Goal: Task Accomplishment & Management: Manage account settings

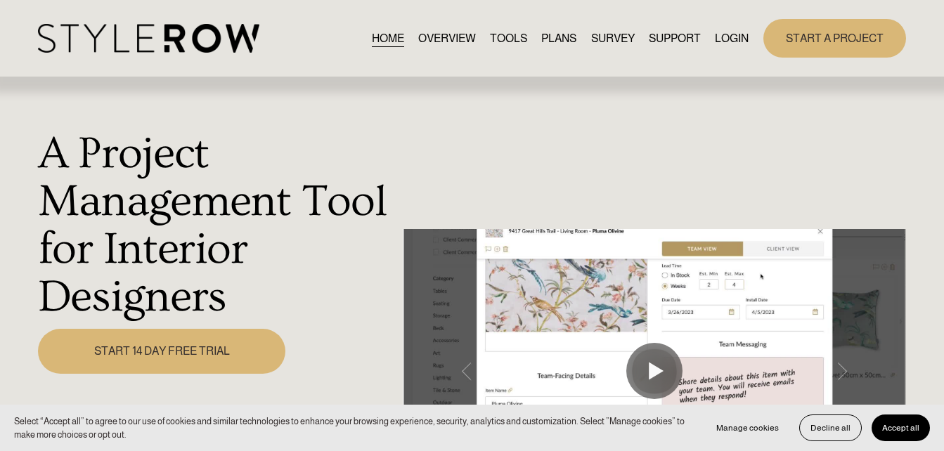
click at [727, 36] on link "LOGIN" at bounding box center [732, 38] width 34 height 19
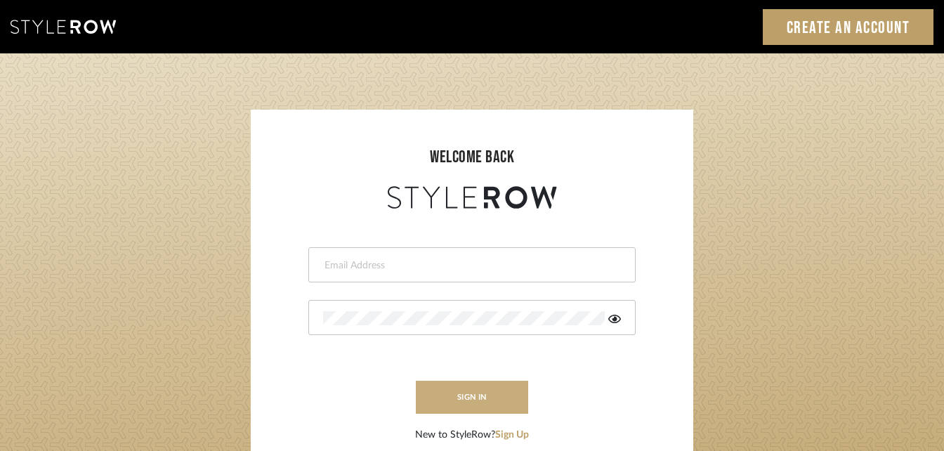
type input "katie@flairinteriorsllc.com"
click at [462, 403] on button "sign in" at bounding box center [472, 397] width 112 height 33
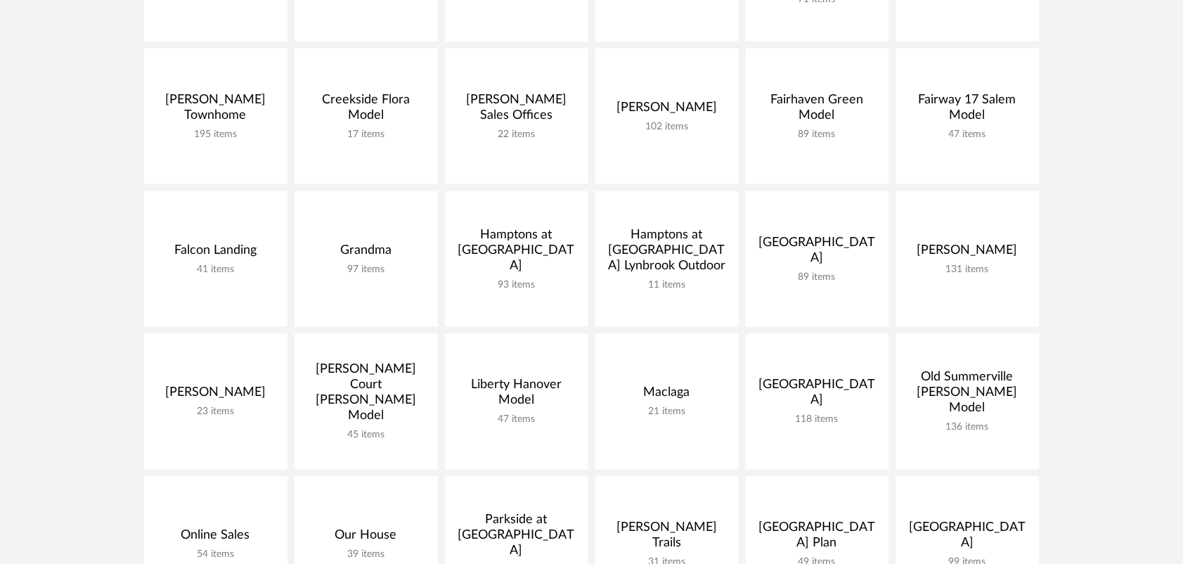
scroll to position [527, 0]
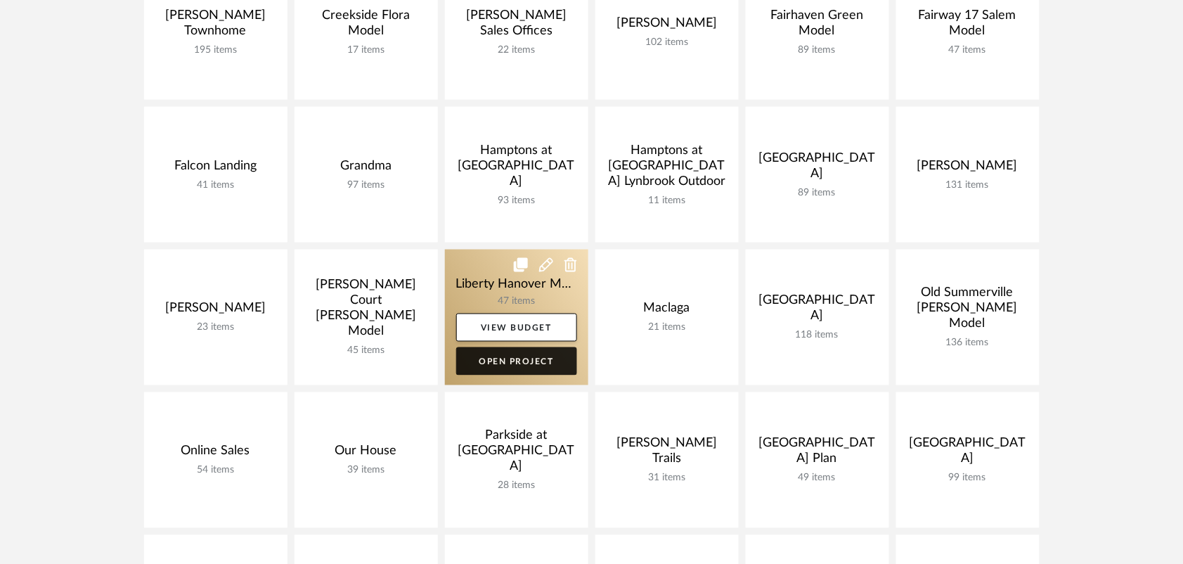
click at [532, 351] on link "Open Project" at bounding box center [516, 361] width 121 height 28
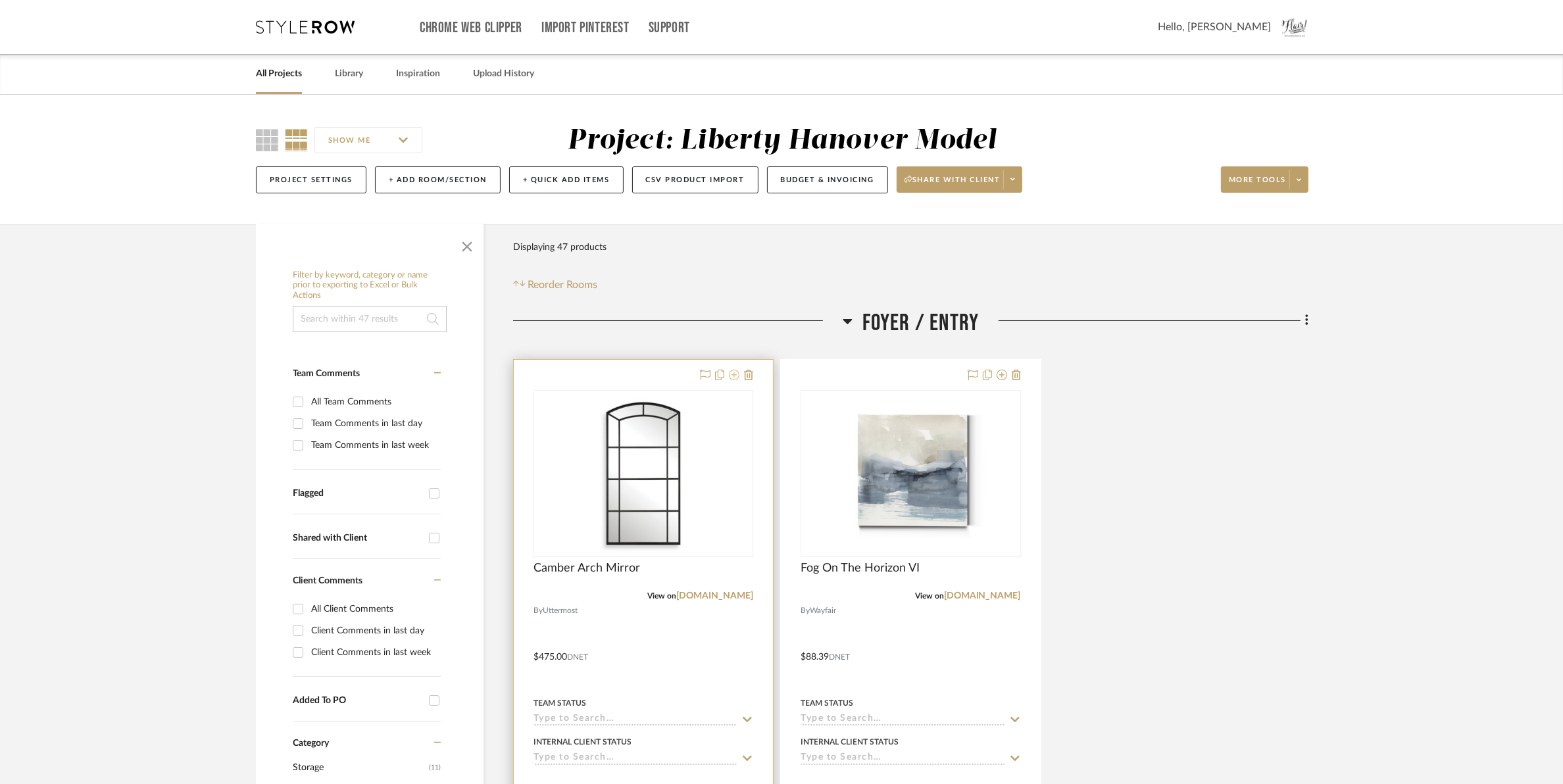
click at [731, 377] on icon at bounding box center [734, 374] width 10 height 10
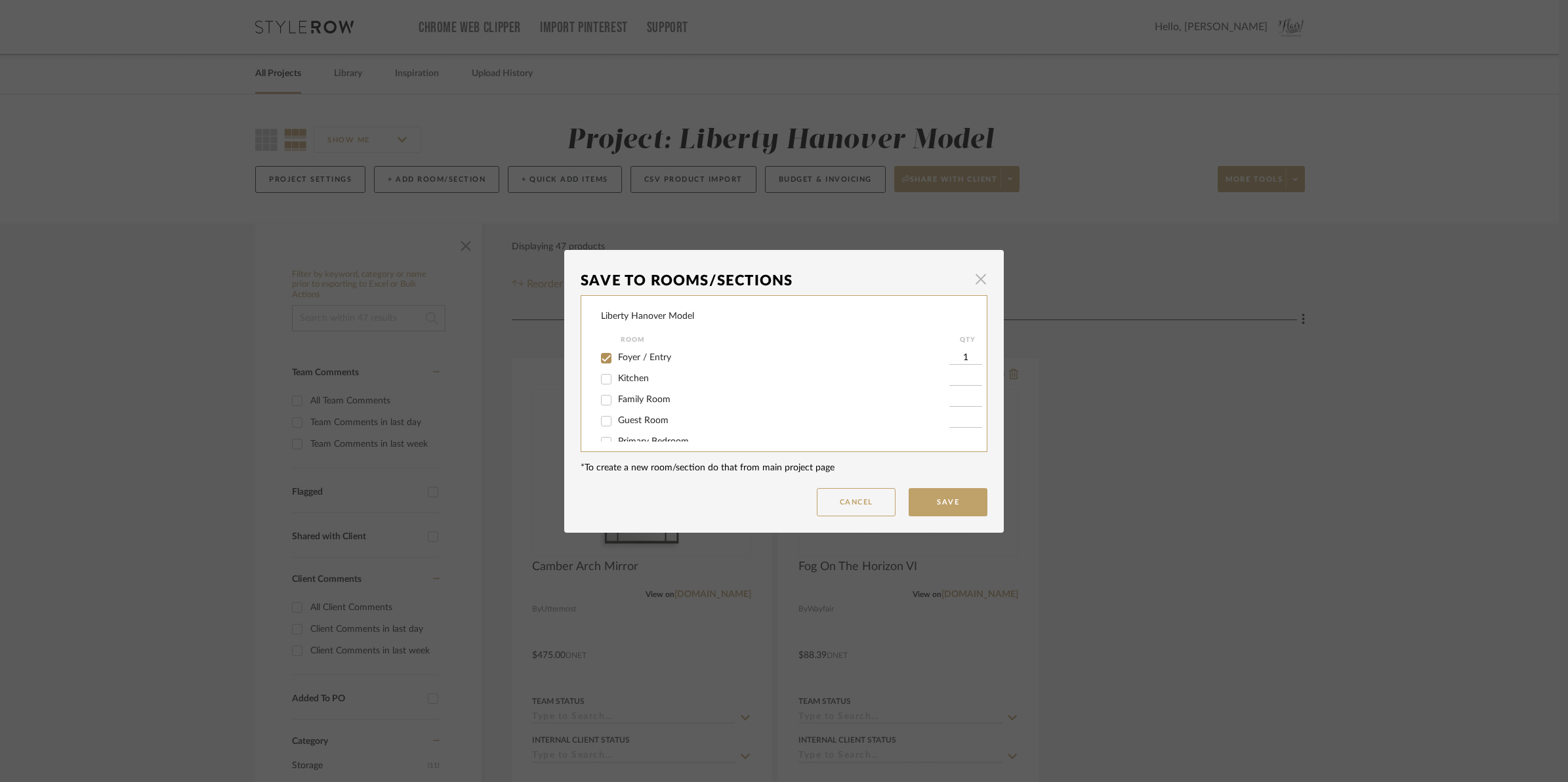
click at [973, 288] on span "button" at bounding box center [981, 279] width 26 height 26
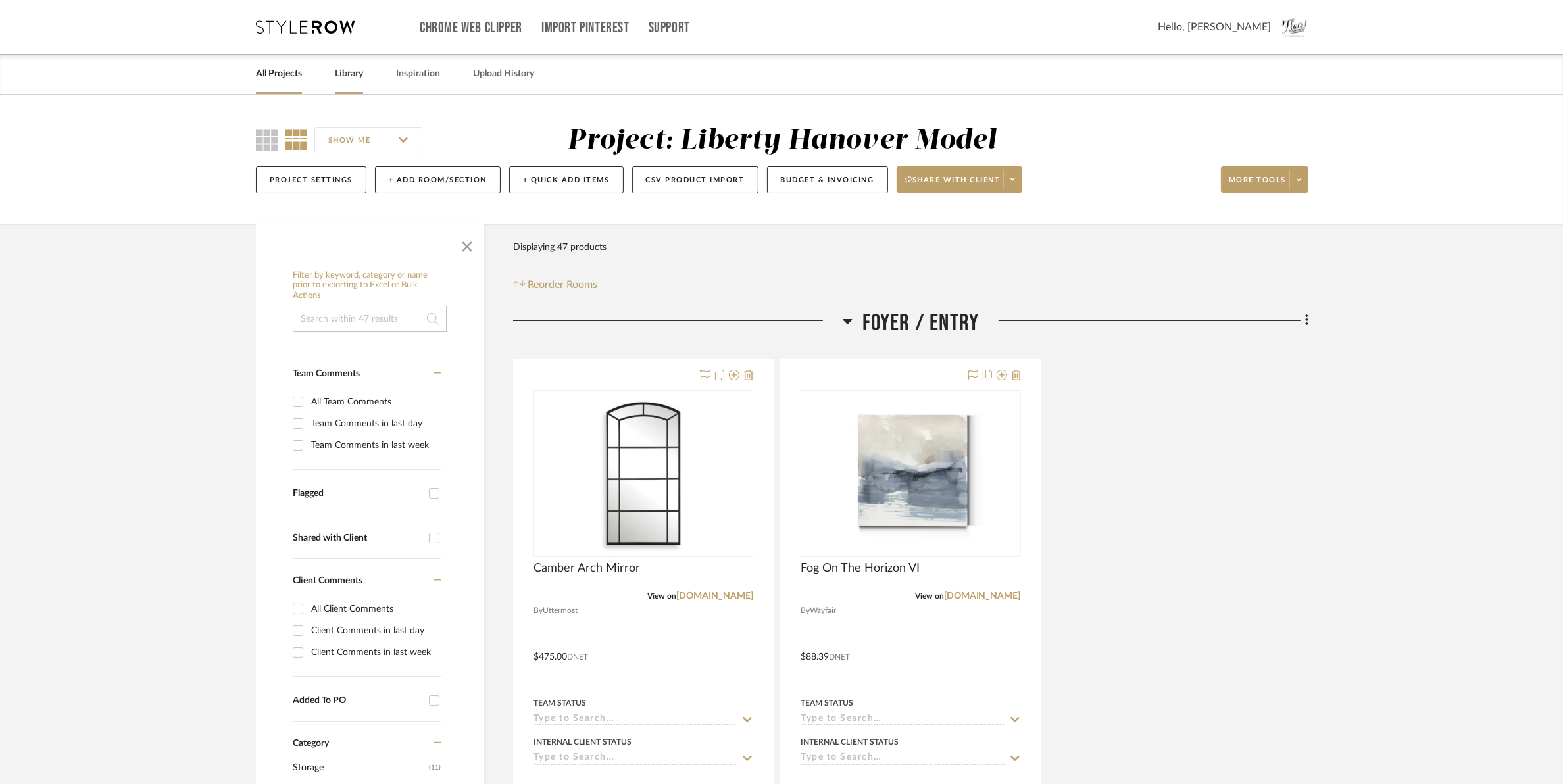
click at [347, 70] on link "Library" at bounding box center [349, 74] width 28 height 18
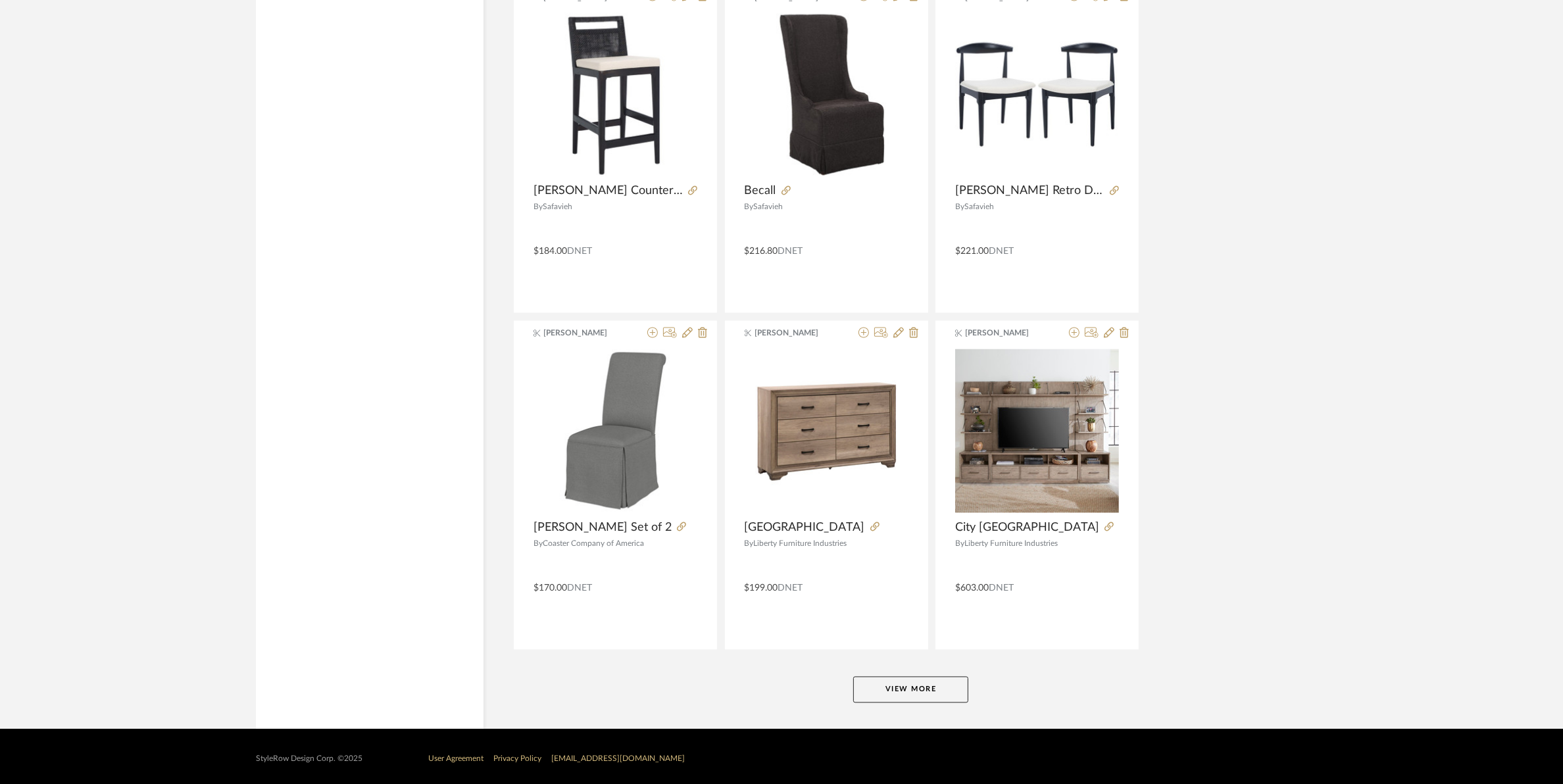
scroll to position [2965, 0]
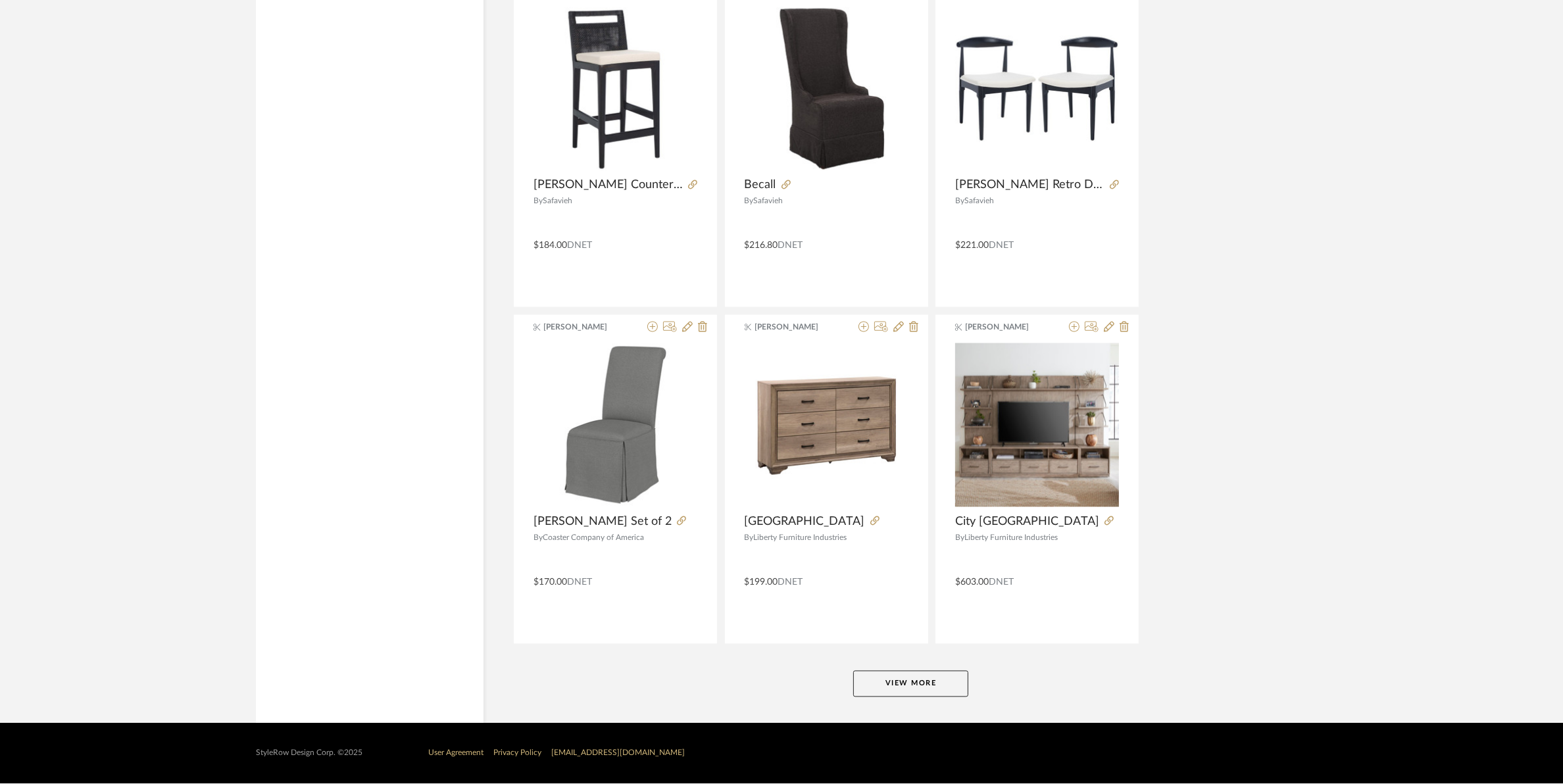
click at [922, 675] on button "View More" at bounding box center [910, 684] width 115 height 26
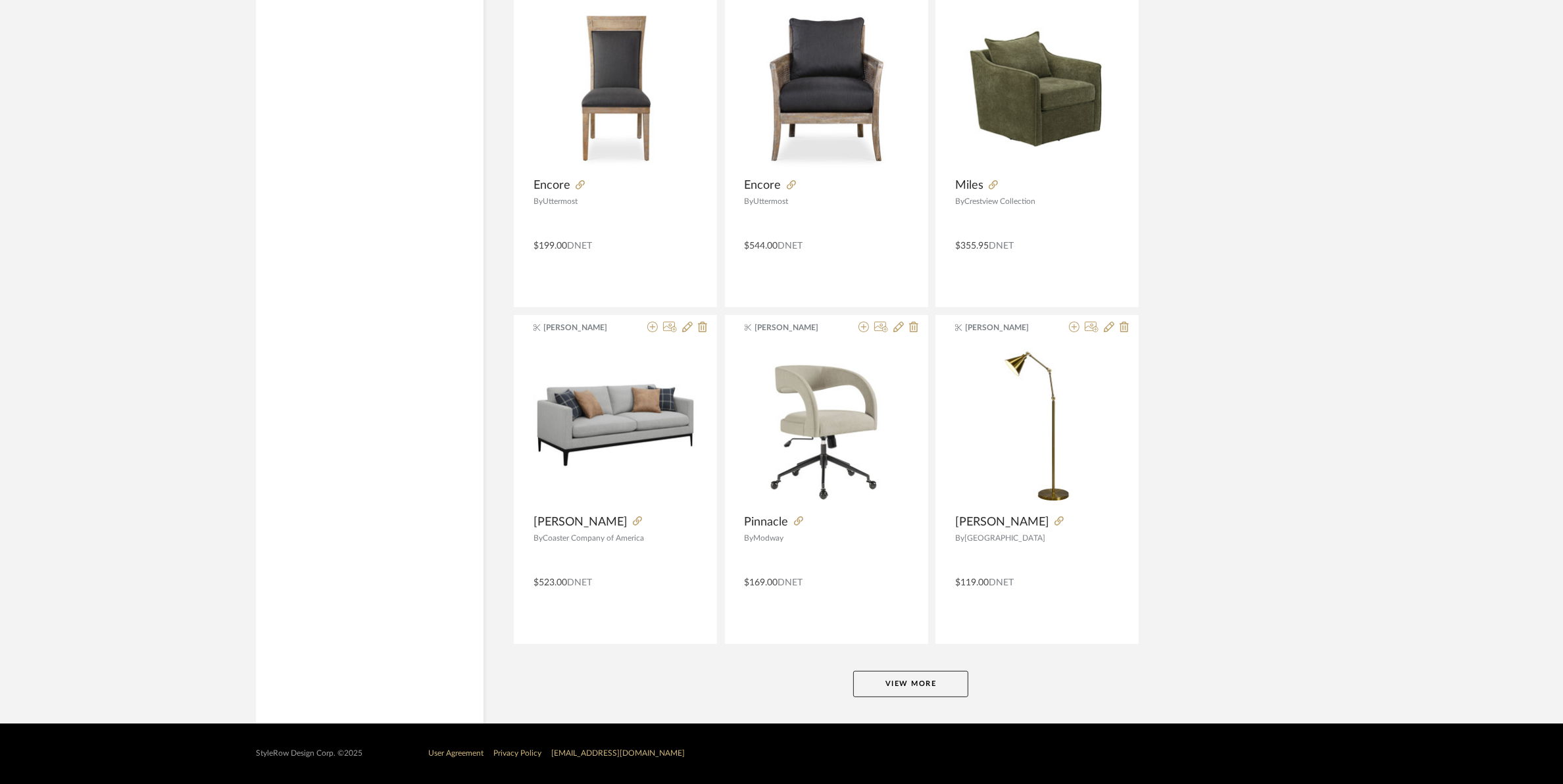
scroll to position [6331, 0]
click at [899, 688] on button "View More" at bounding box center [910, 684] width 115 height 26
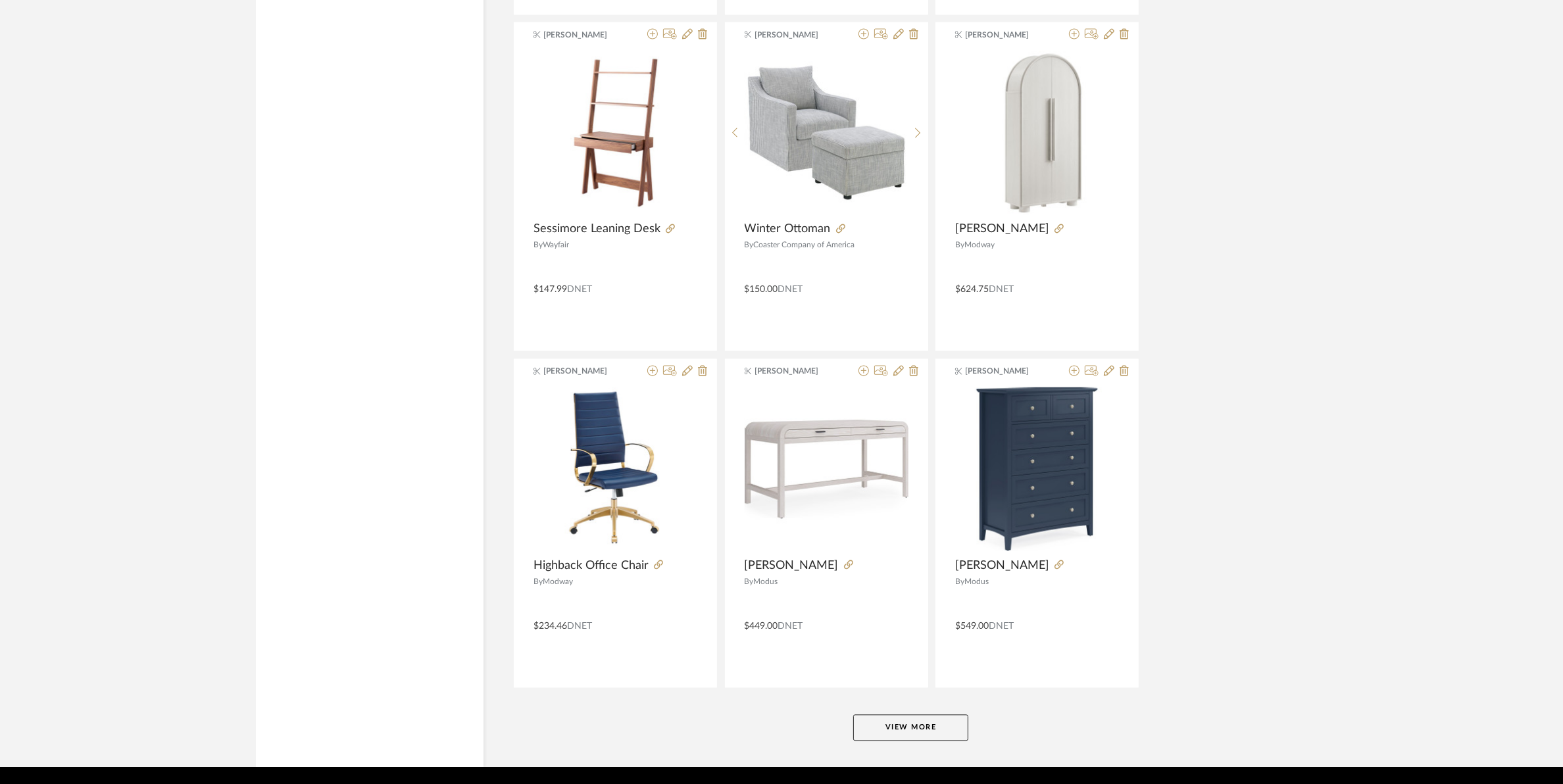
scroll to position [9698, 0]
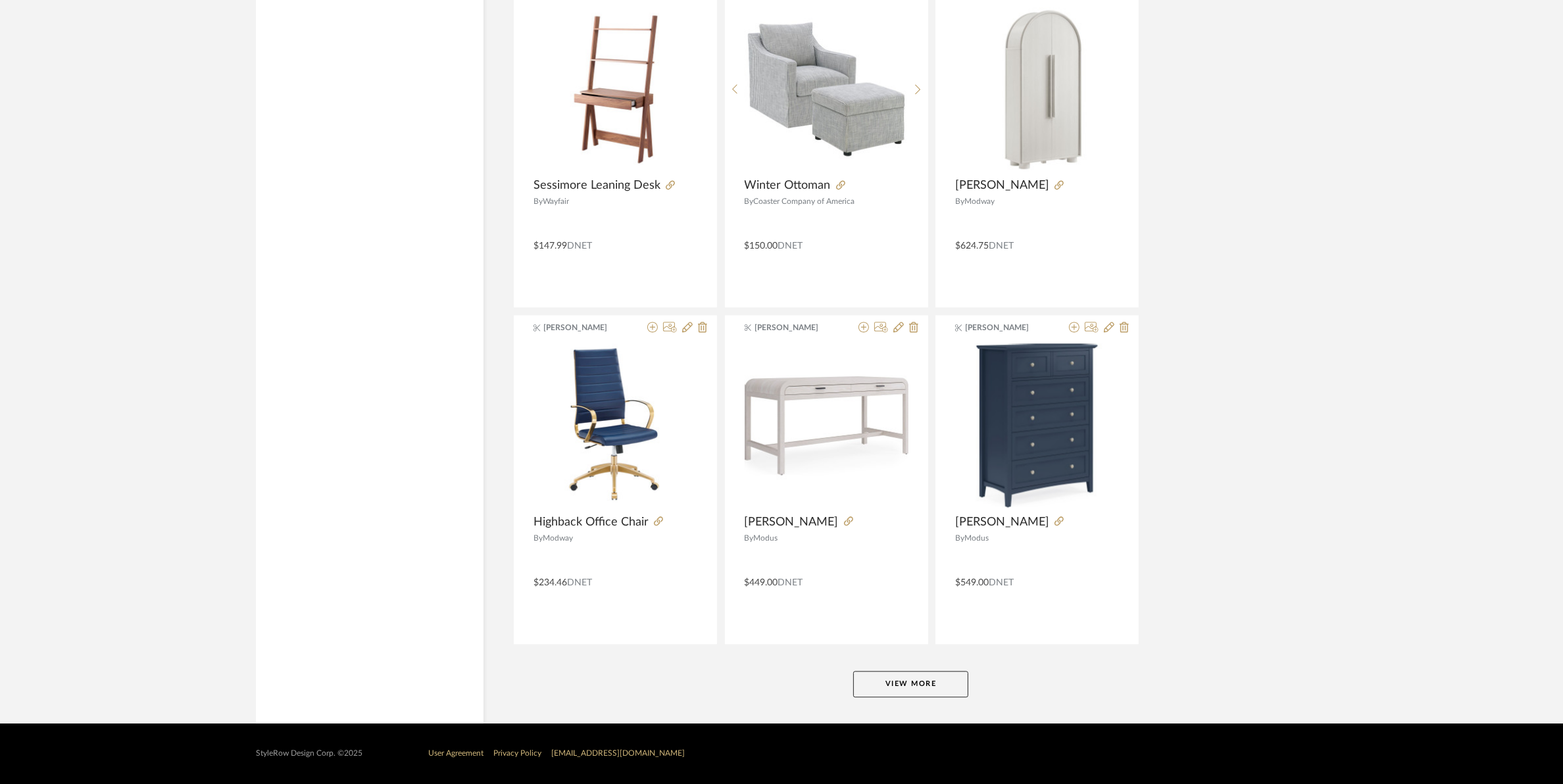
click at [928, 674] on button "View More" at bounding box center [910, 684] width 115 height 26
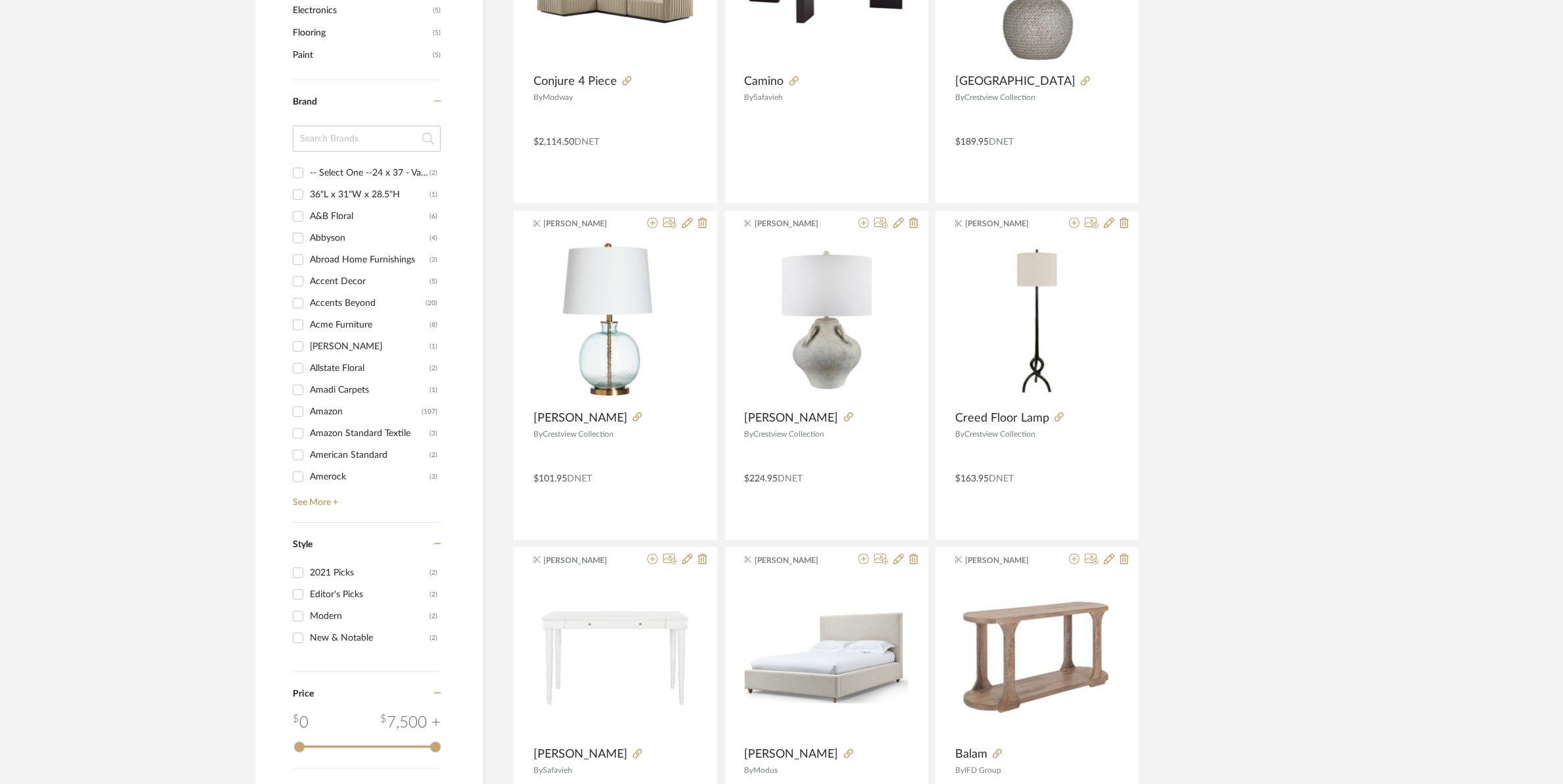
scroll to position [1068, 0]
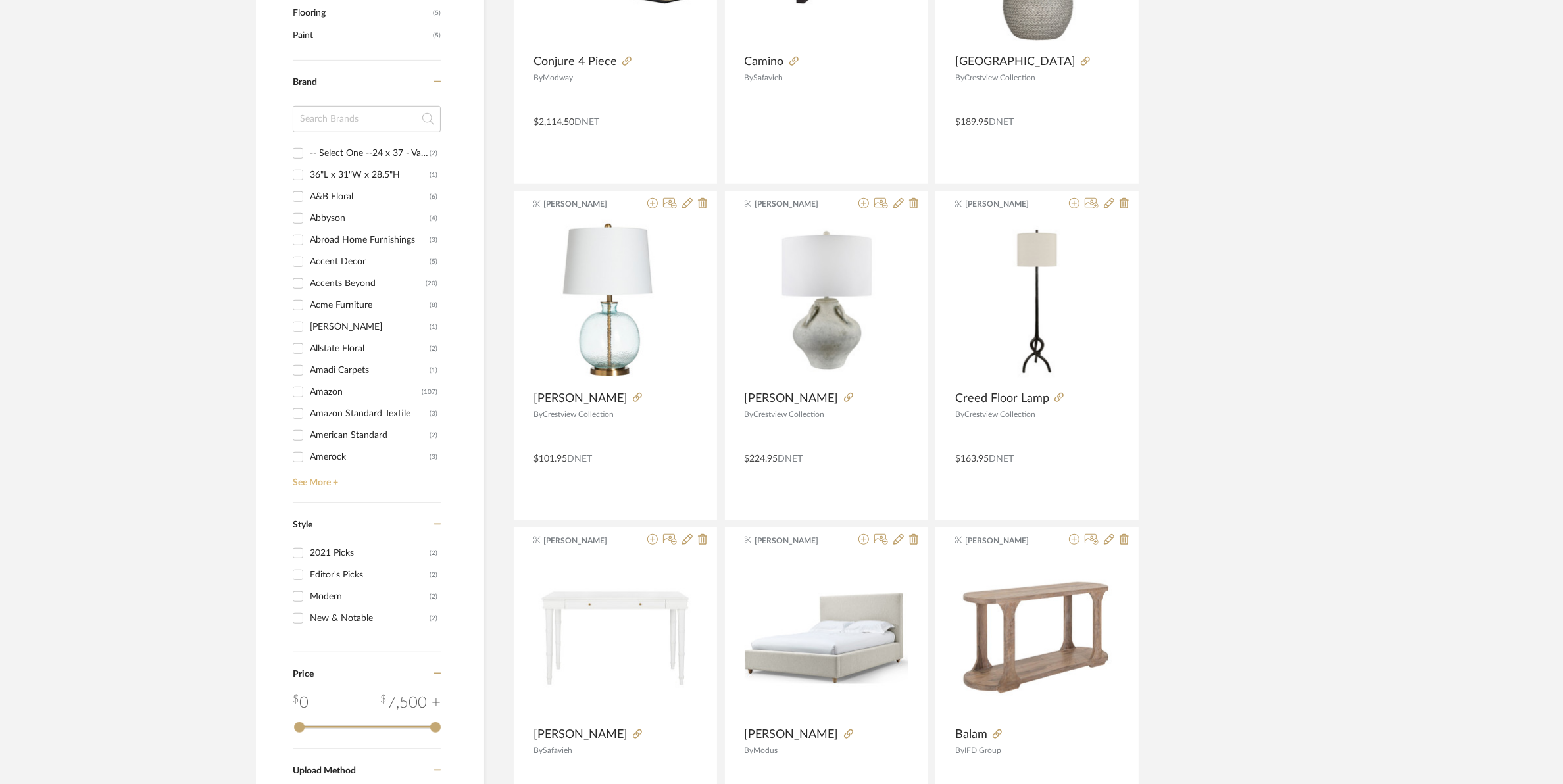
click at [303, 484] on link "See More +" at bounding box center [365, 478] width 152 height 21
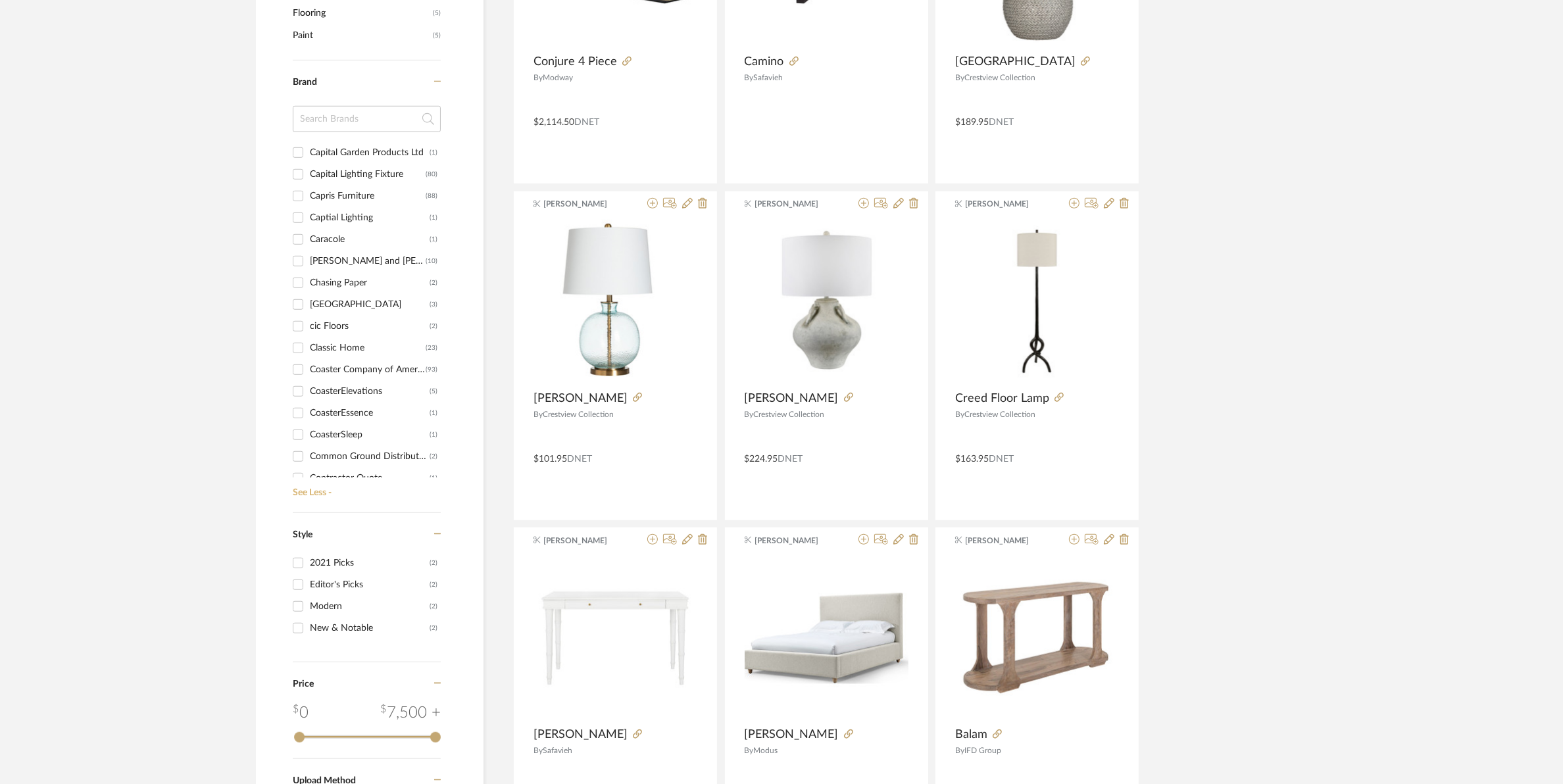
scroll to position [1233, 0]
drag, startPoint x: 349, startPoint y: 287, endPoint x: 360, endPoint y: 287, distance: 11.0
click at [349, 288] on div "Coaster Company of America" at bounding box center [368, 287] width 116 height 21
click at [309, 288] on input "Coaster Company of America (93)" at bounding box center [298, 287] width 21 height 21
checkbox input "true"
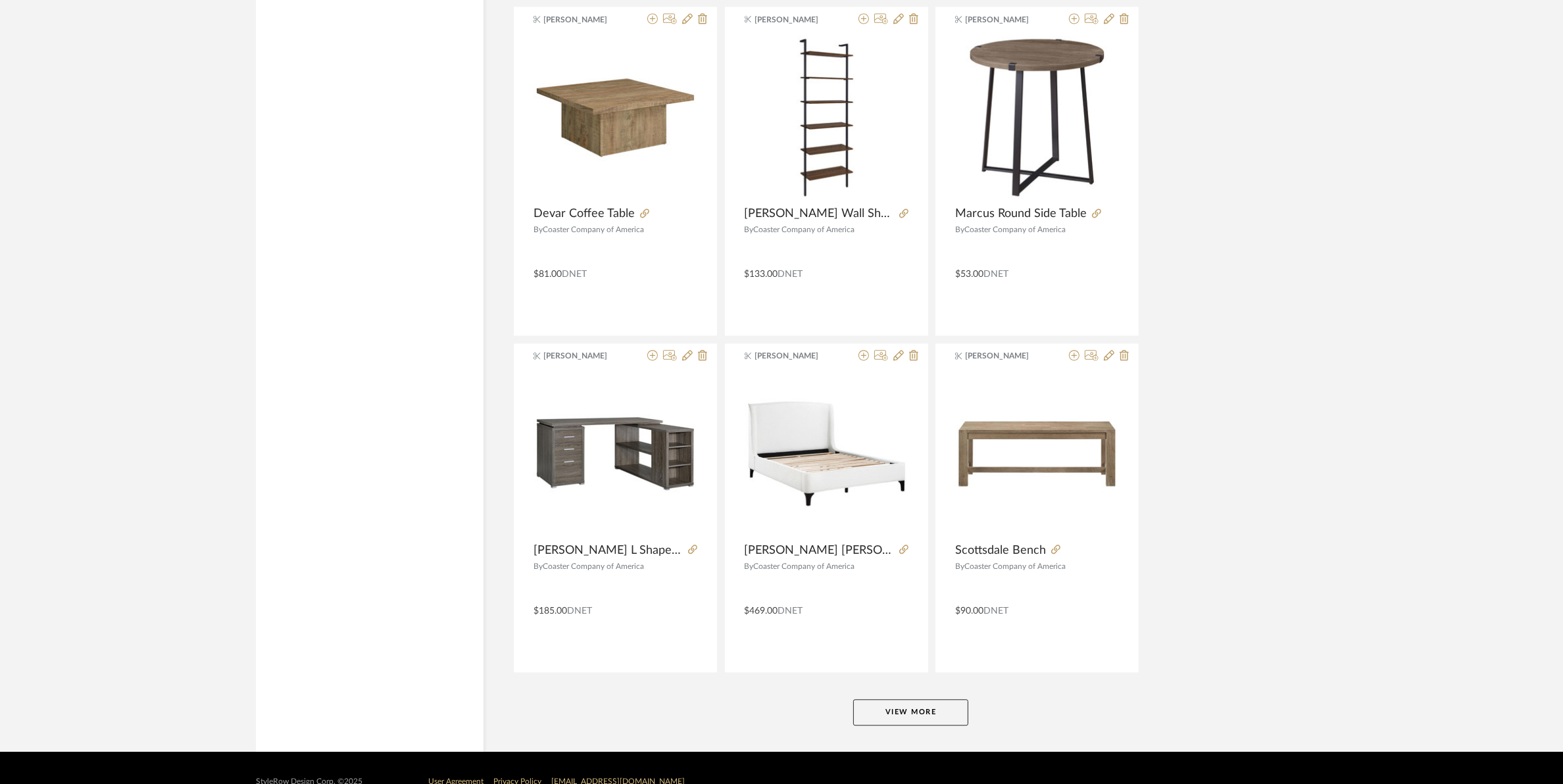
scroll to position [3654, 0]
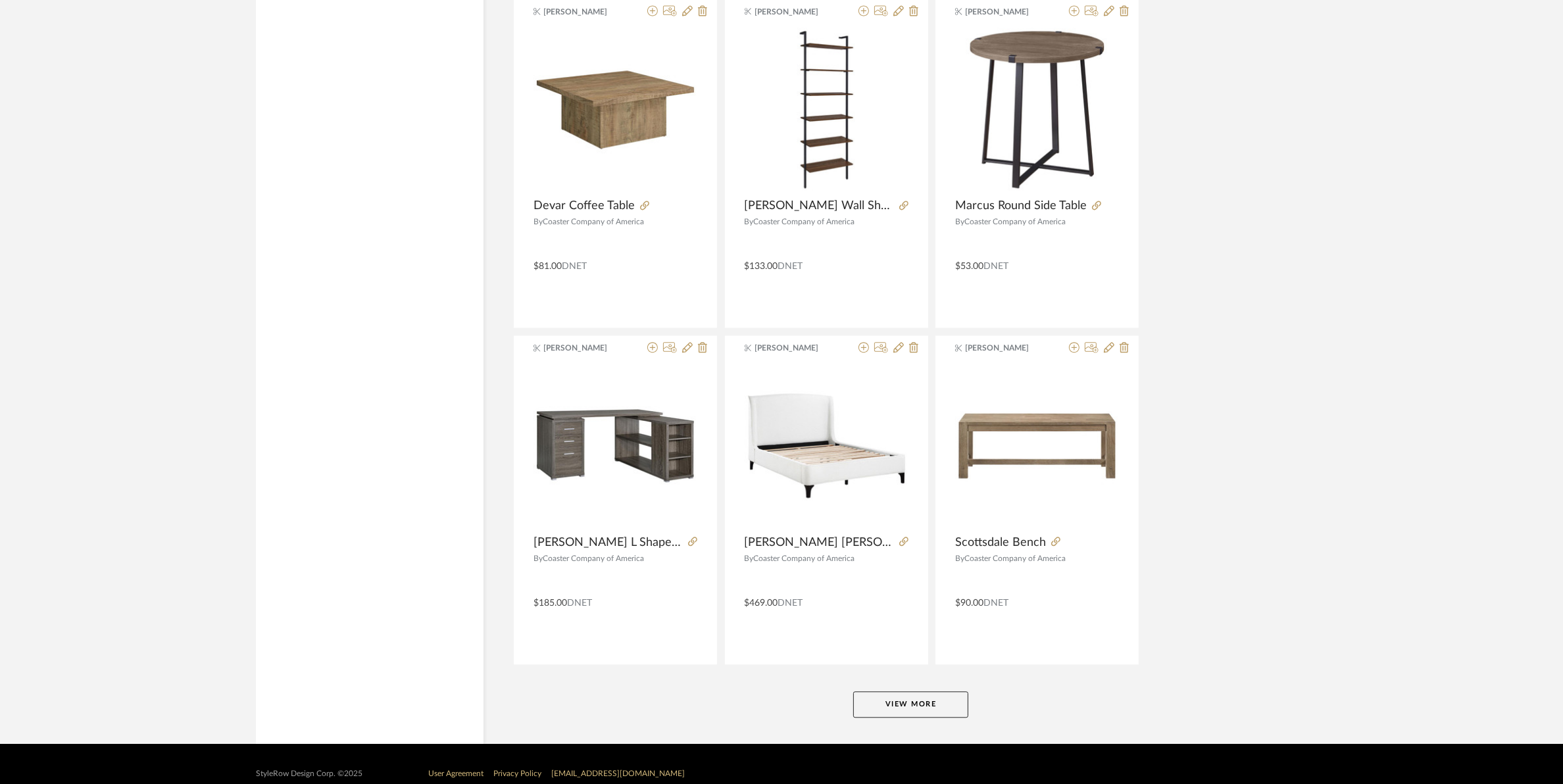
click at [899, 708] on button "View More" at bounding box center [910, 704] width 115 height 26
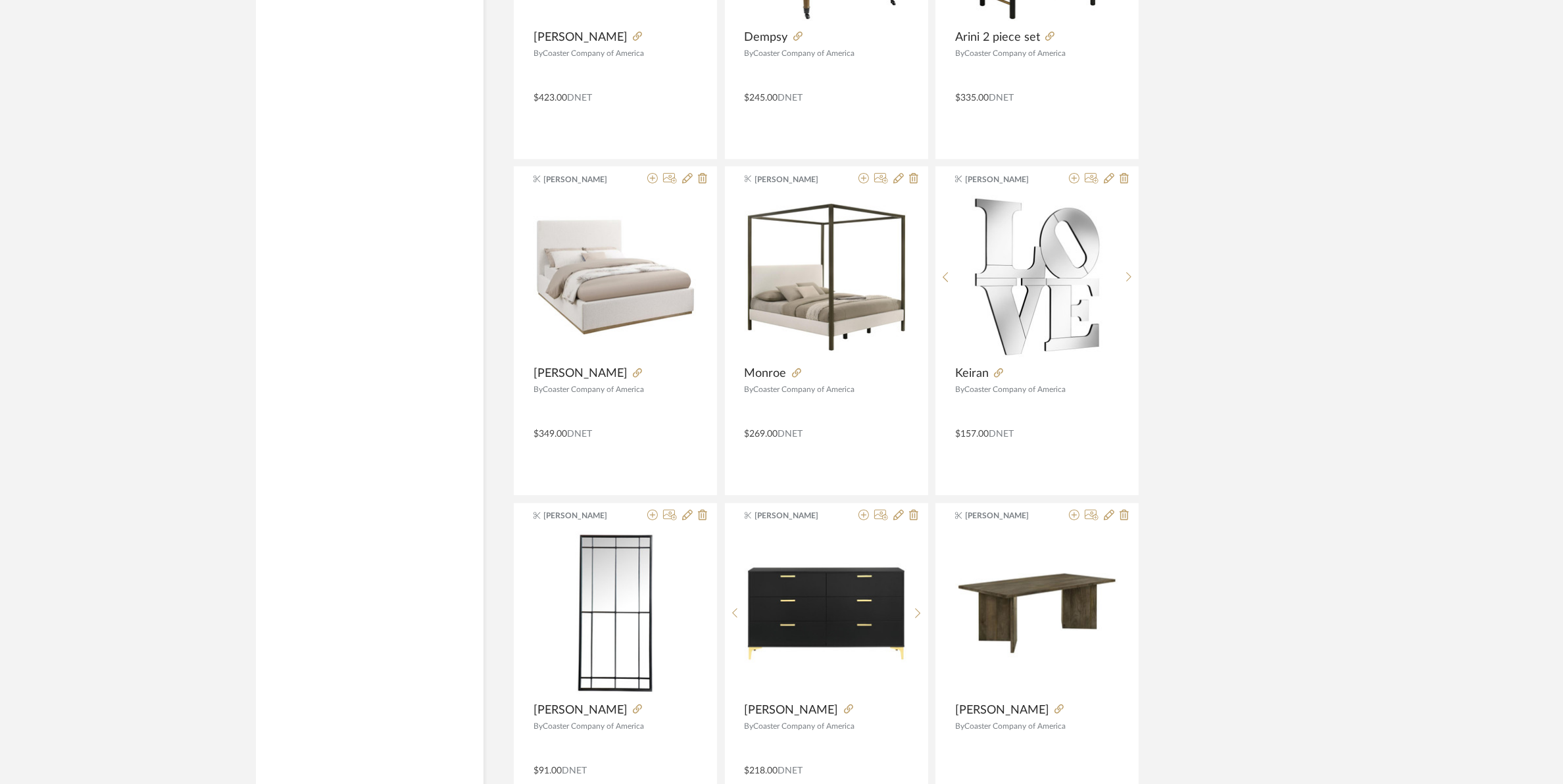
scroll to position [6860, 0]
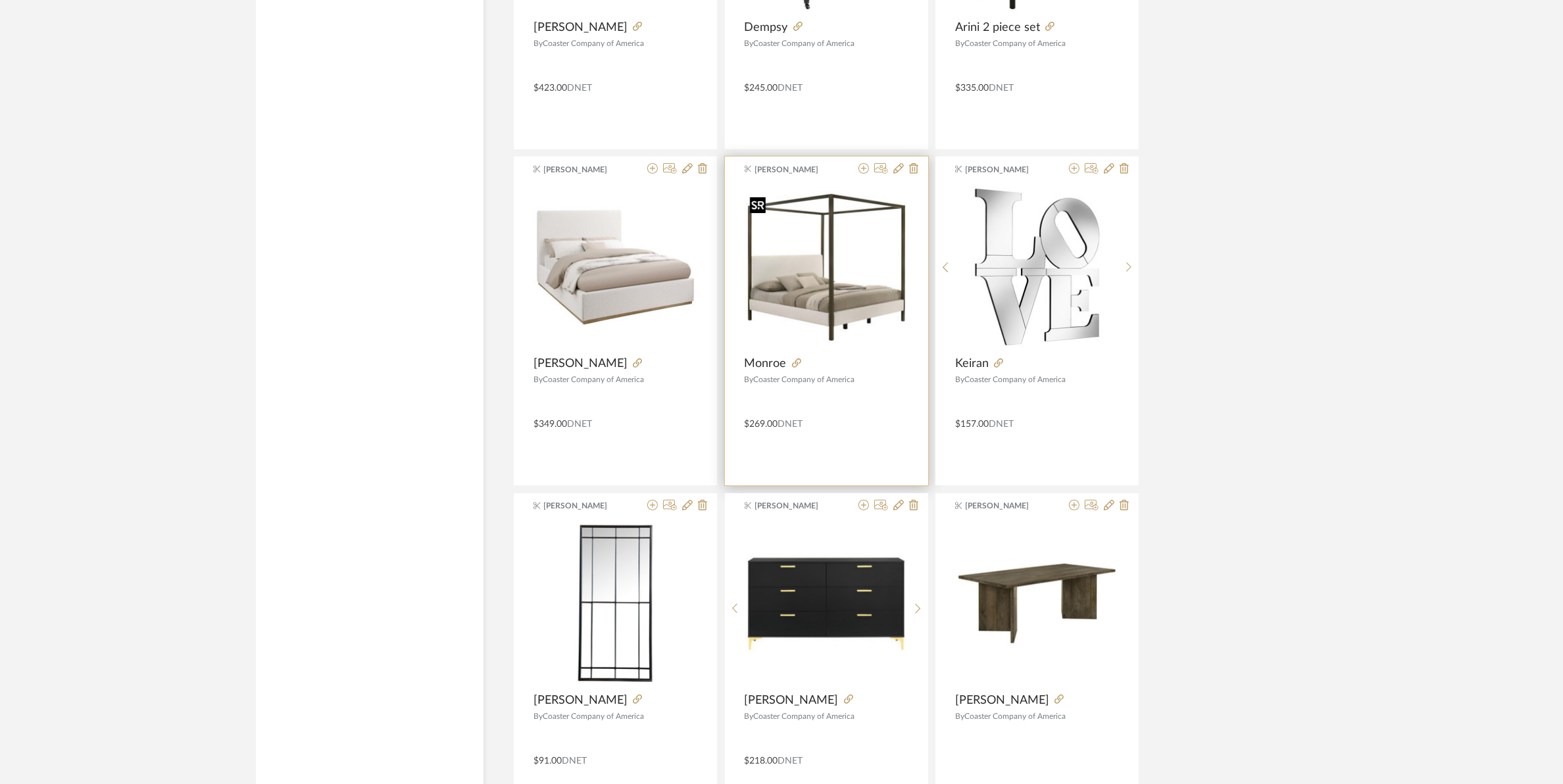
click at [0, 0] on img at bounding box center [0, 0] width 0 height 0
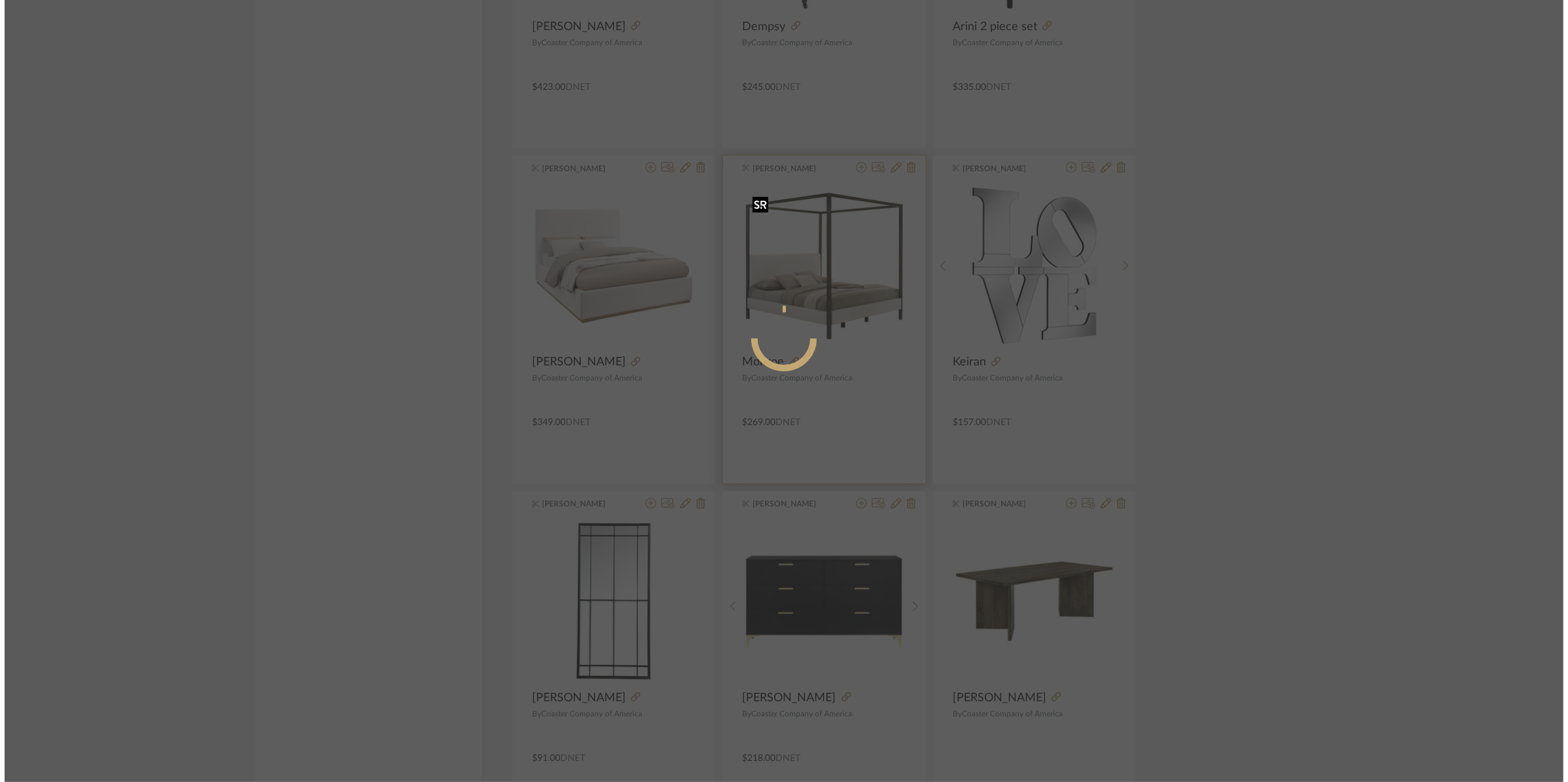
scroll to position [0, 0]
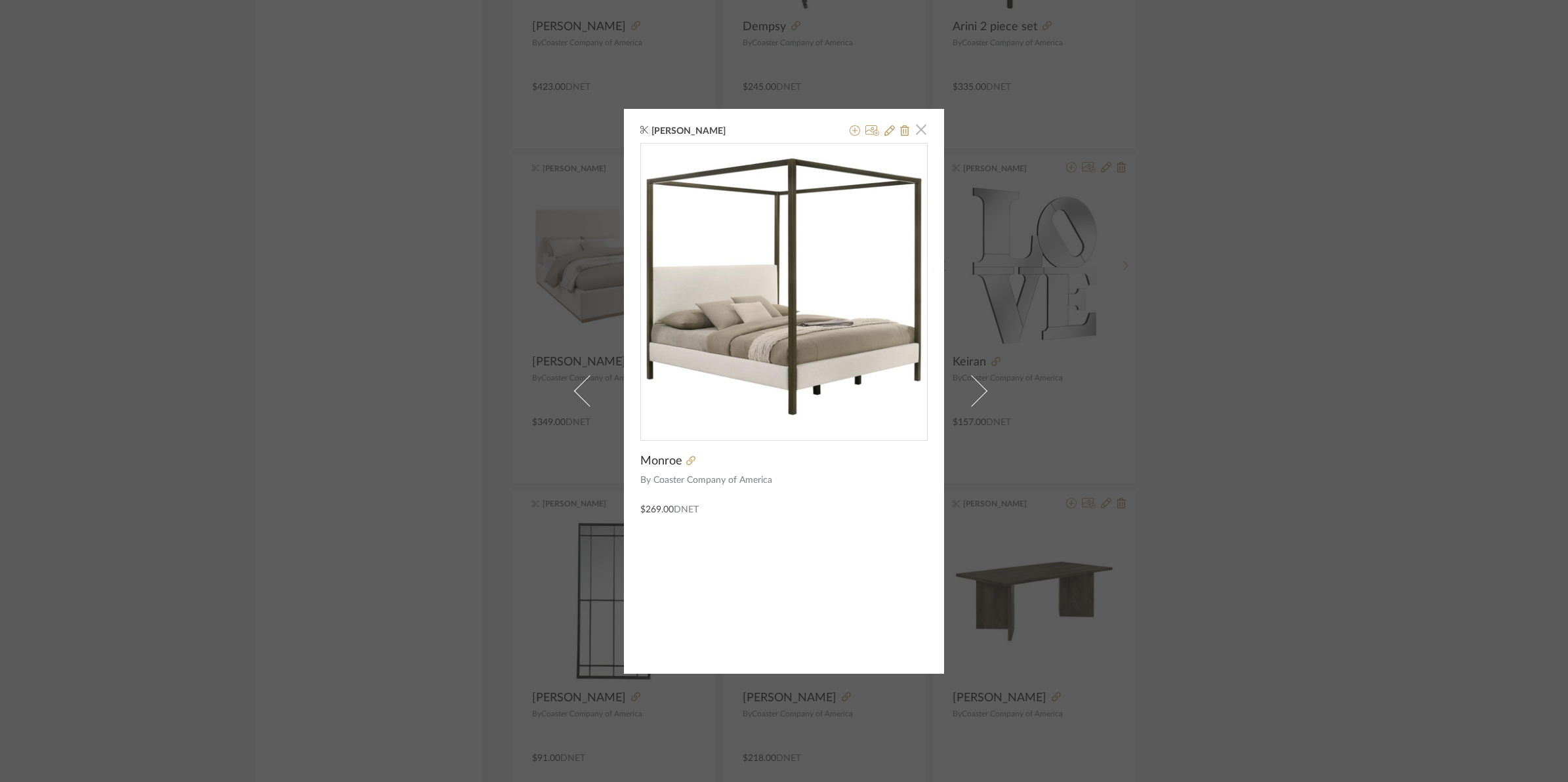
click at [918, 133] on span "button" at bounding box center [921, 130] width 26 height 26
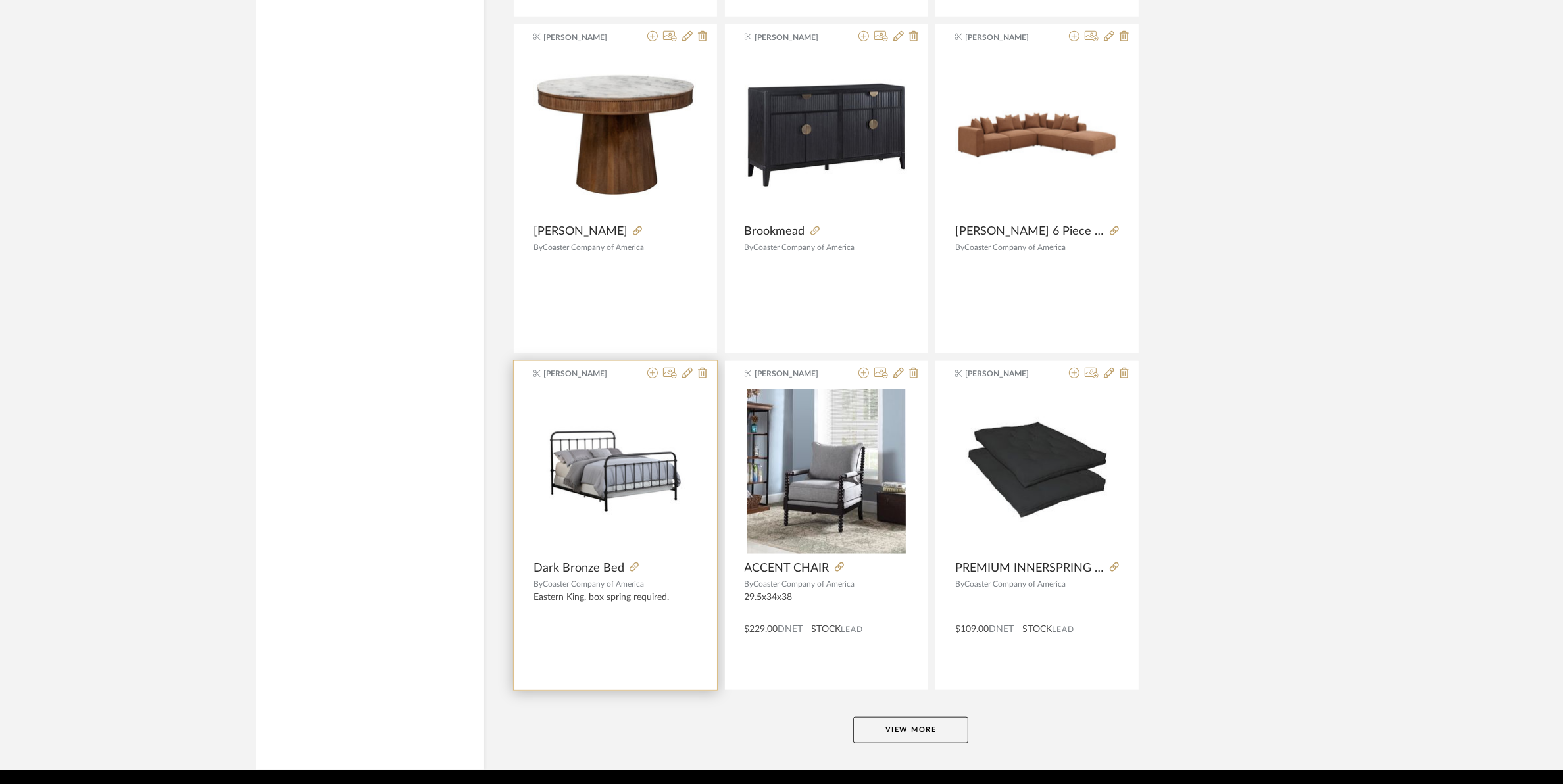
scroll to position [7717, 0]
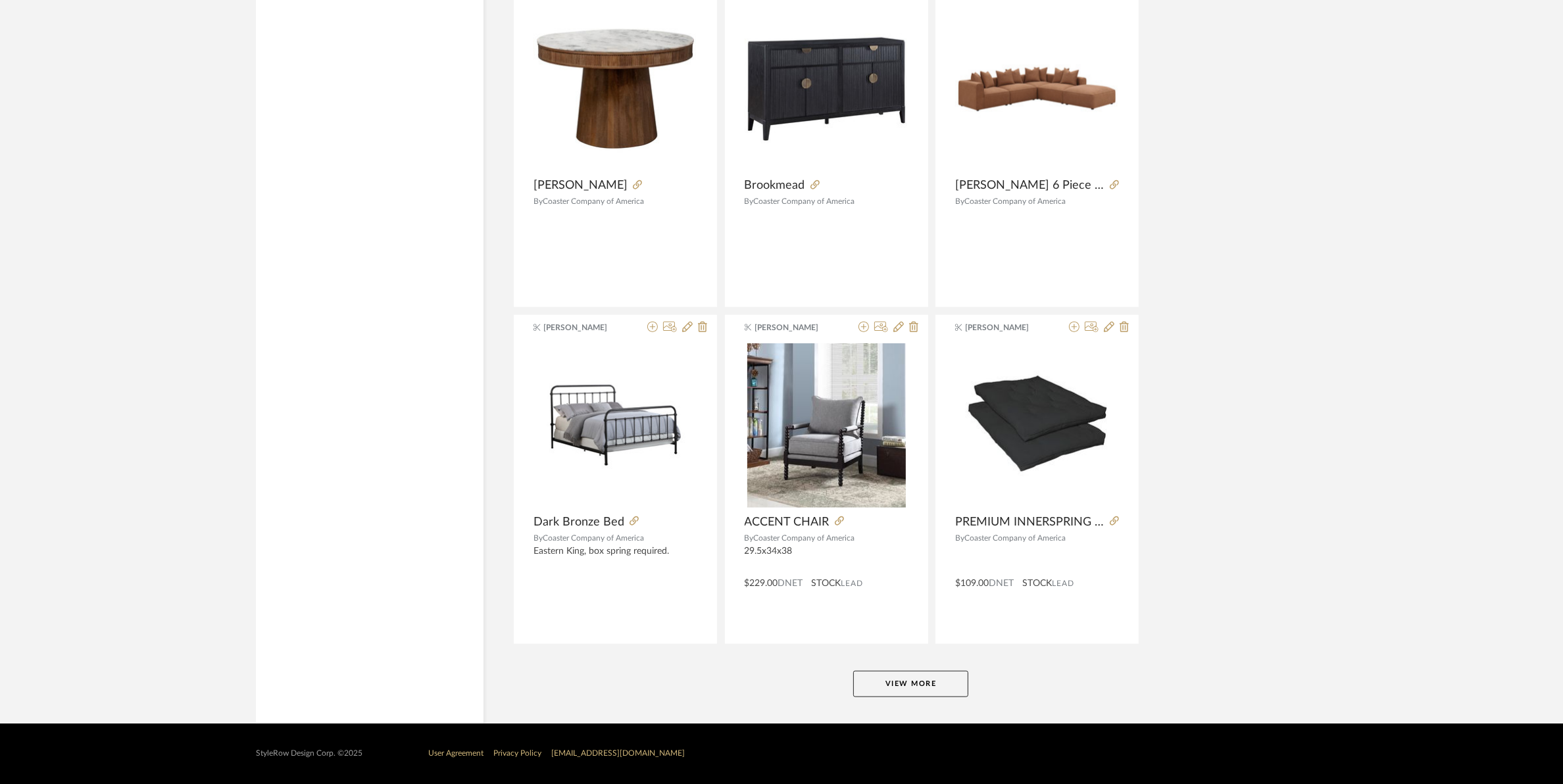
click at [869, 688] on button "View More" at bounding box center [910, 684] width 115 height 26
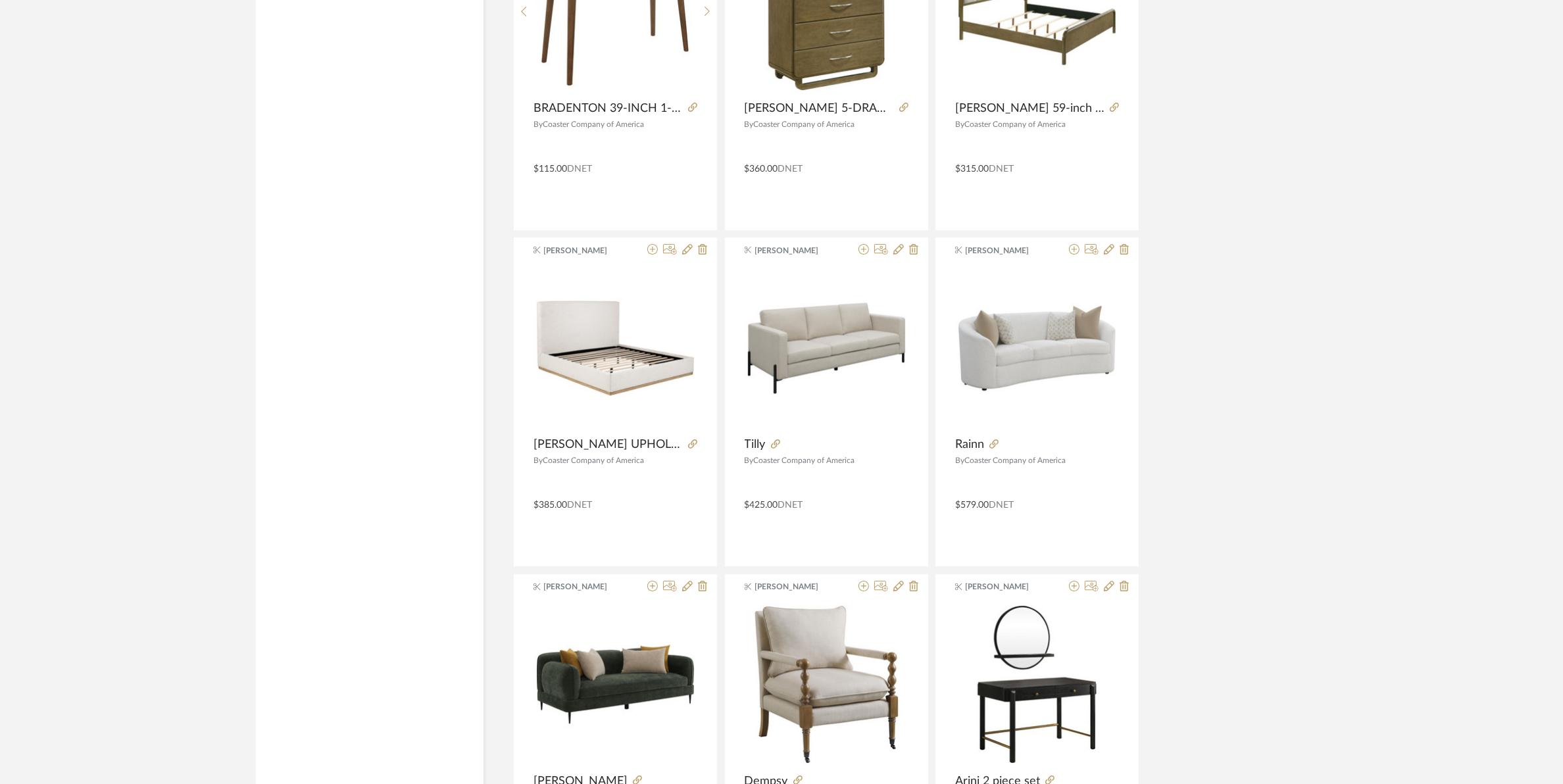
scroll to position [6484, 0]
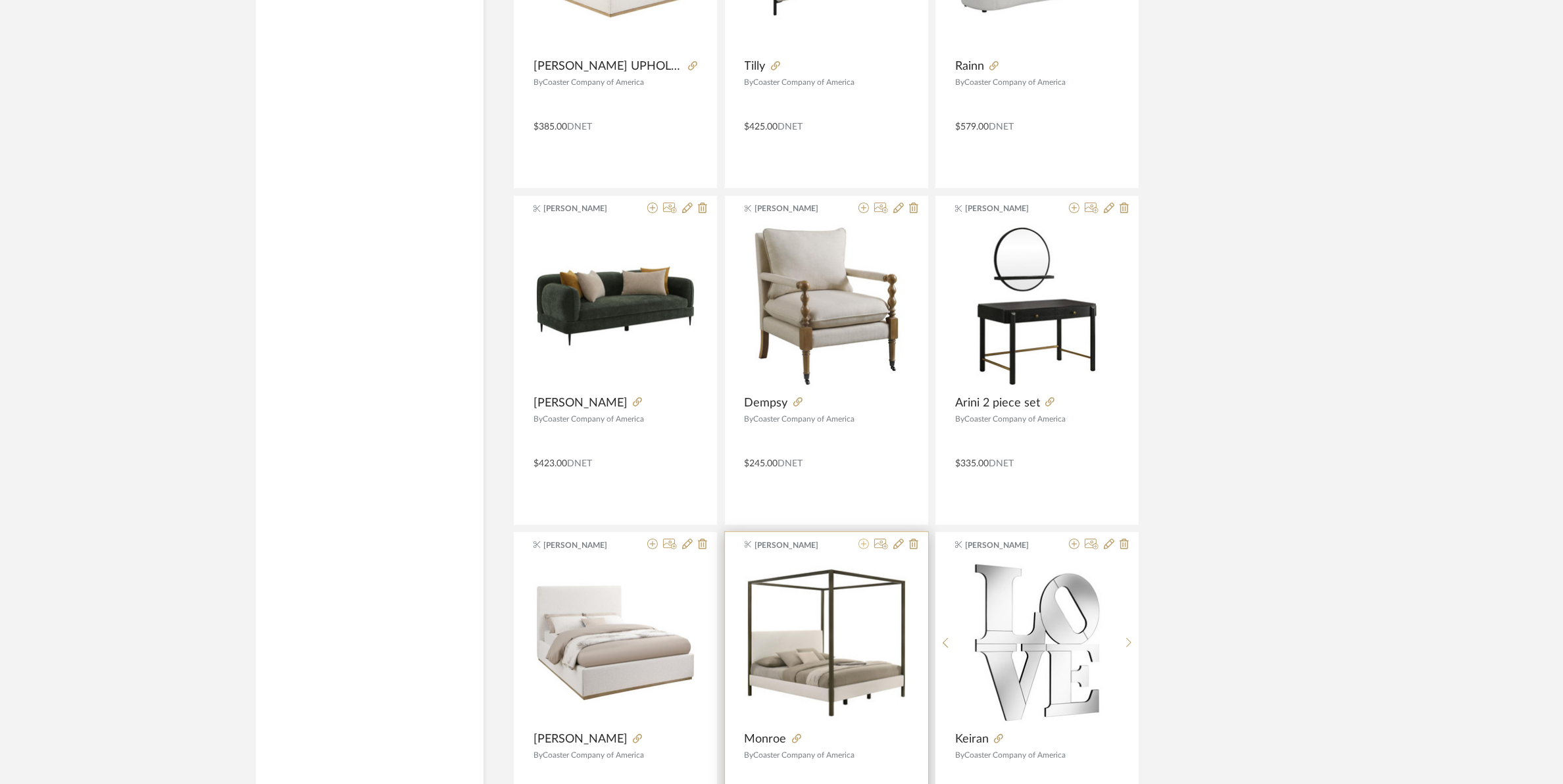
click at [862, 549] on icon at bounding box center [863, 544] width 10 height 10
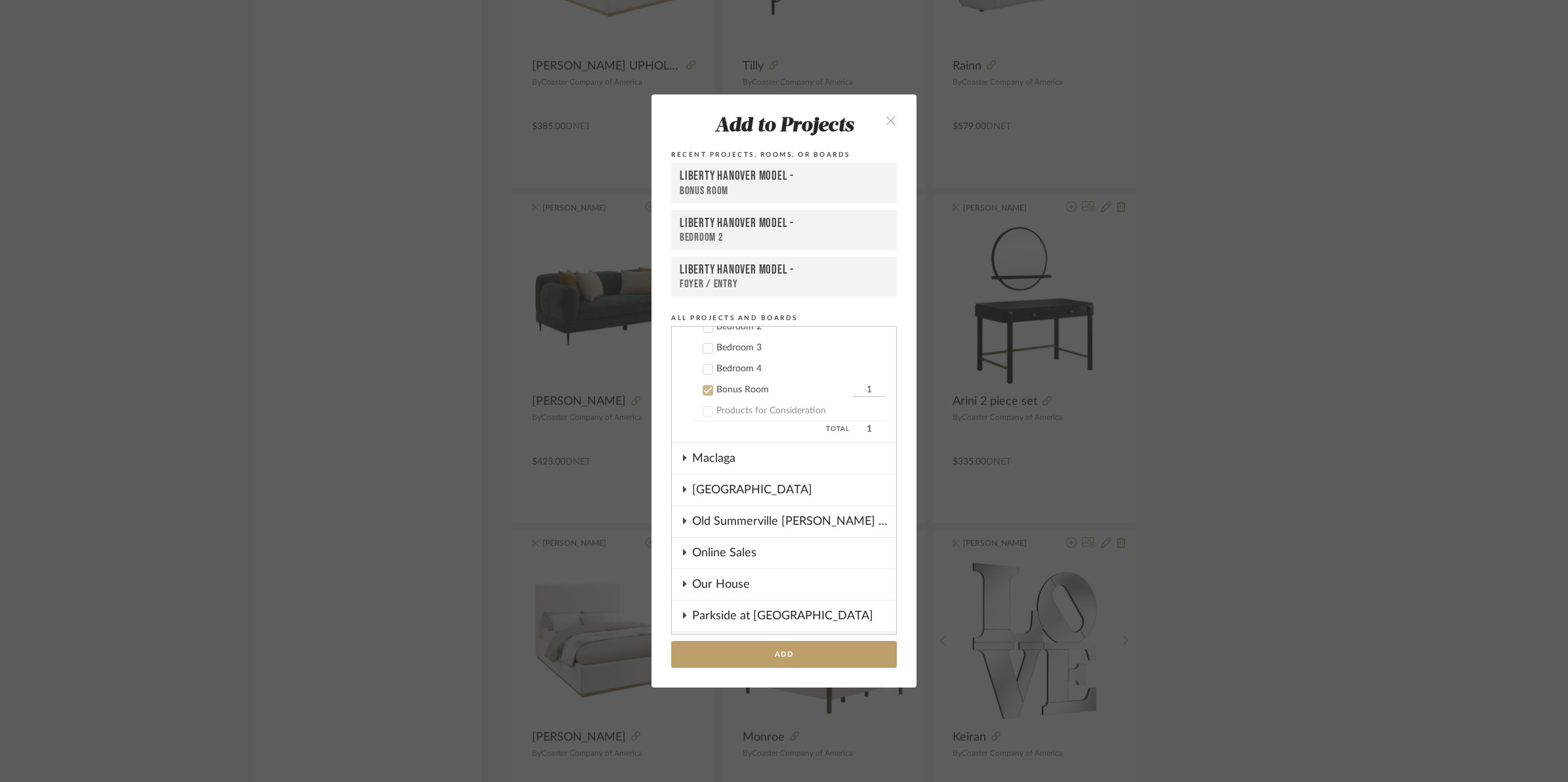
scroll to position [840, 0]
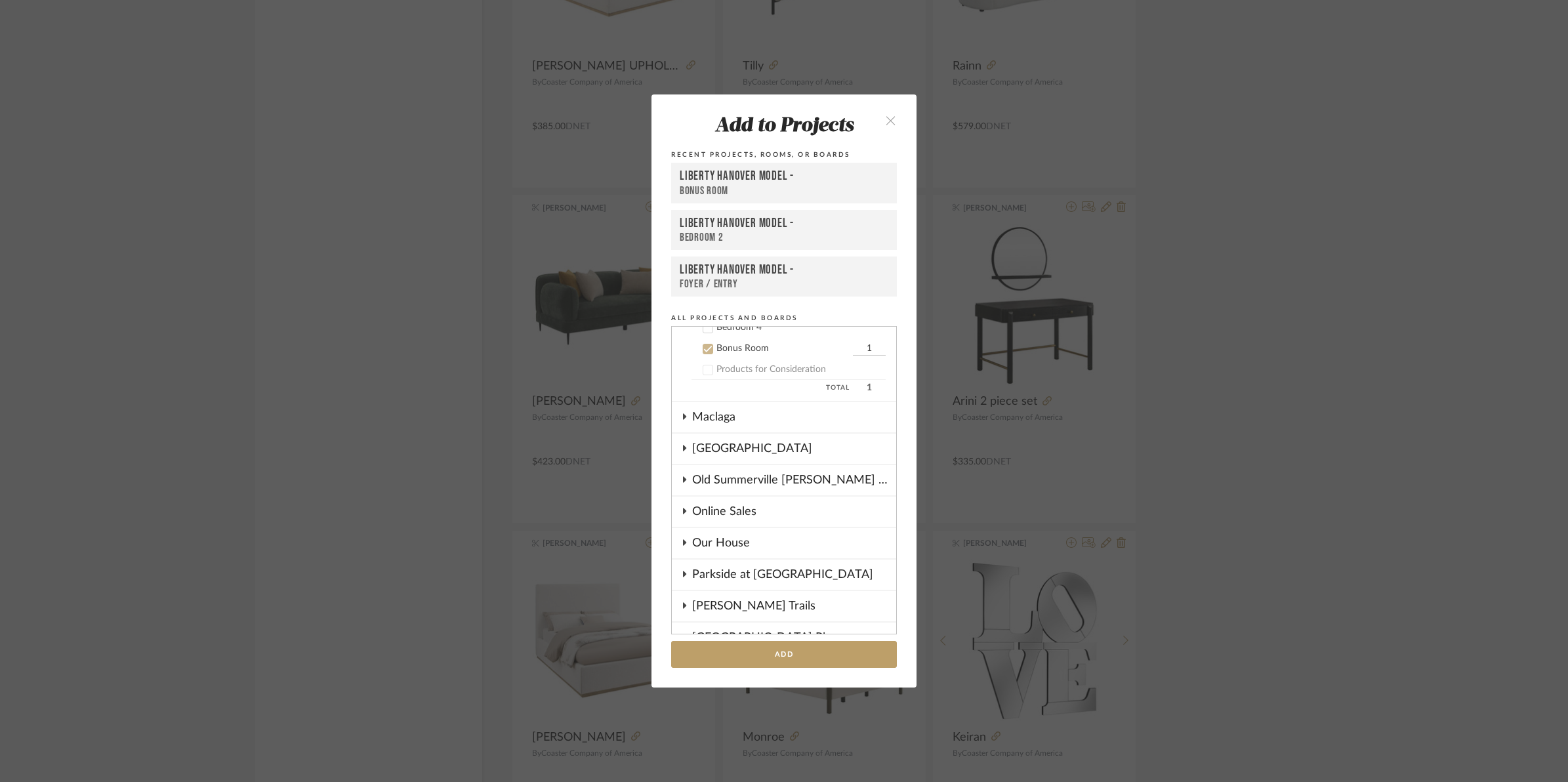
click at [704, 345] on icon at bounding box center [707, 348] width 8 height 7
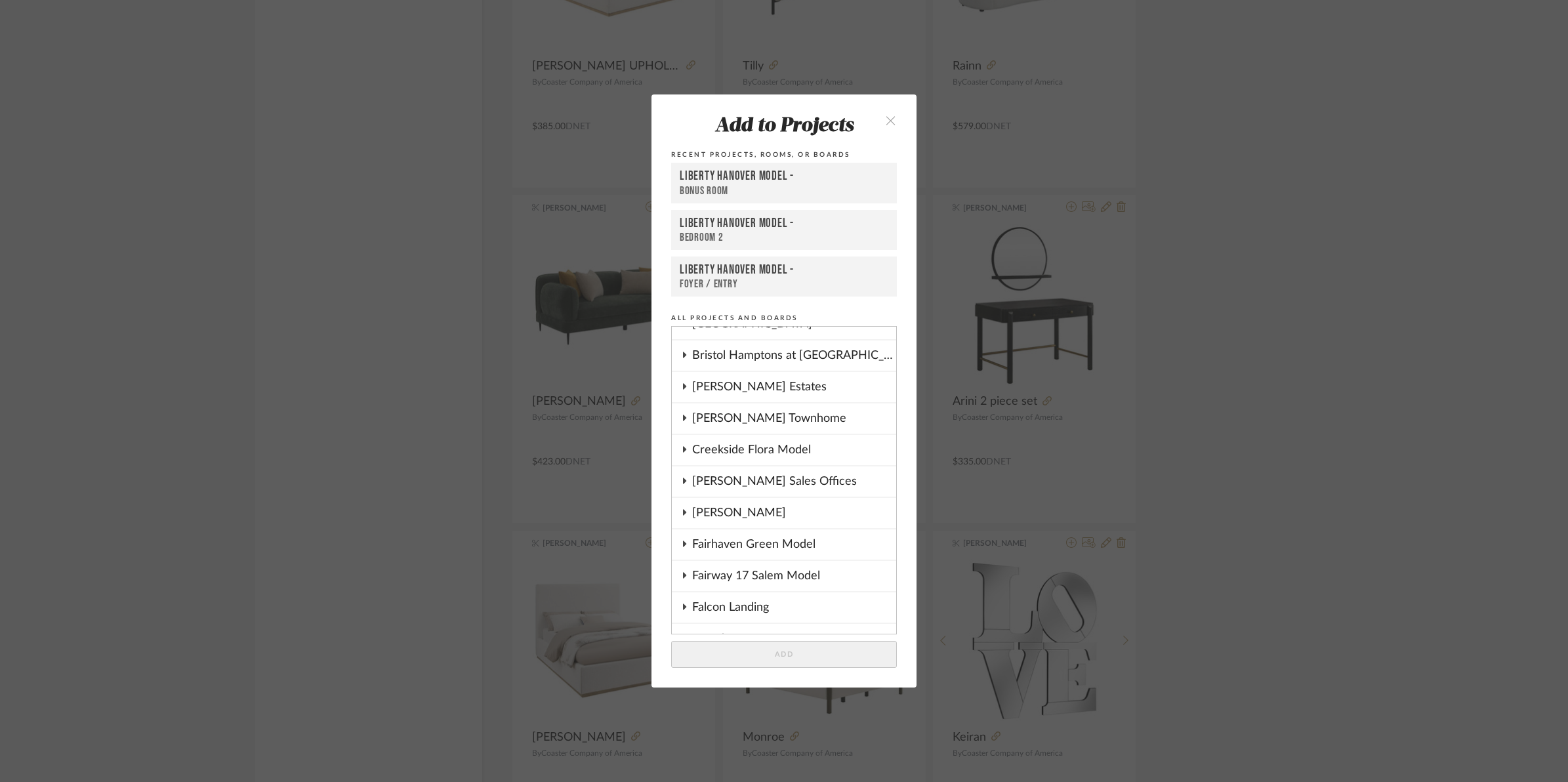
scroll to position [0, 0]
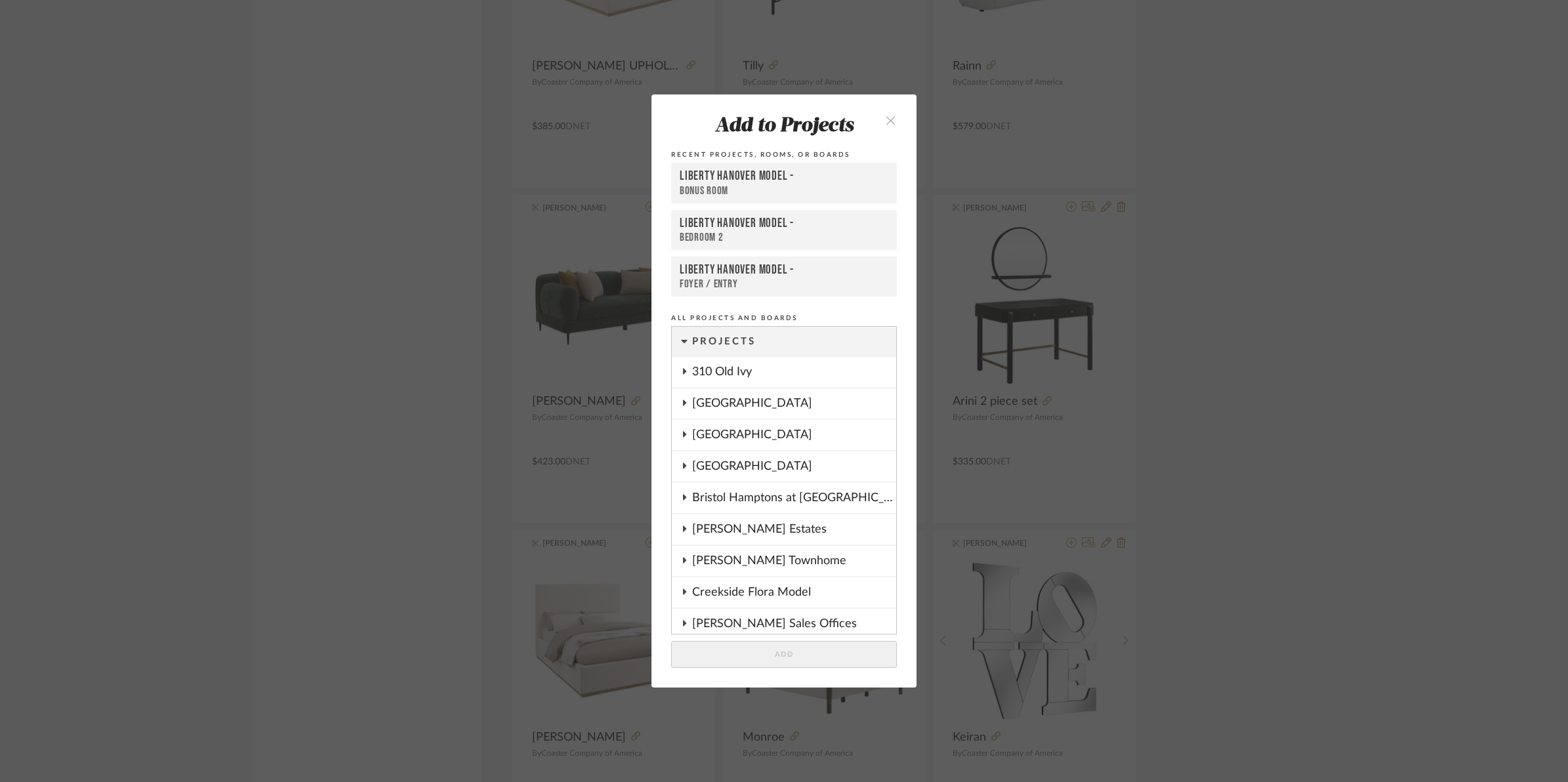
click at [709, 374] on div "310 Old Ivy" at bounding box center [793, 371] width 204 height 30
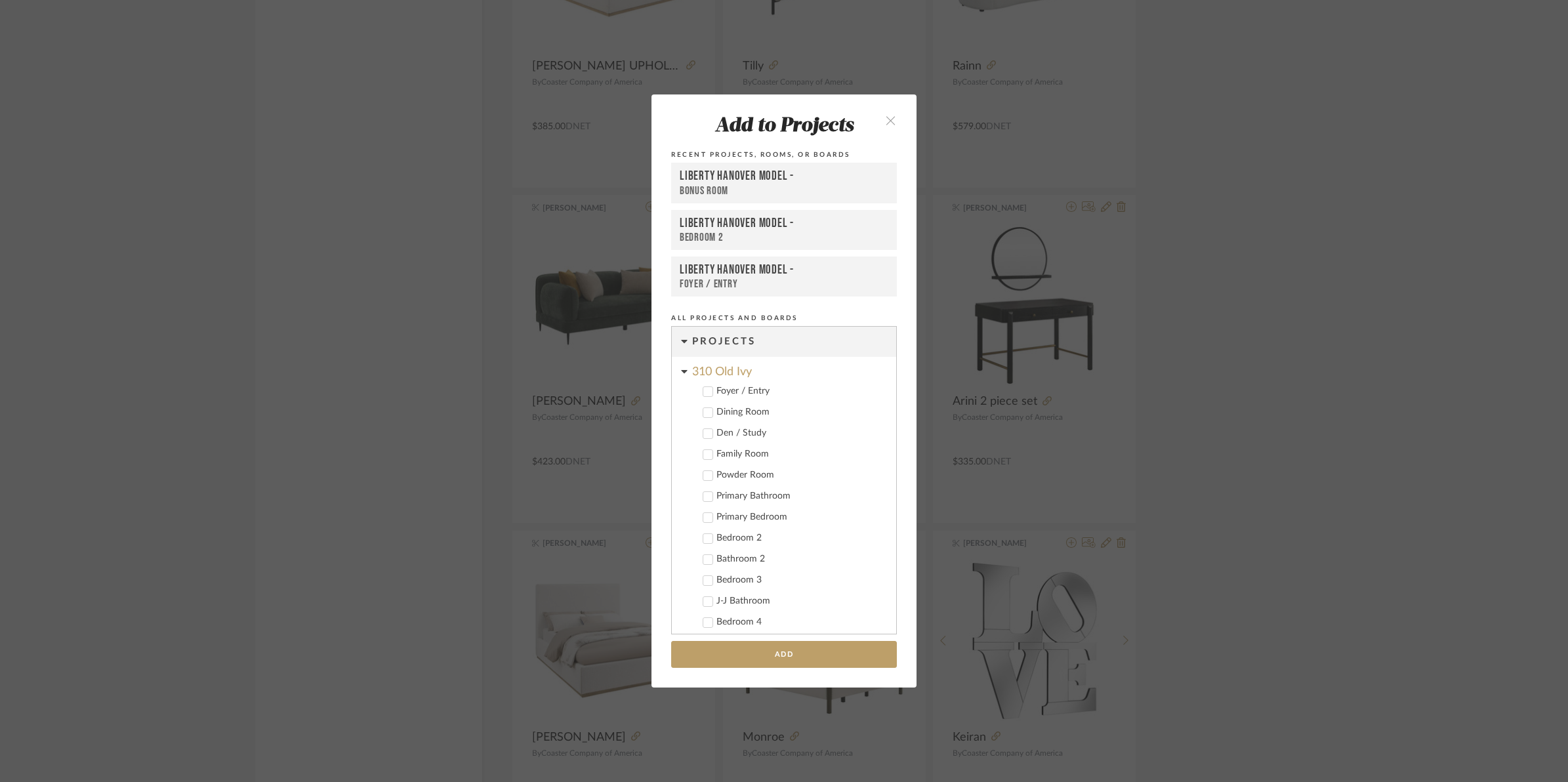
click at [747, 519] on div "Primary Bedroom" at bounding box center [800, 517] width 169 height 11
click at [776, 663] on button "Add" at bounding box center [784, 654] width 226 height 27
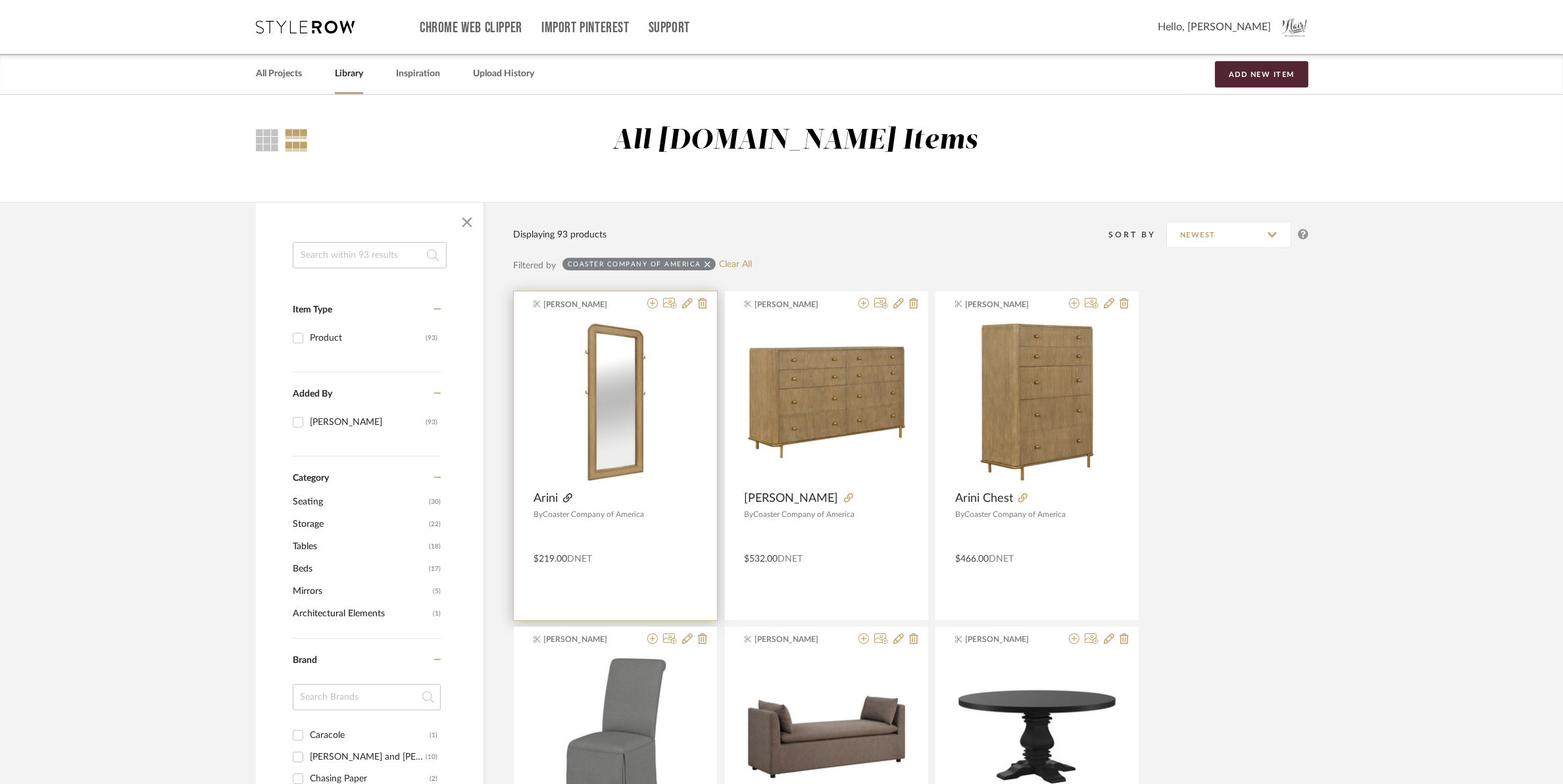
click at [566, 494] on icon at bounding box center [568, 498] width 9 height 9
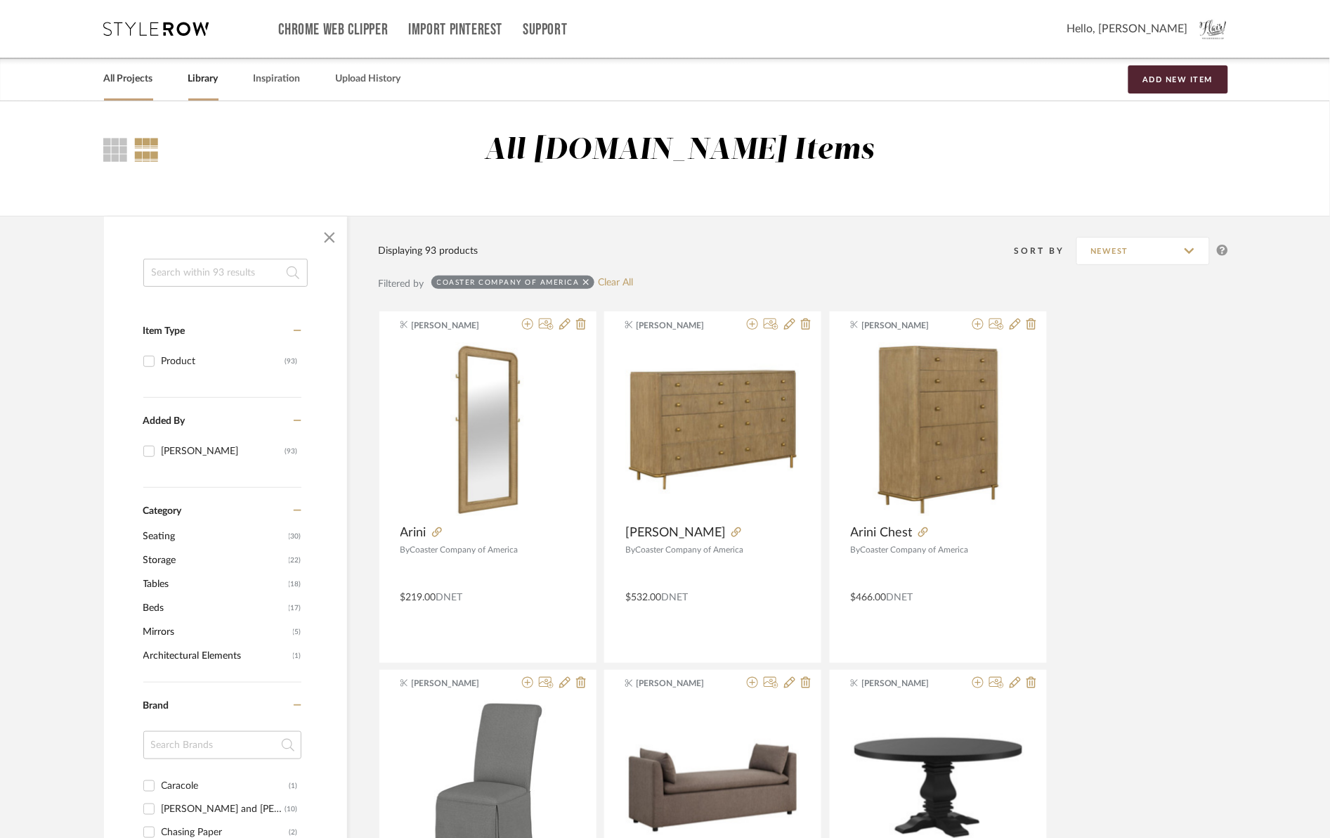
click at [116, 76] on link "All Projects" at bounding box center [128, 79] width 49 height 19
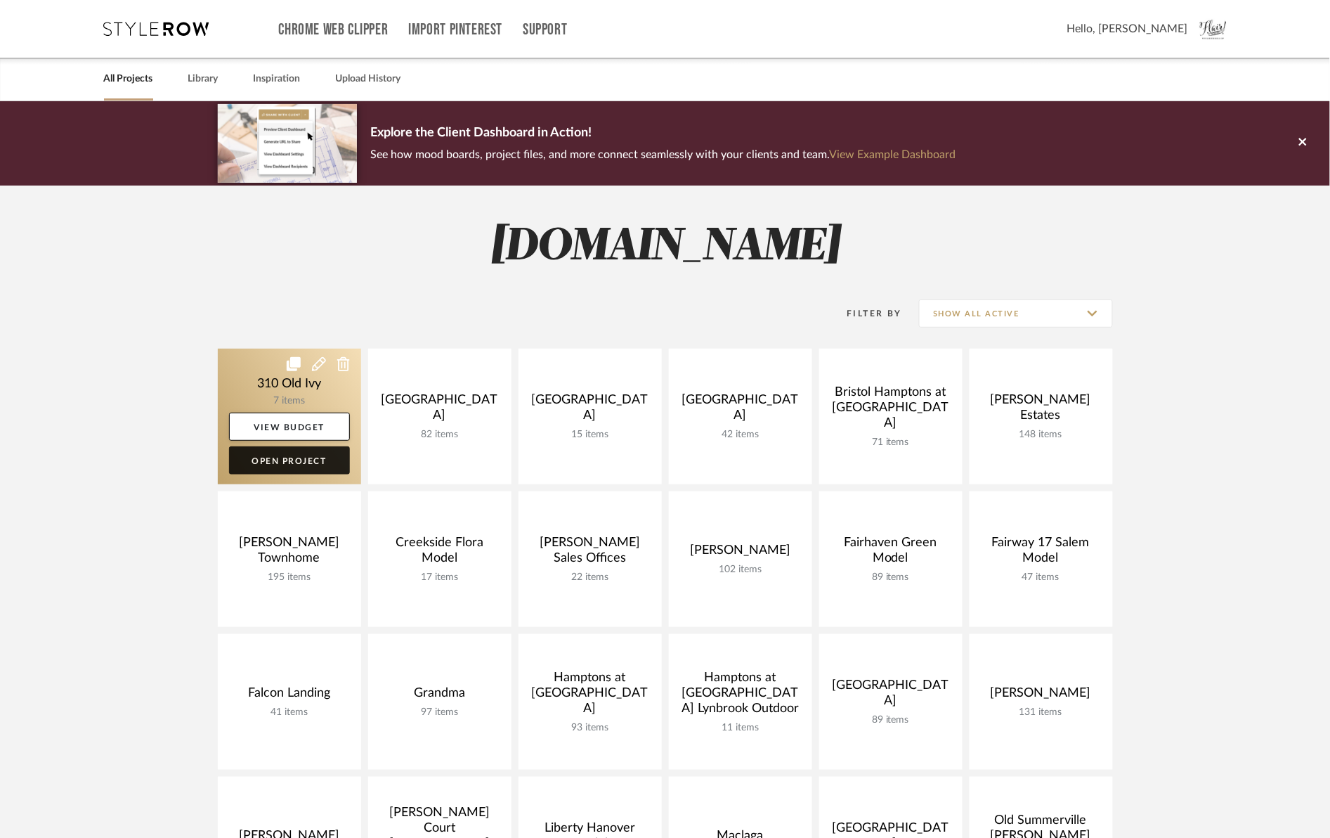
click at [275, 462] on link "Open Project" at bounding box center [289, 460] width 121 height 28
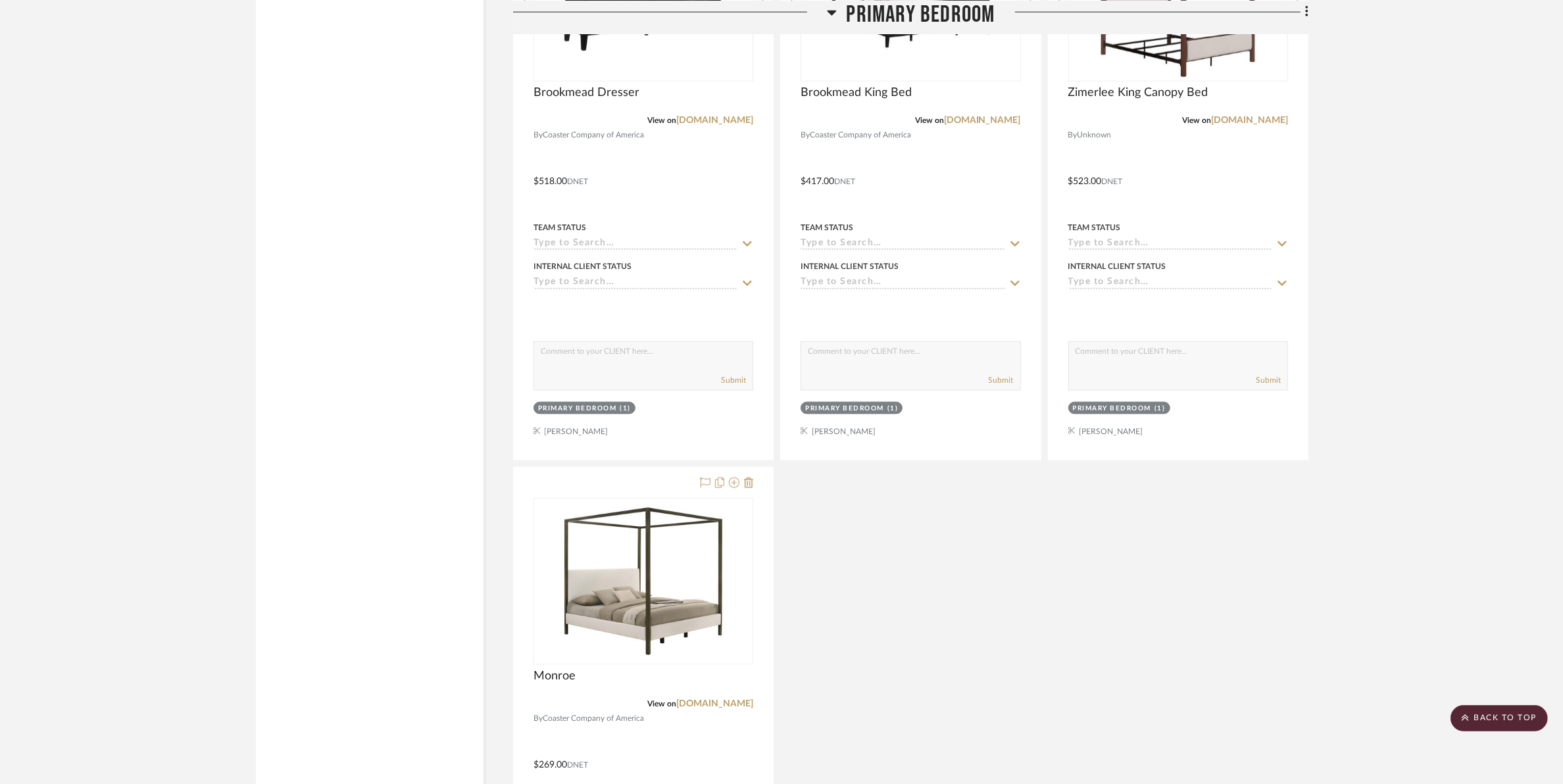
scroll to position [1875, 0]
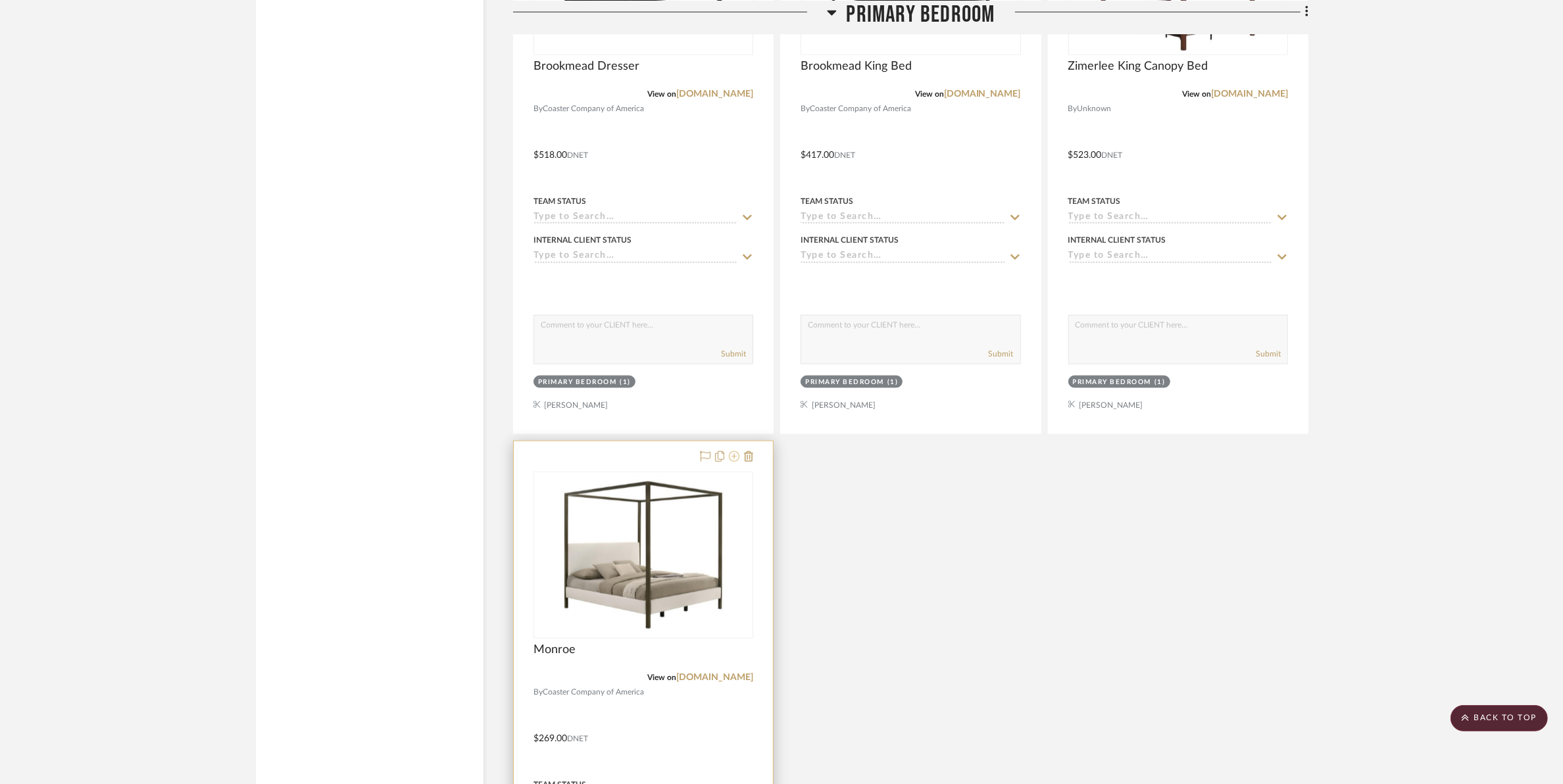
click at [738, 457] on icon at bounding box center [734, 456] width 10 height 10
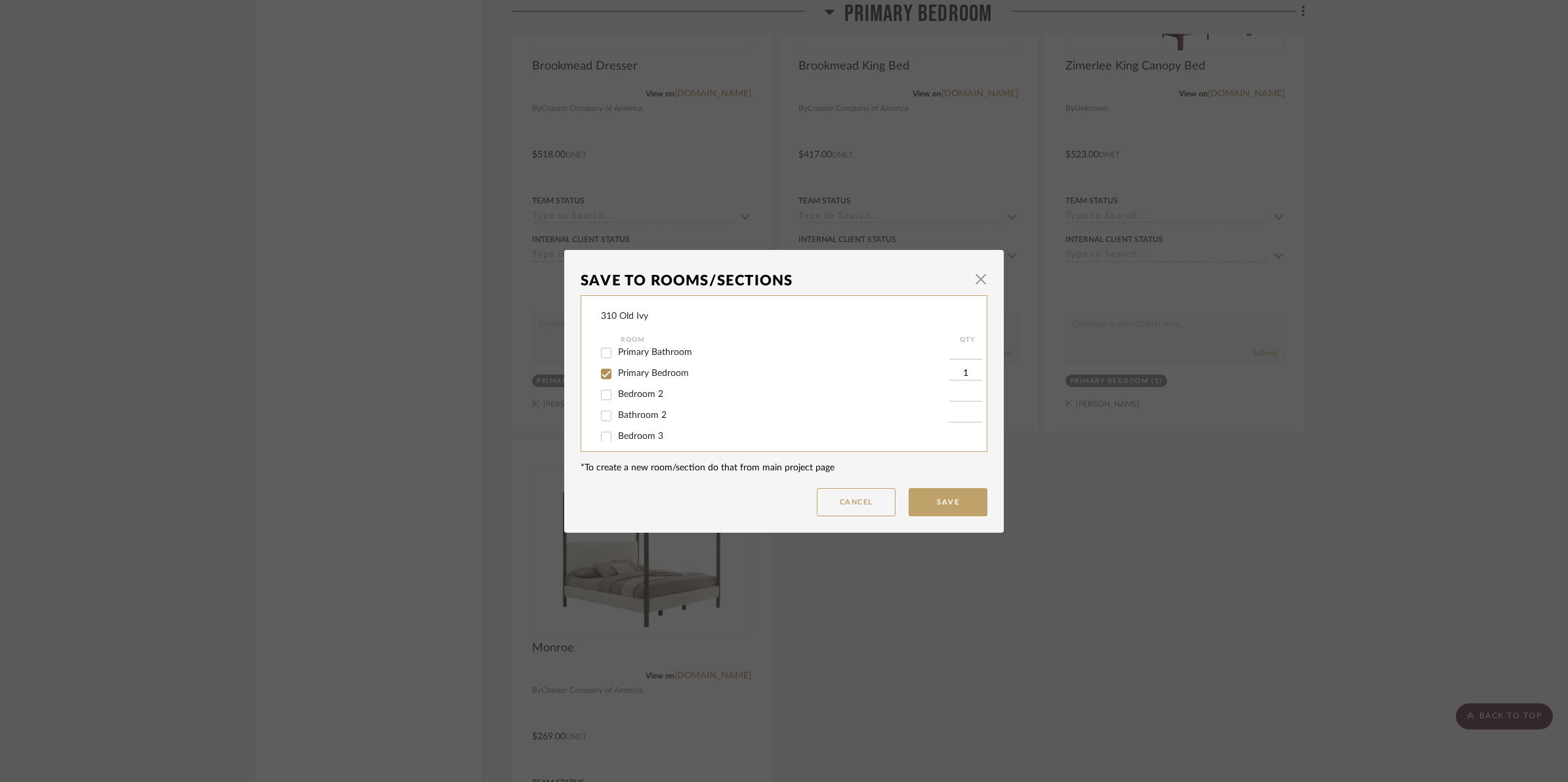
scroll to position [82, 0]
click at [597, 404] on input "Primary Bedroom" at bounding box center [606, 402] width 21 height 21
checkbox input "false"
click at [925, 502] on button "Save" at bounding box center [947, 502] width 78 height 28
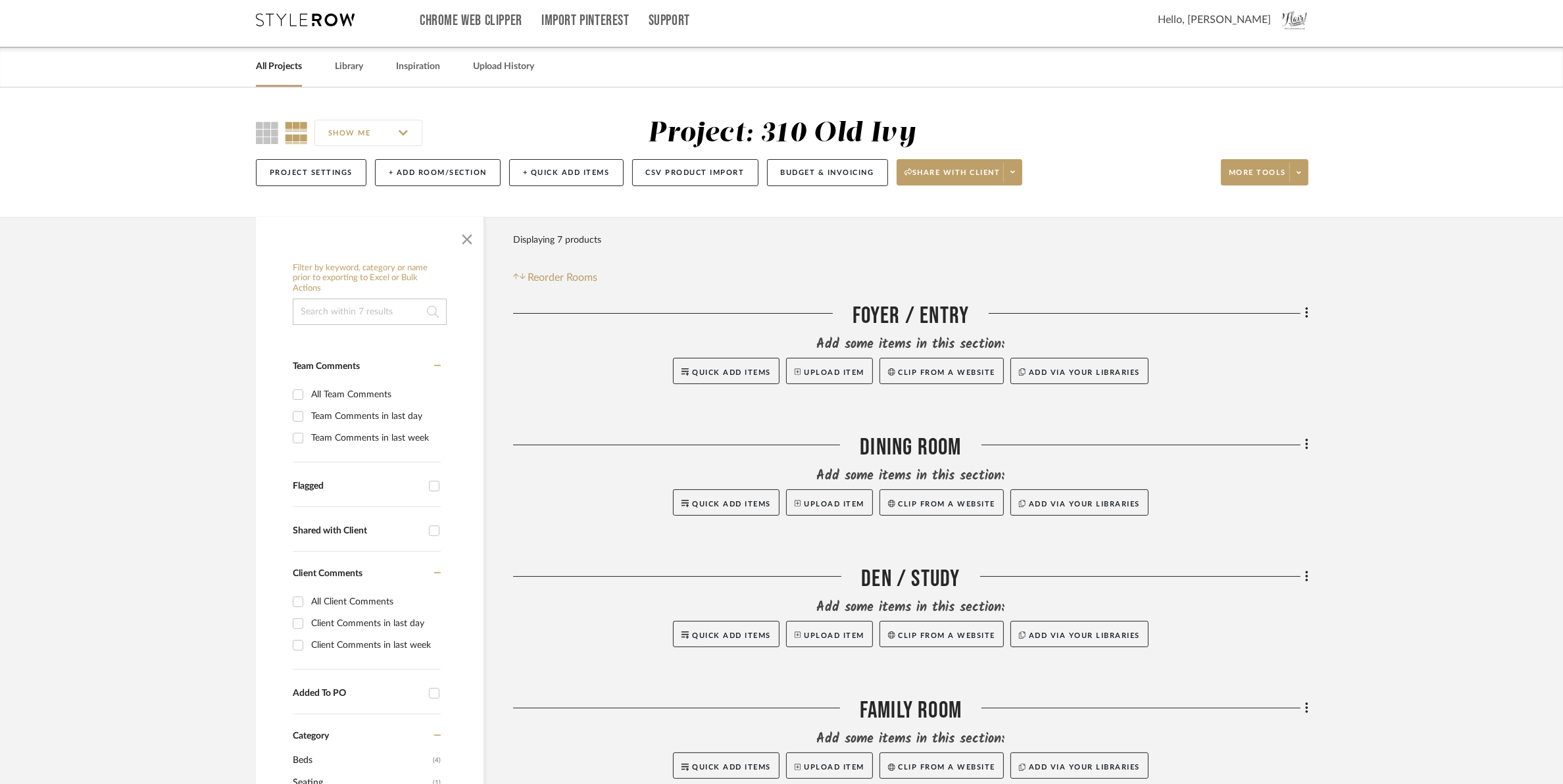
scroll to position [0, 0]
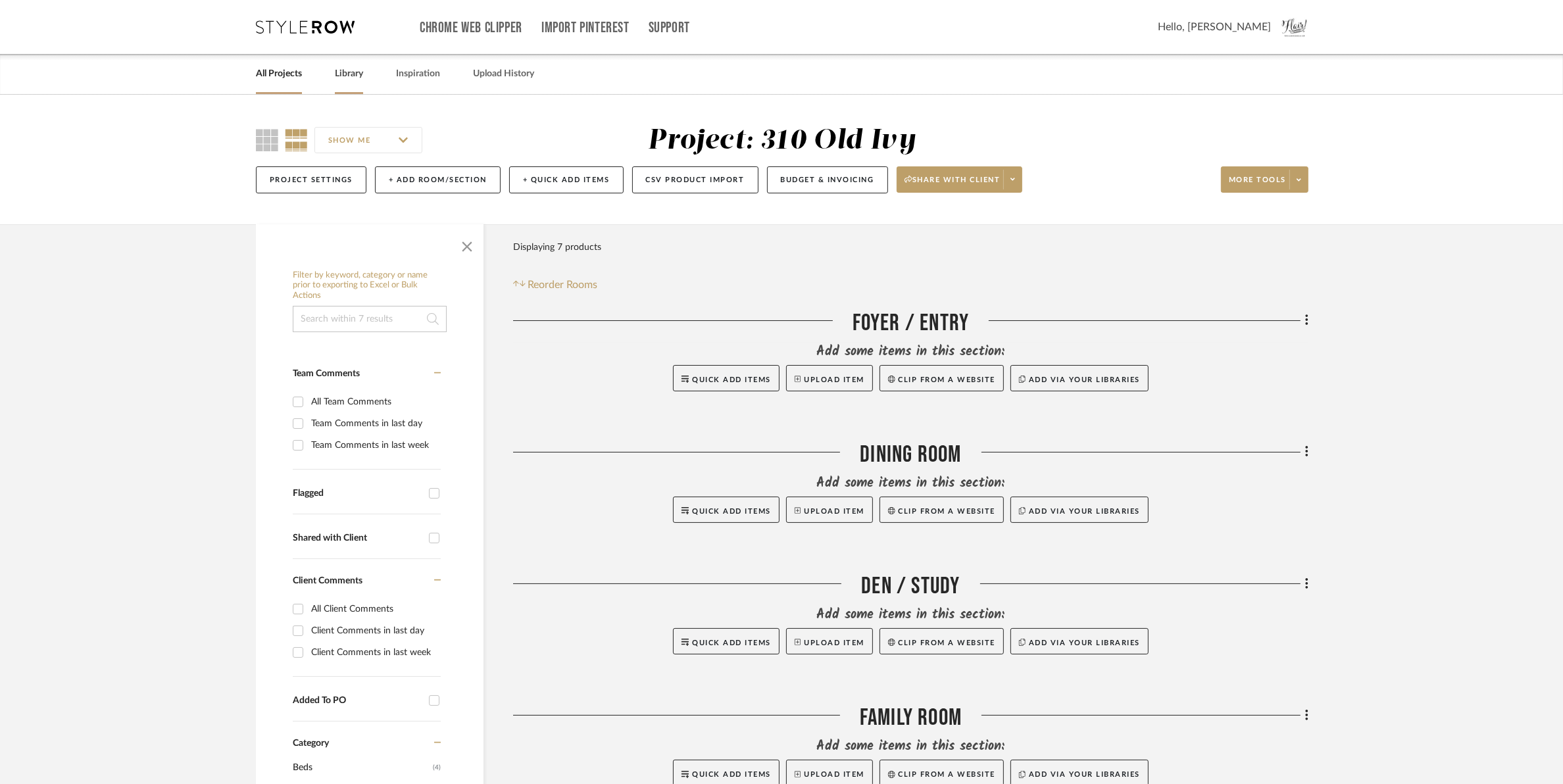
click at [344, 69] on link "Library" at bounding box center [349, 74] width 28 height 18
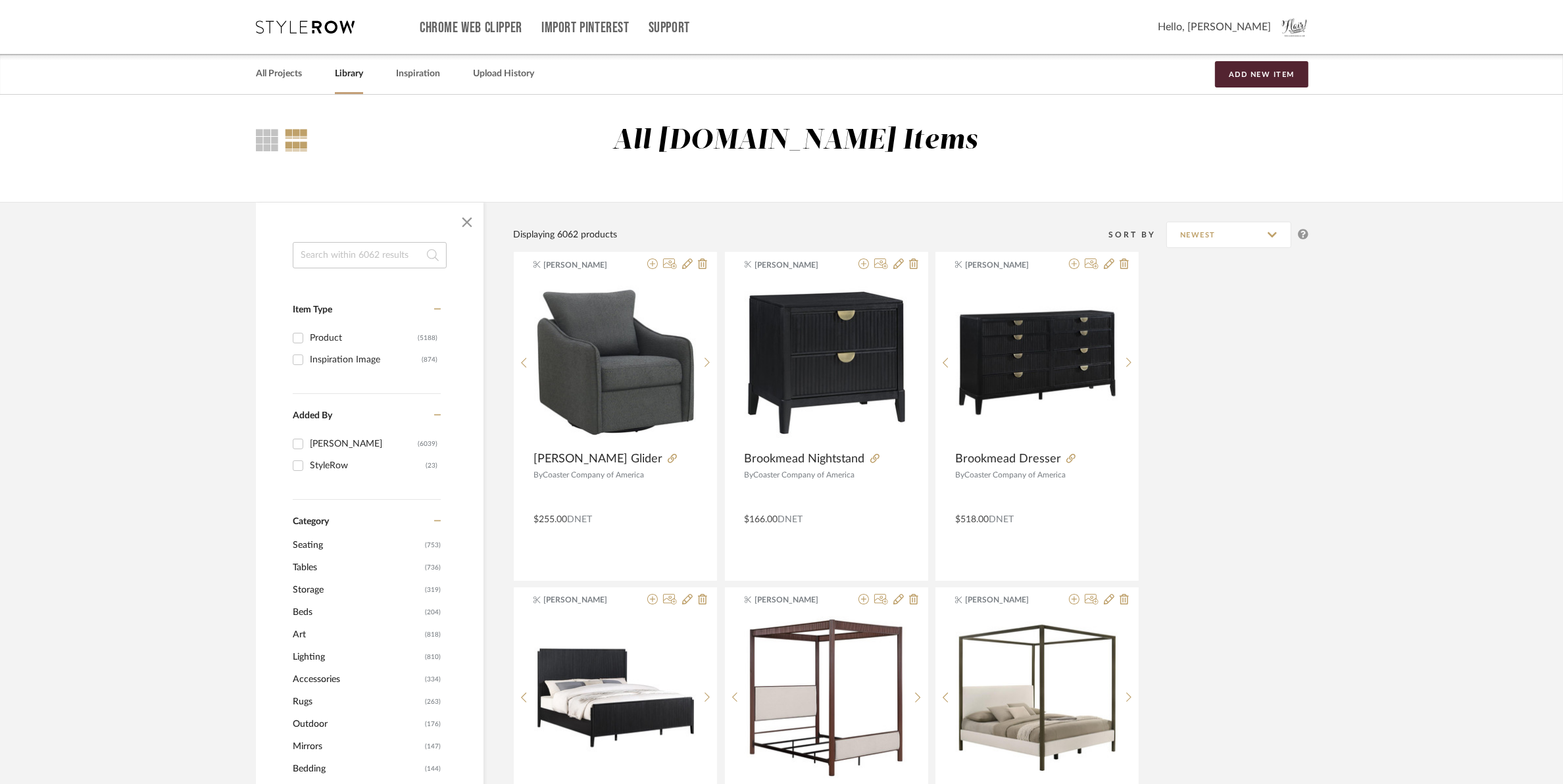
click at [330, 254] on input at bounding box center [370, 255] width 153 height 26
type input "tilly"
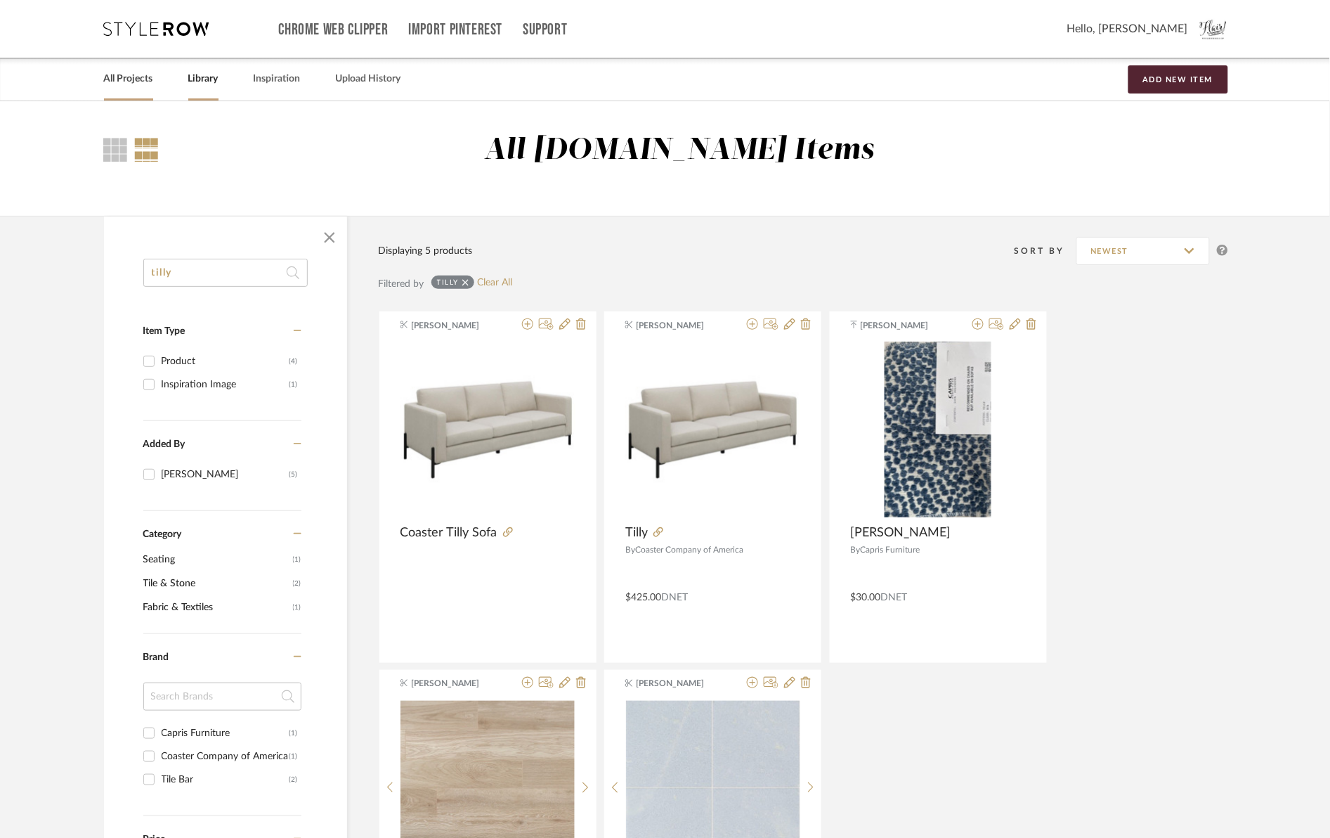
click at [134, 84] on link "All Projects" at bounding box center [128, 79] width 49 height 19
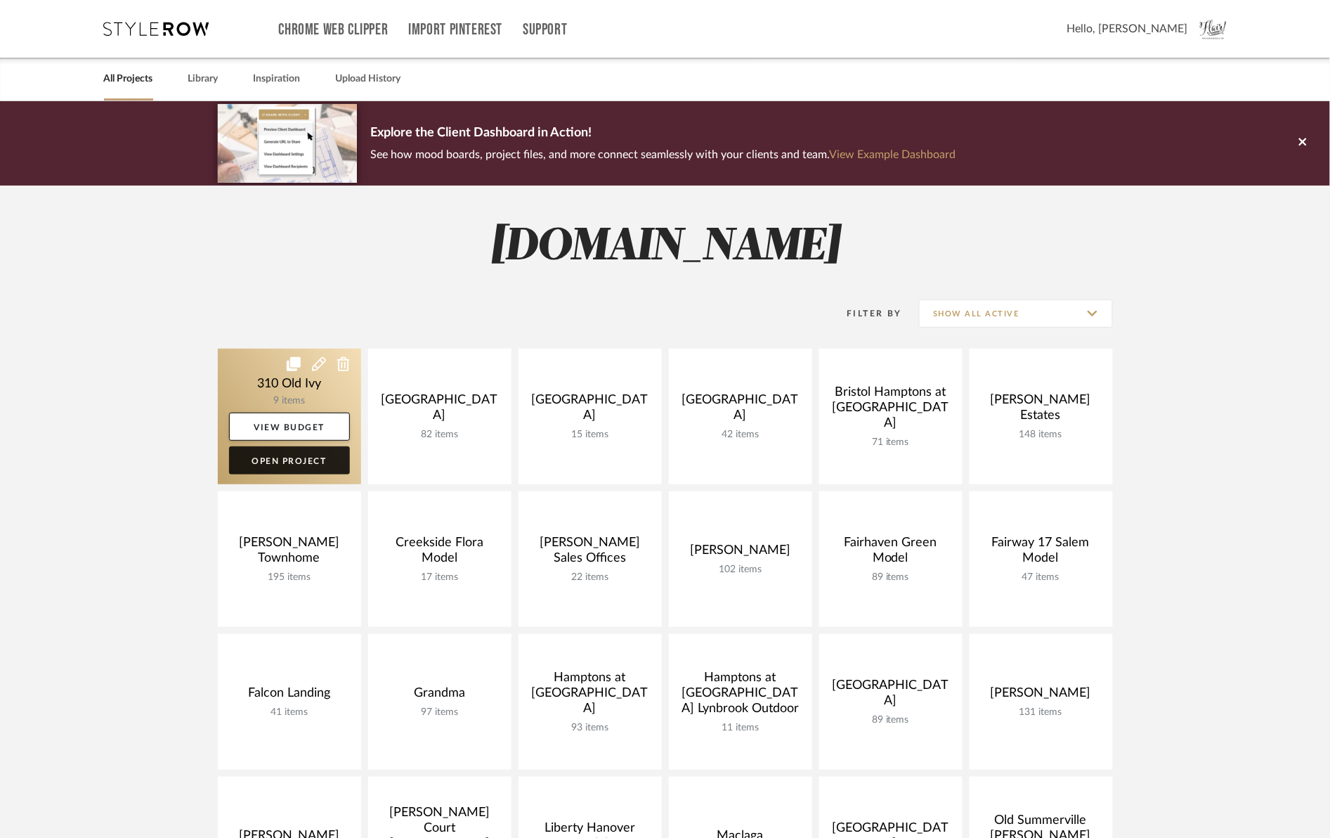
click at [262, 455] on link "Open Project" at bounding box center [289, 460] width 121 height 28
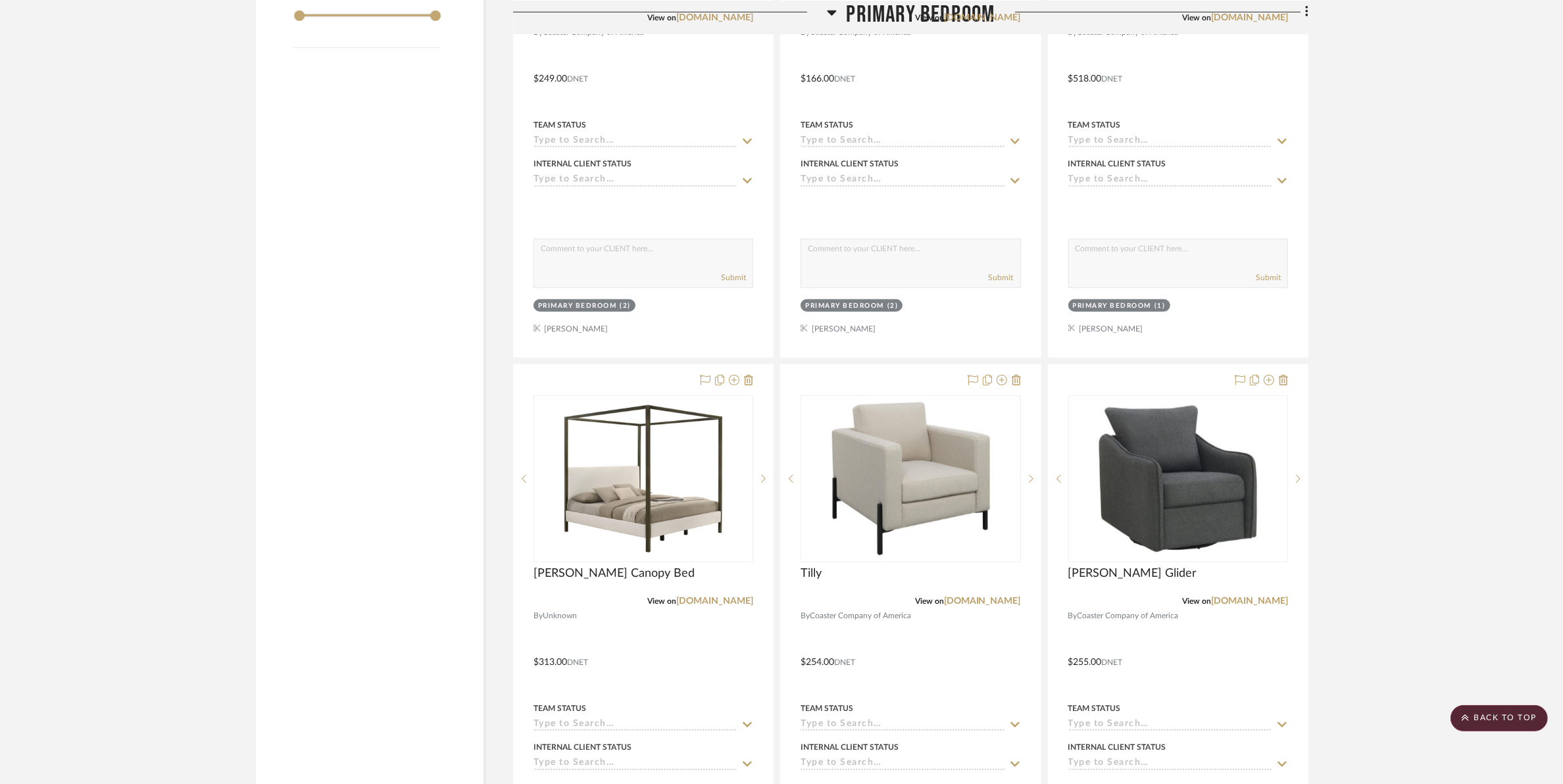
scroll to position [1397, 0]
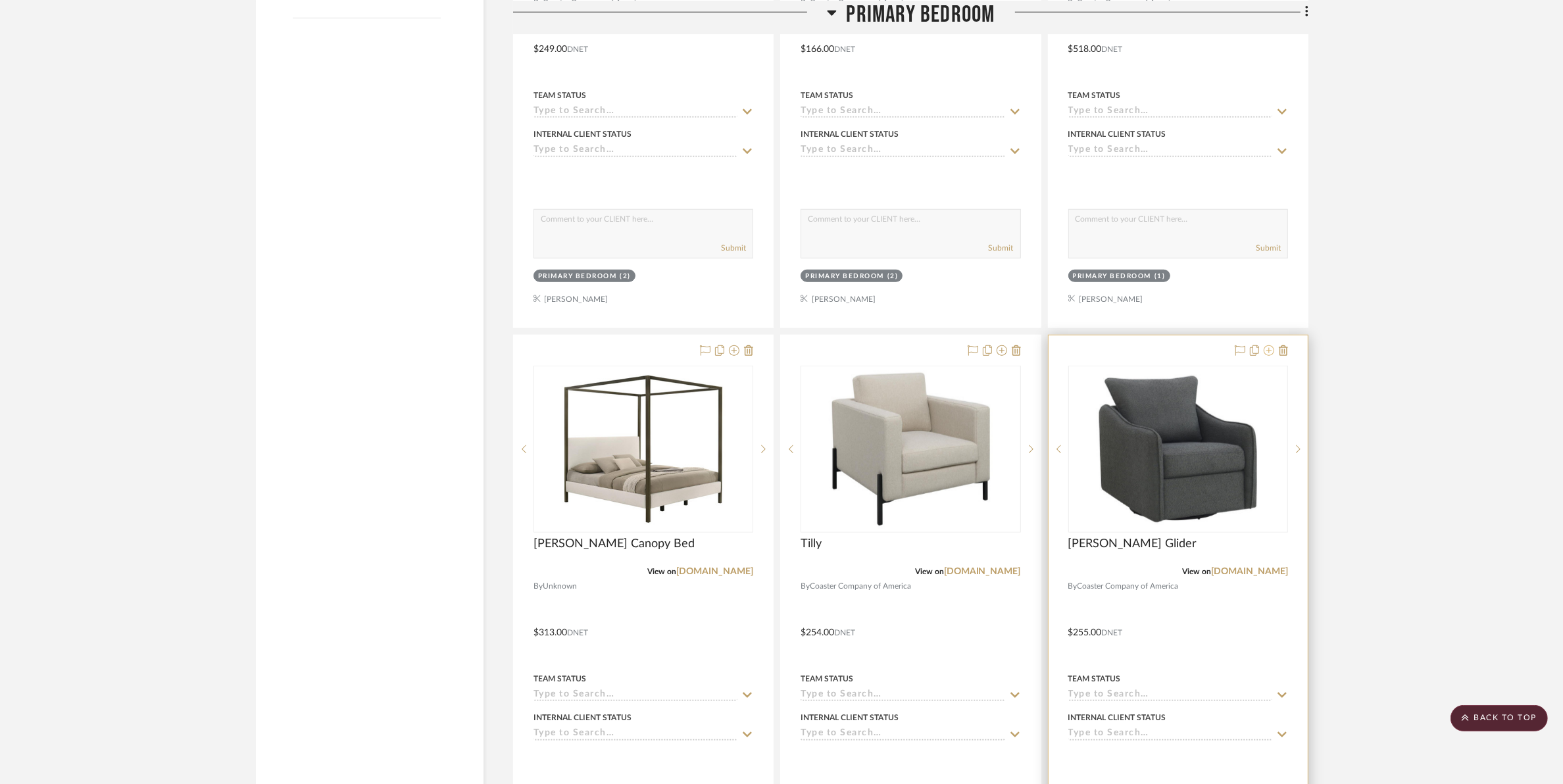
click at [1270, 348] on icon at bounding box center [1268, 350] width 10 height 10
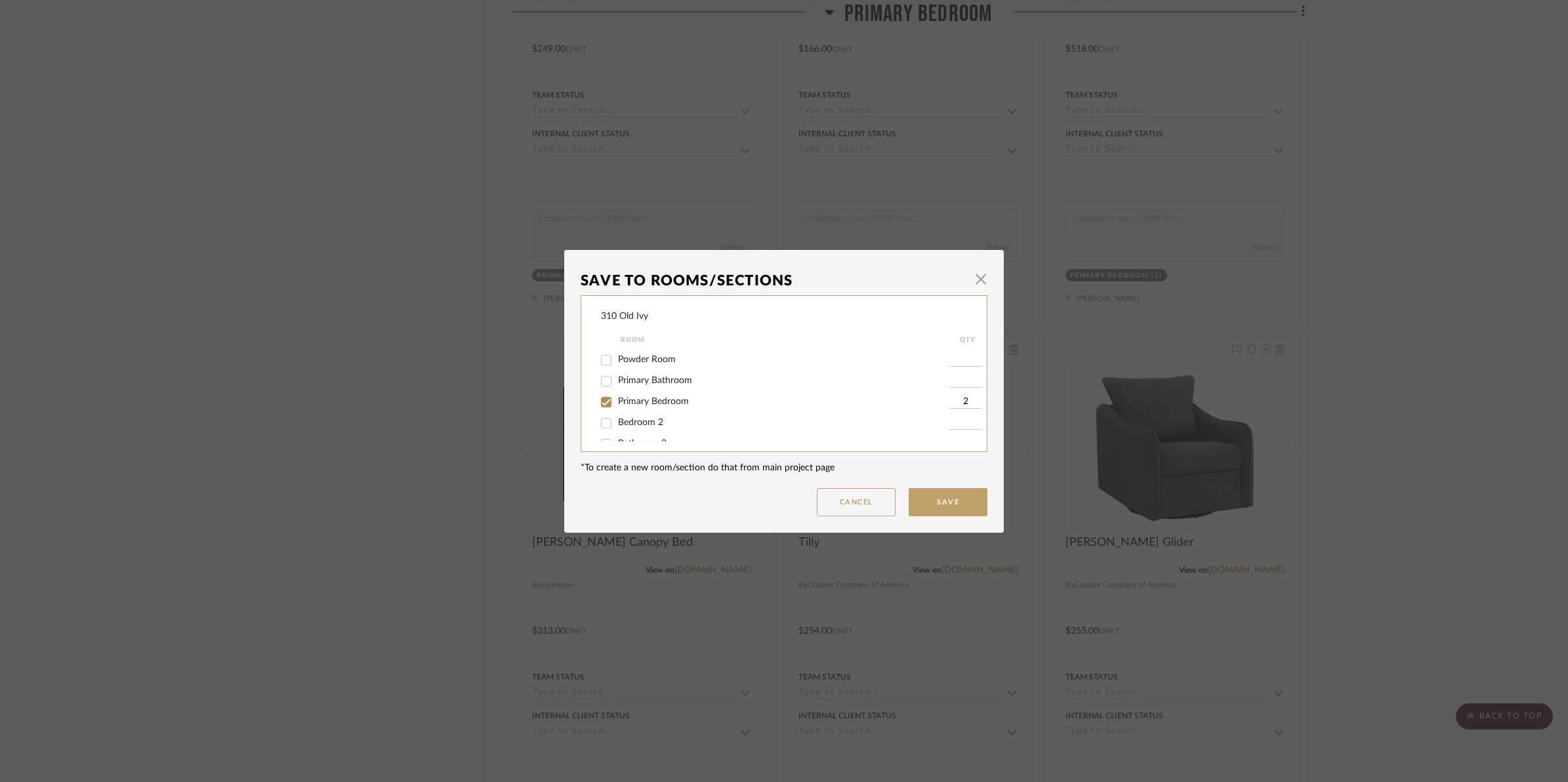
scroll to position [0, 0]
click at [599, 425] on input "Family Room" at bounding box center [606, 421] width 21 height 21
checkbox input "true"
type input "1"
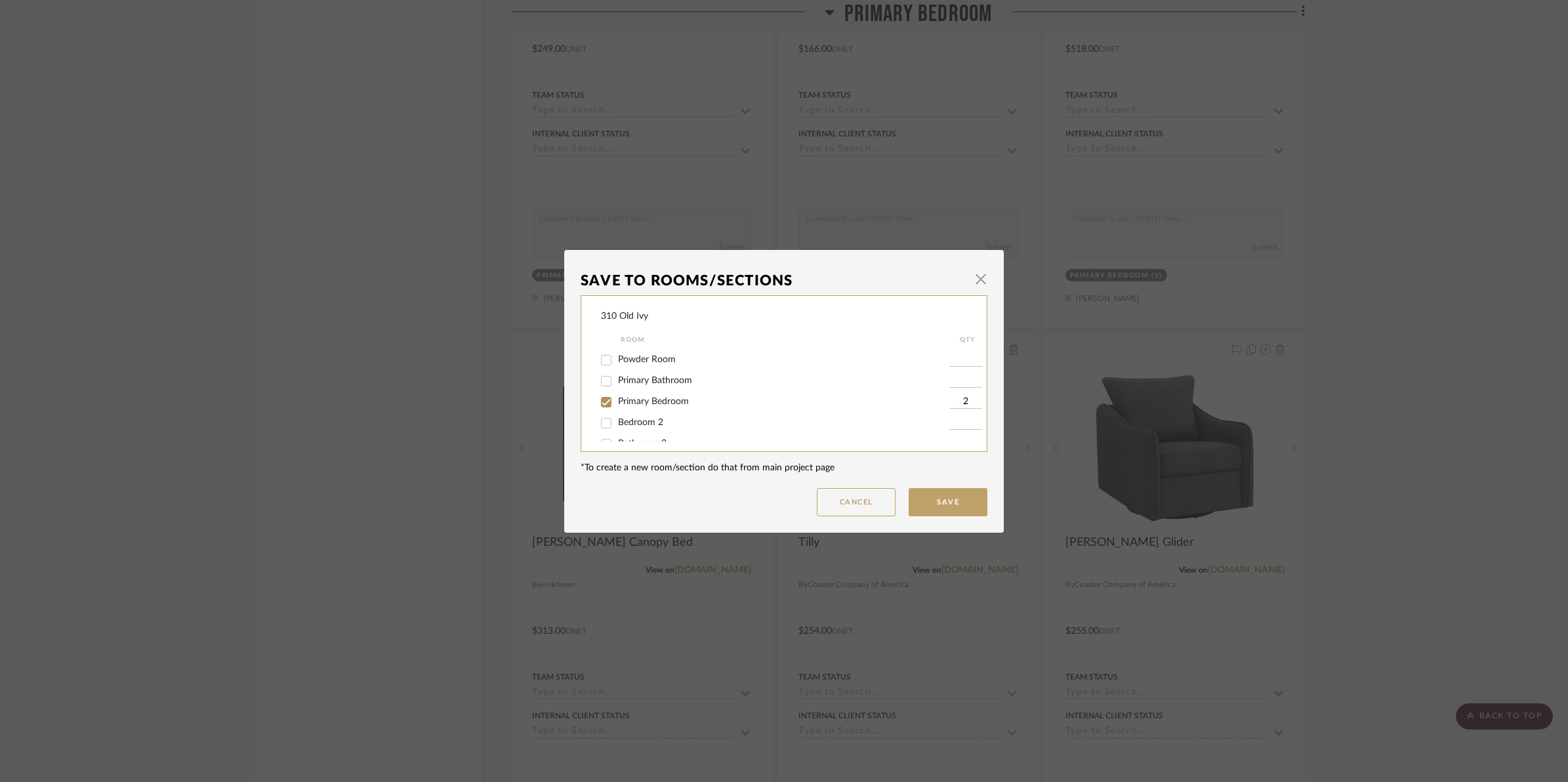
click at [601, 401] on input "Primary Bedroom" at bounding box center [606, 402] width 21 height 21
checkbox input "false"
click at [932, 503] on button "Save" at bounding box center [947, 502] width 78 height 28
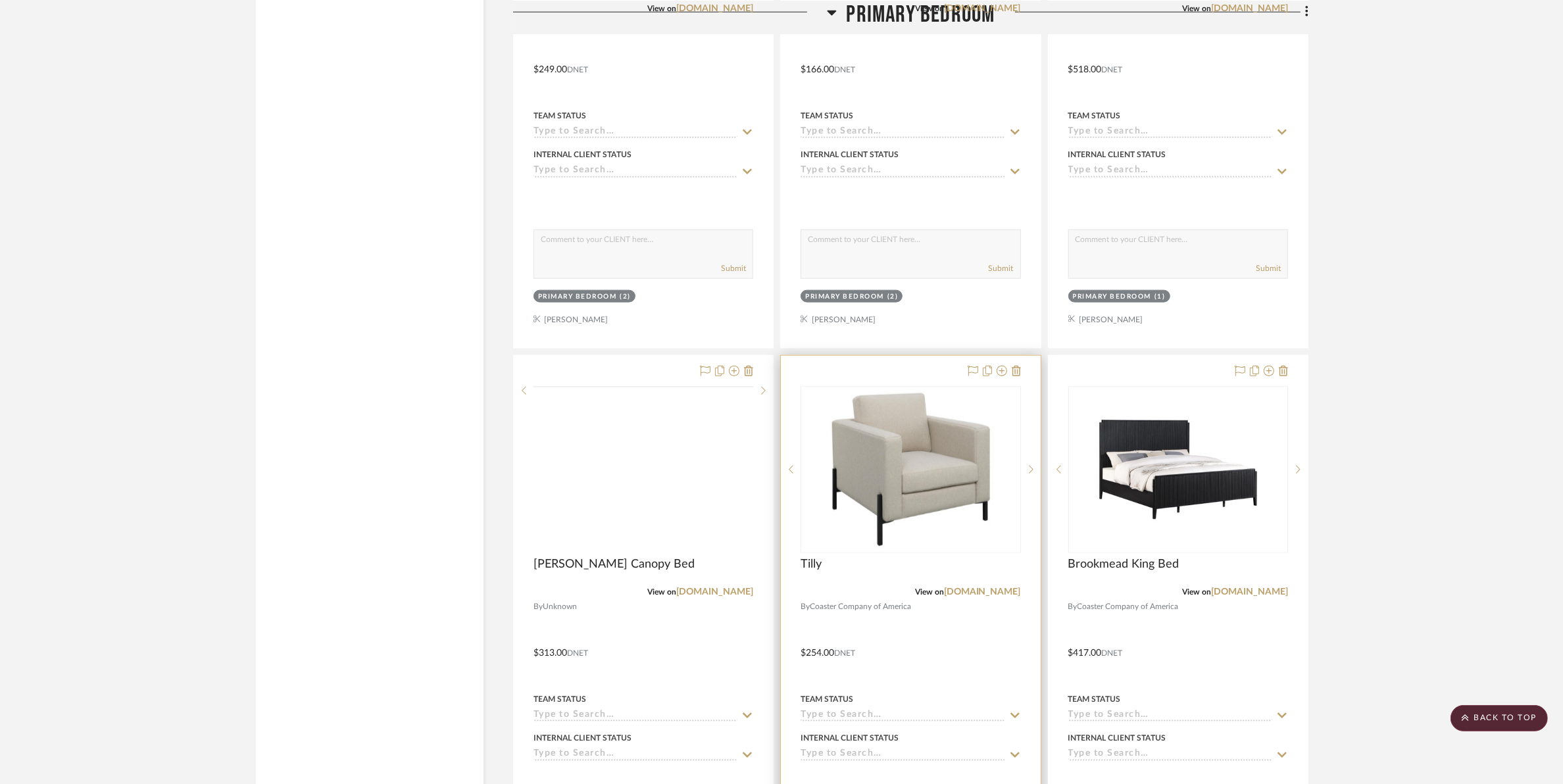
scroll to position [1890, 0]
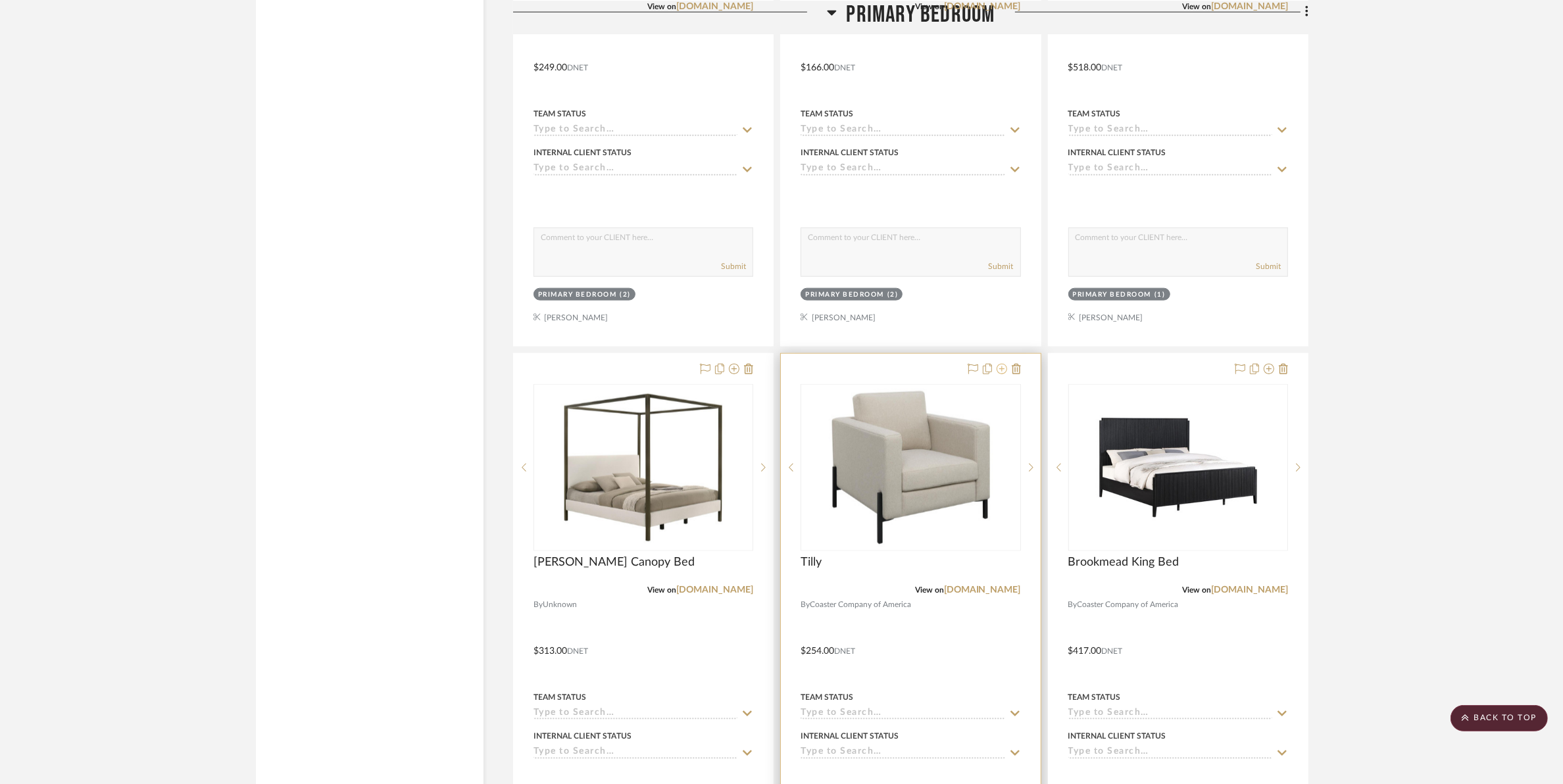
click at [999, 370] on icon at bounding box center [1001, 369] width 10 height 10
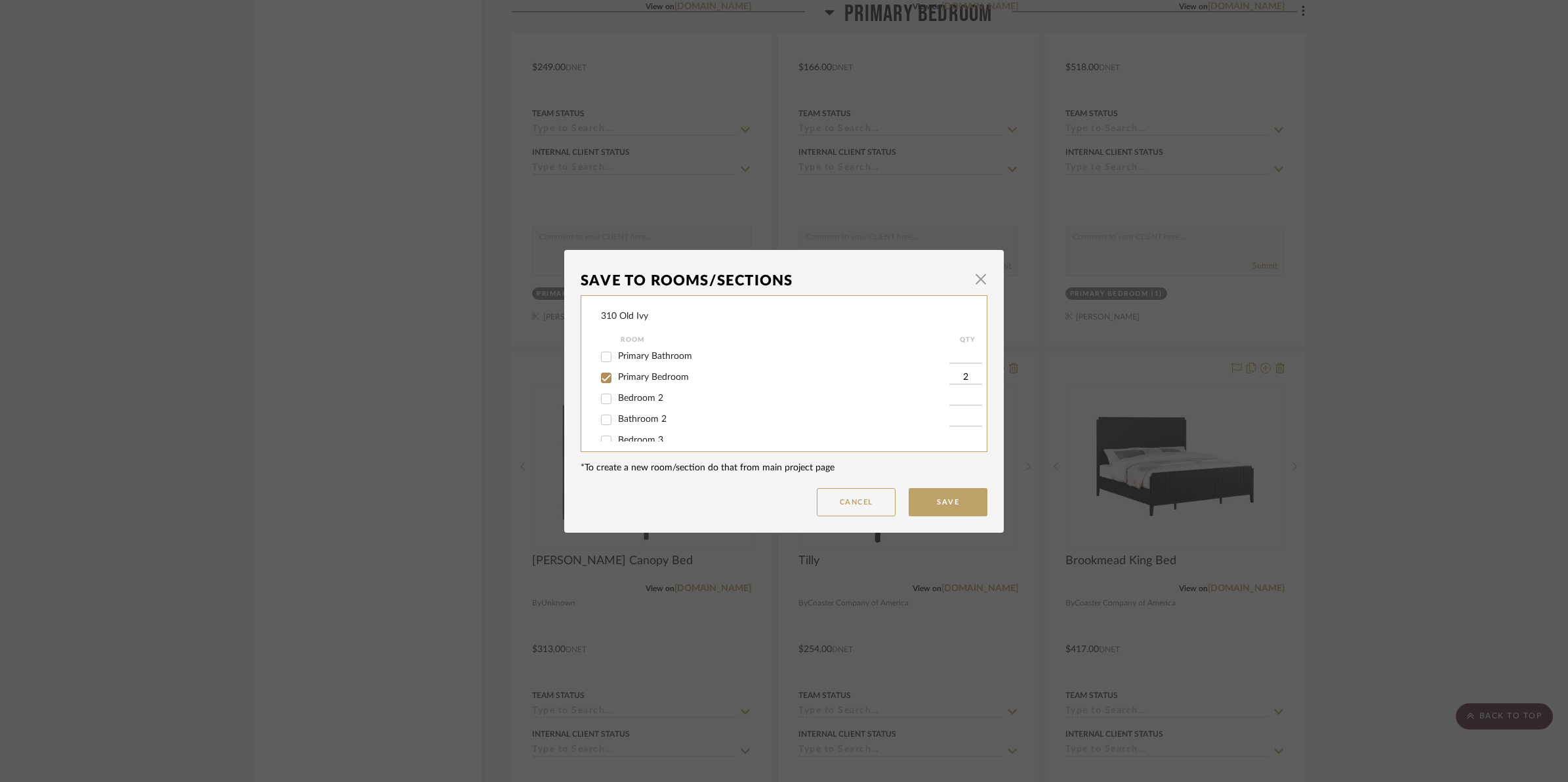
scroll to position [82, 0]
click at [606, 403] on input "Primary Bedroom" at bounding box center [606, 402] width 21 height 21
checkbox input "false"
click at [956, 504] on button "Save" at bounding box center [947, 502] width 78 height 28
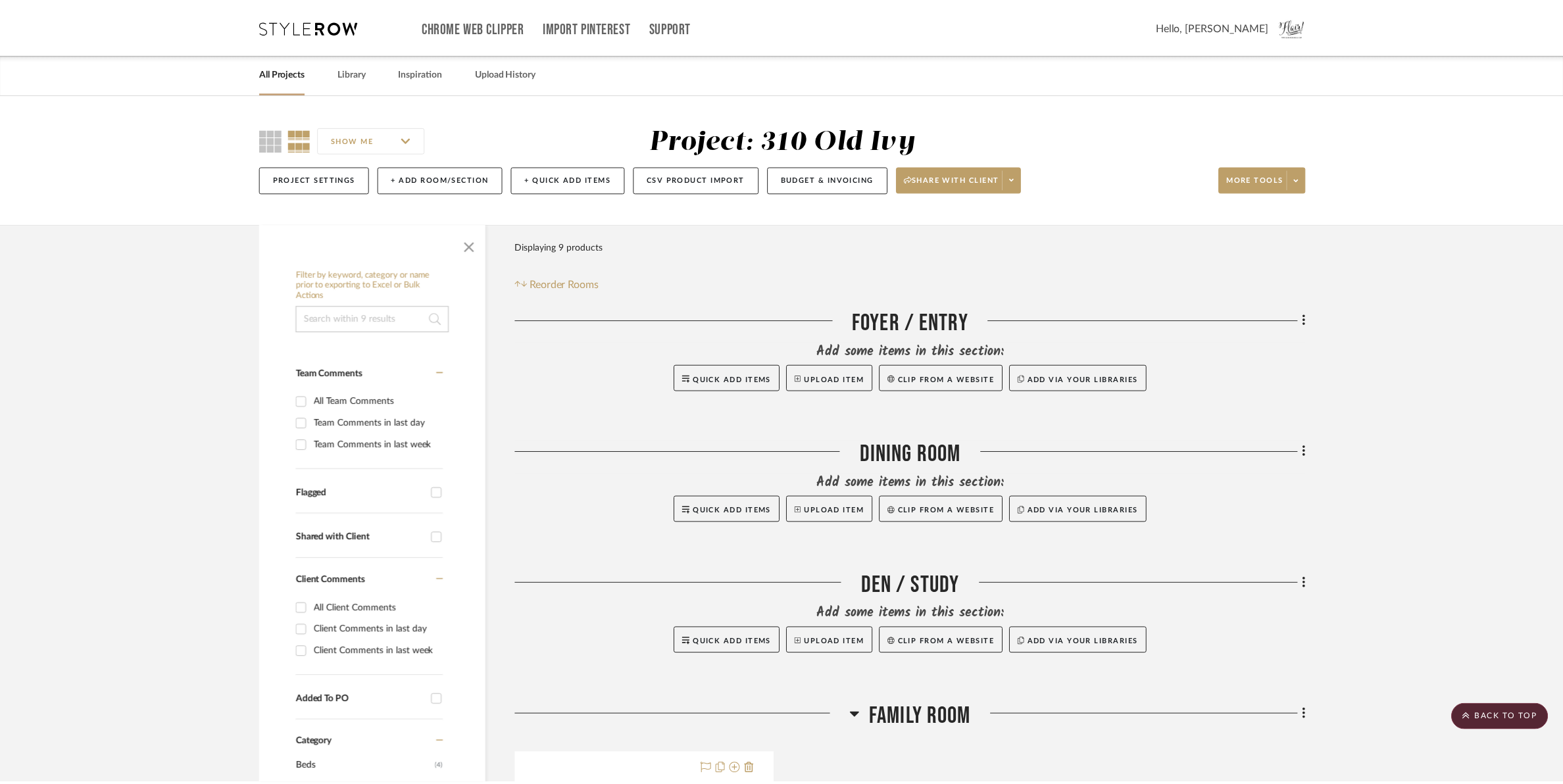
scroll to position [1890, 0]
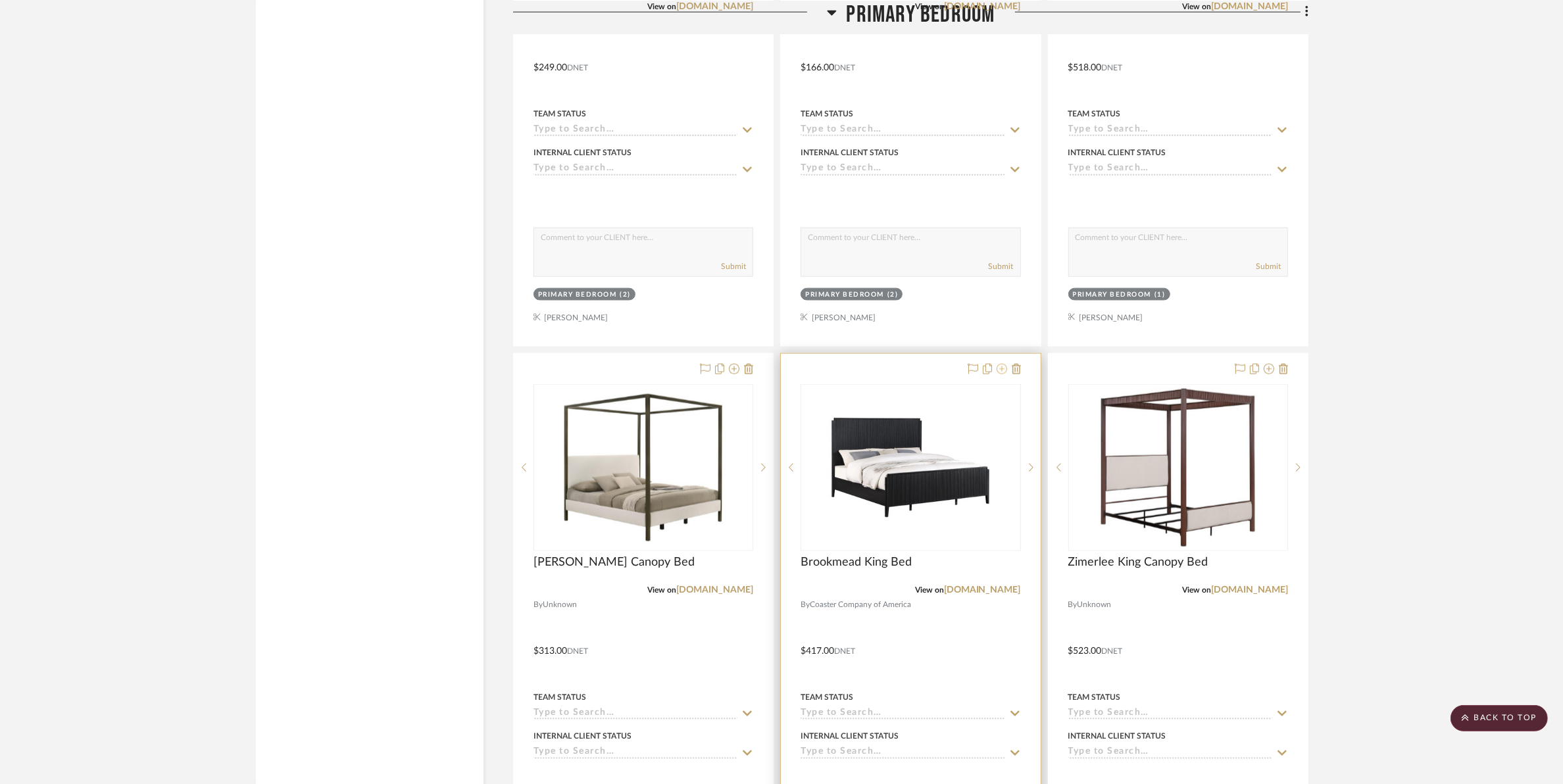
click at [1001, 372] on icon at bounding box center [1001, 369] width 10 height 10
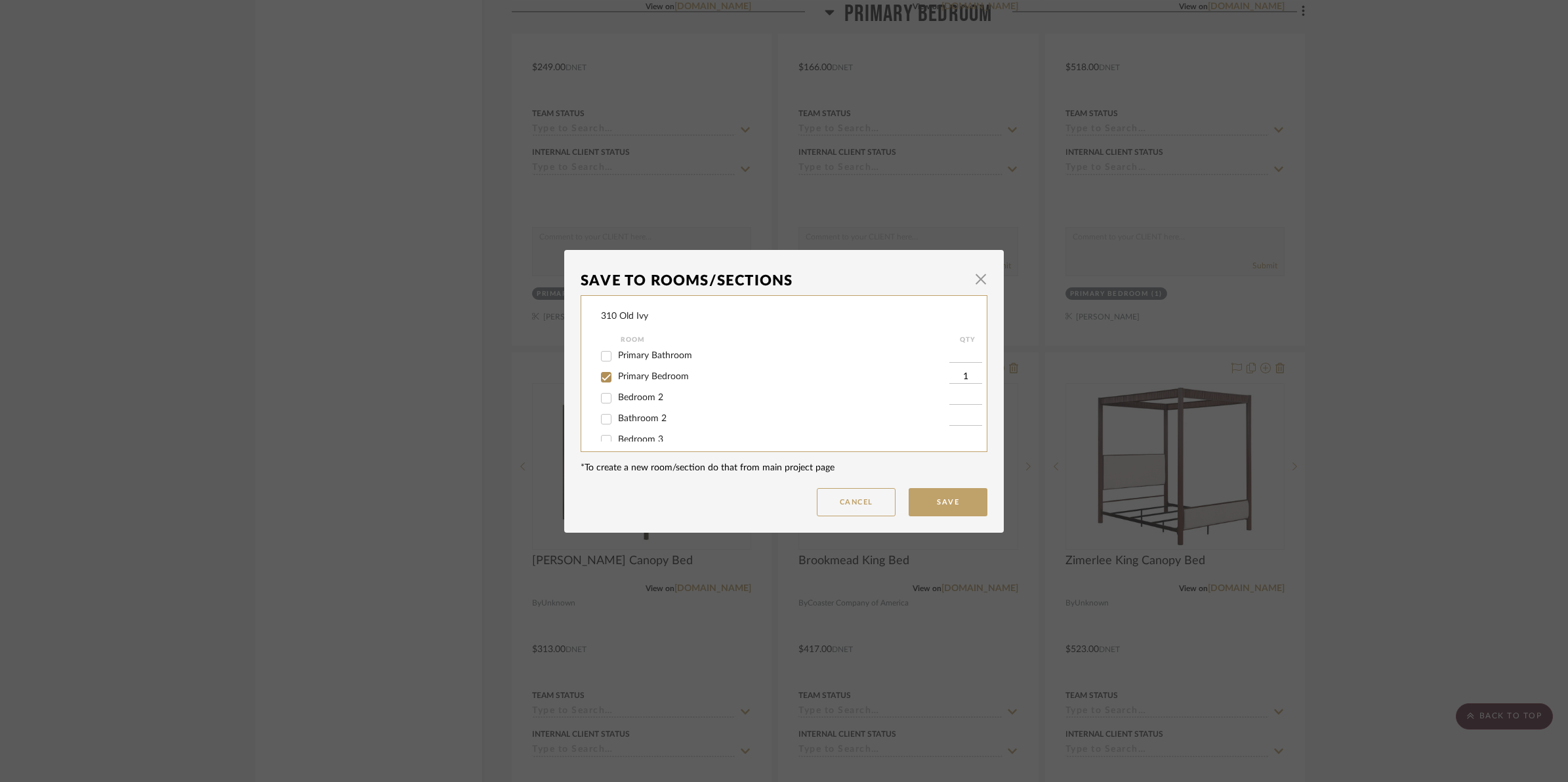
scroll to position [82, 0]
click at [618, 400] on span "Primary Bedroom" at bounding box center [653, 401] width 71 height 9
click at [601, 404] on input "Primary Bedroom" at bounding box center [606, 402] width 21 height 21
checkbox input "false"
click at [847, 511] on button "Cancel" at bounding box center [856, 502] width 78 height 28
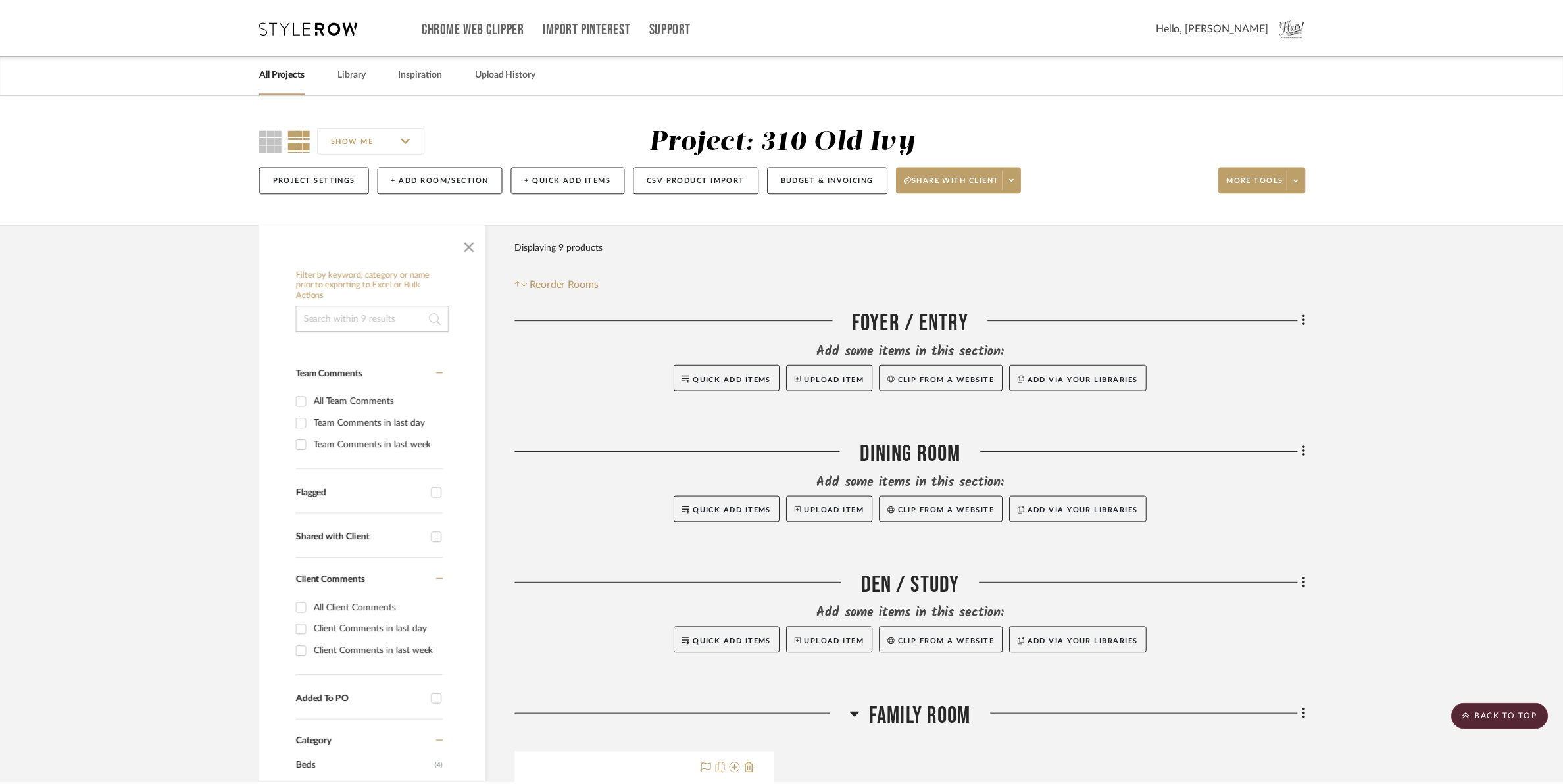
scroll to position [1890, 0]
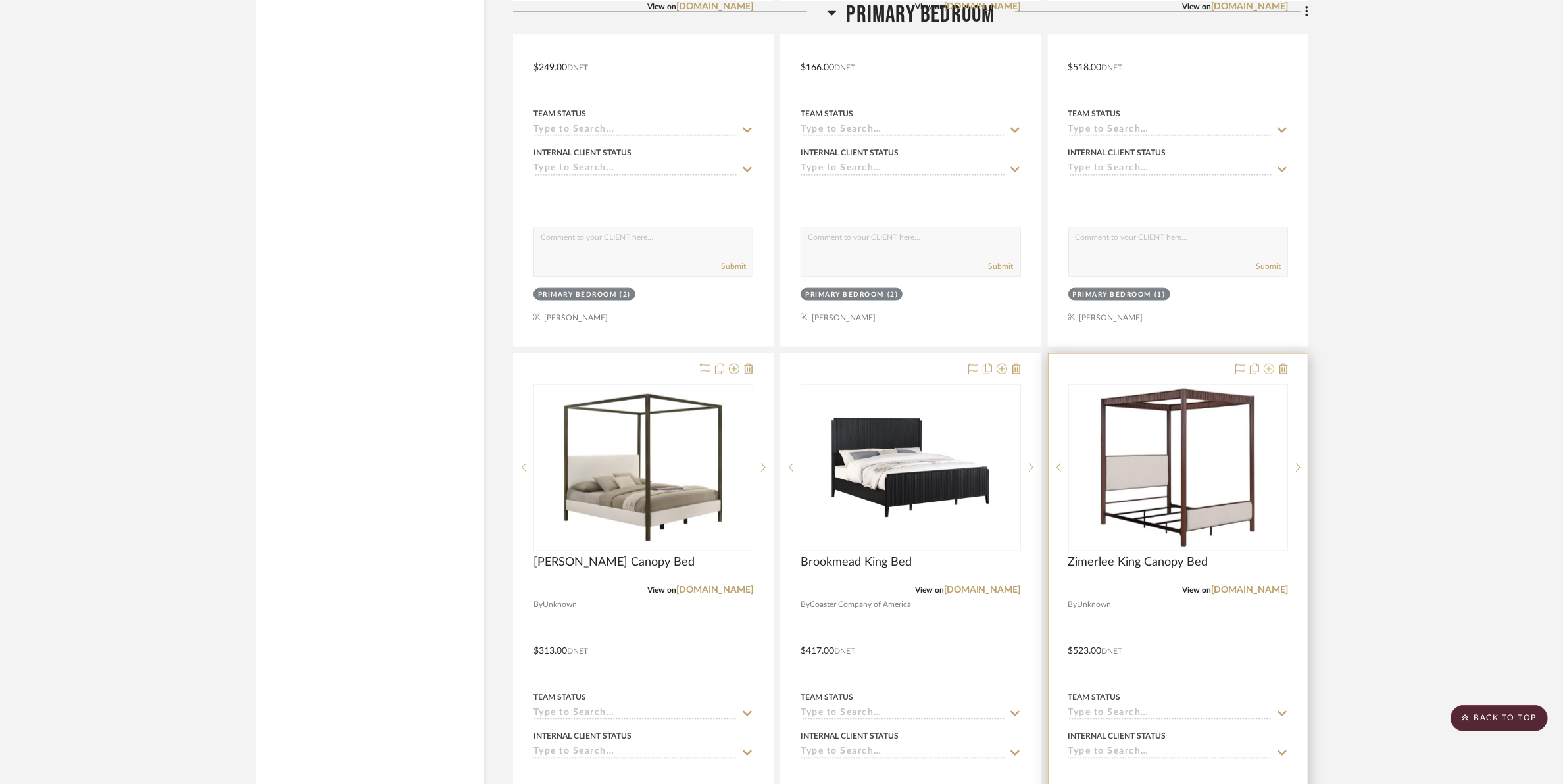
click at [1269, 369] on icon at bounding box center [1268, 369] width 10 height 10
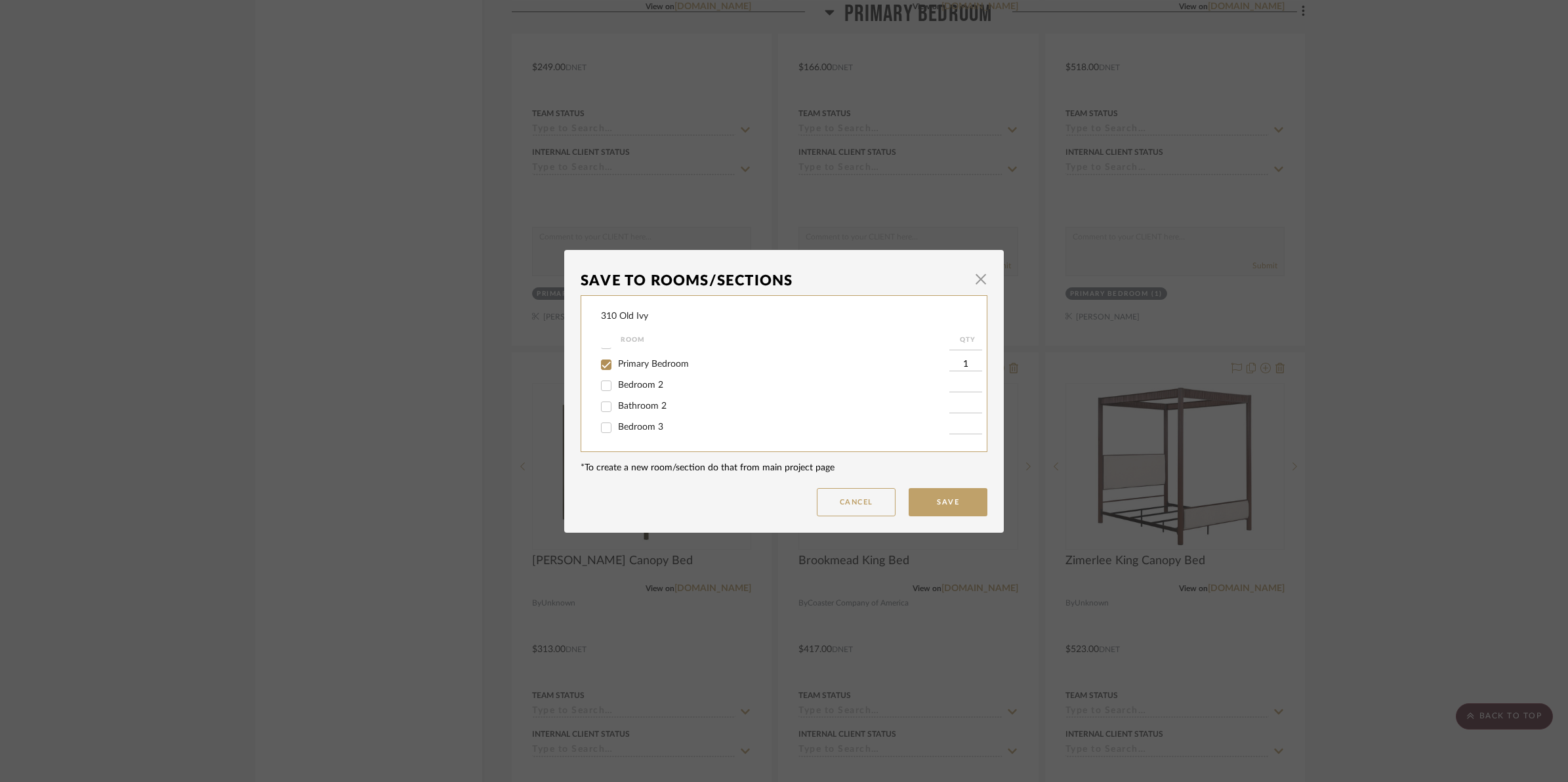
scroll to position [82, 0]
click at [605, 404] on input "Primary Bedroom" at bounding box center [606, 402] width 21 height 21
checkbox input "false"
click at [951, 493] on button "Save" at bounding box center [947, 502] width 78 height 28
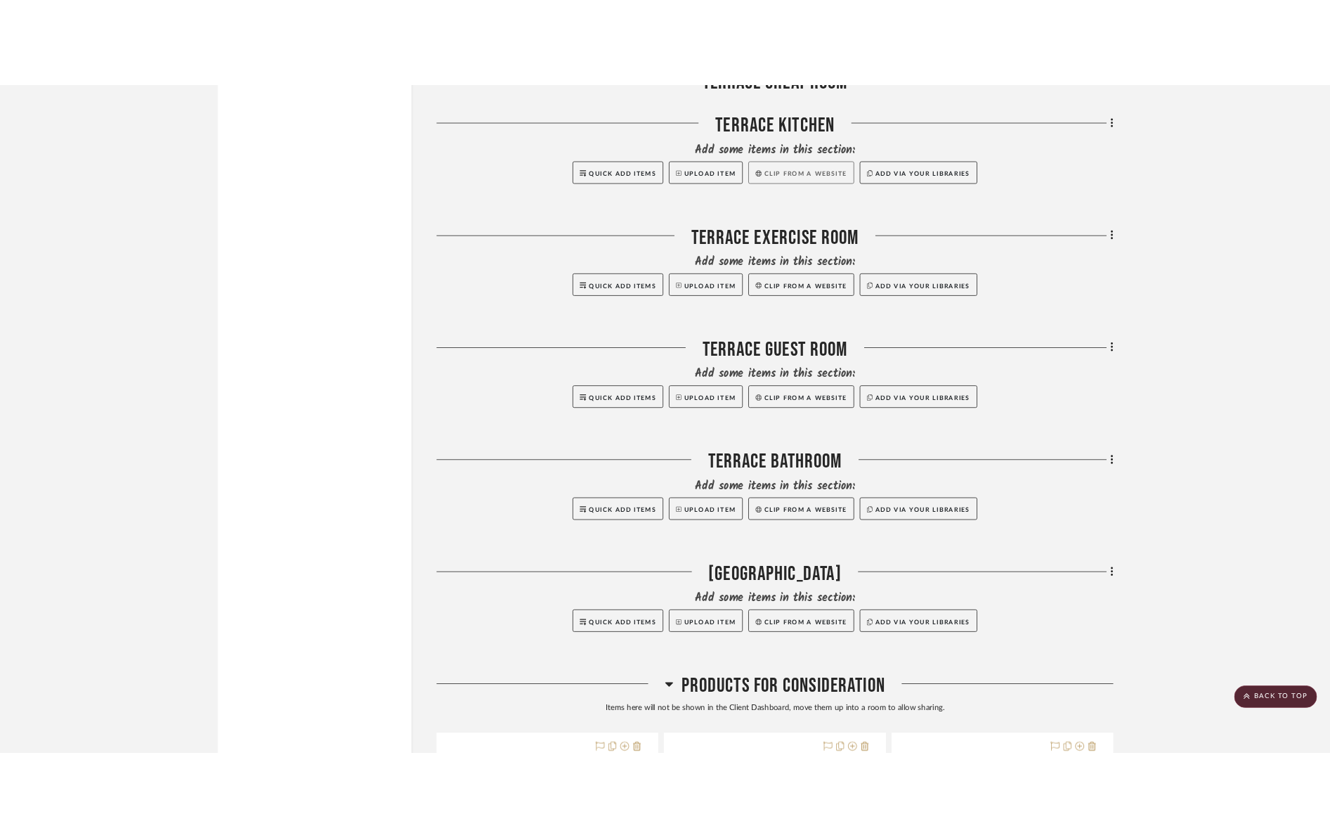
scroll to position [4129, 0]
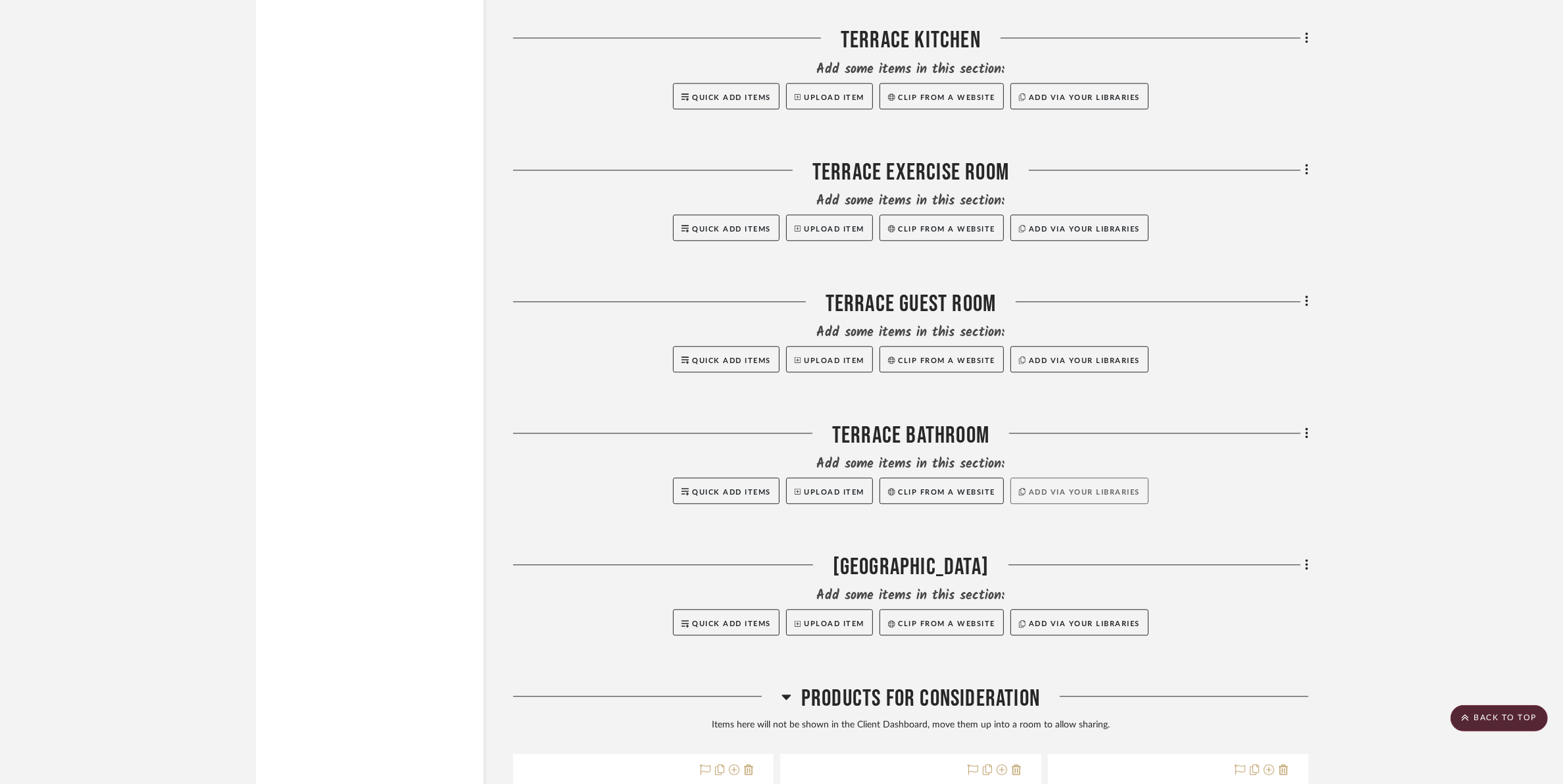
click at [1100, 490] on button "Add via your libraries" at bounding box center [1079, 490] width 139 height 26
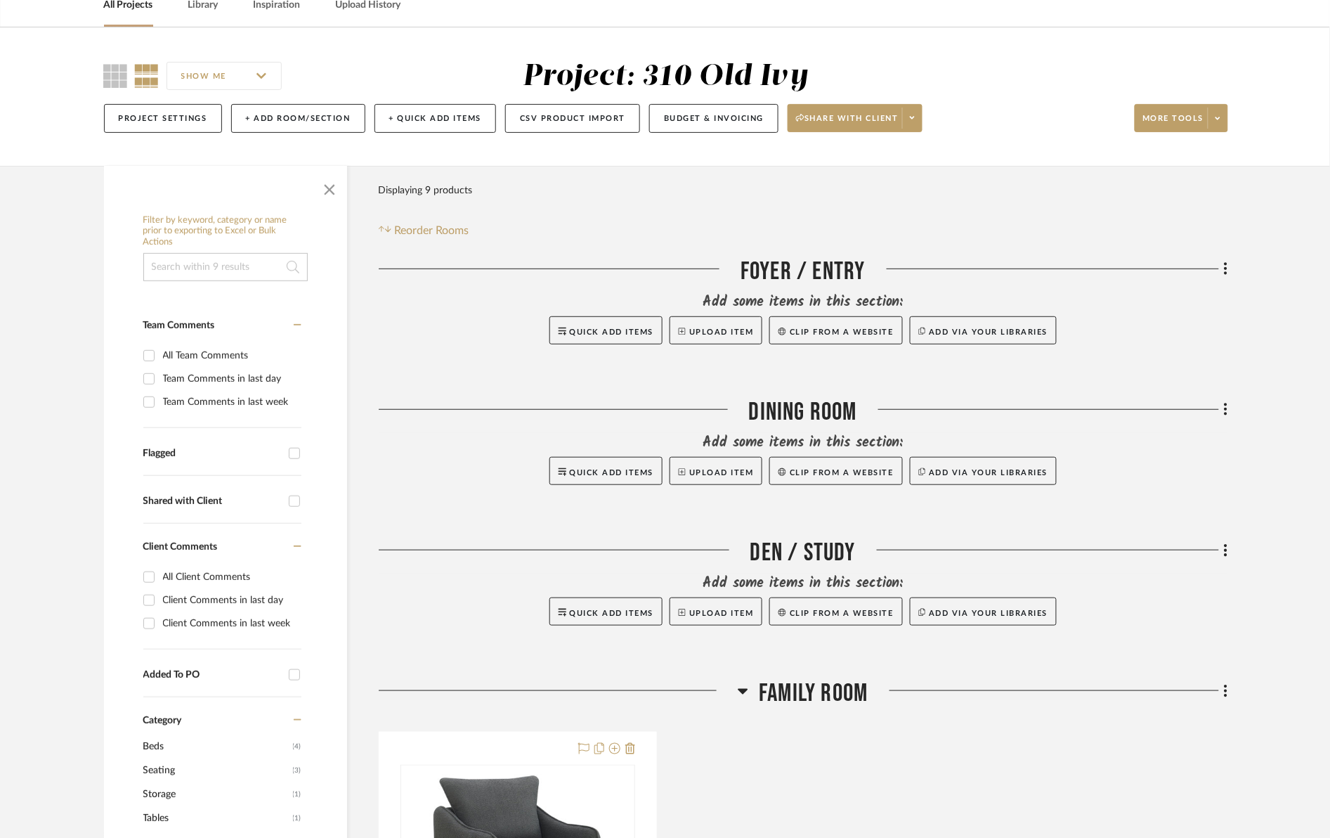
scroll to position [176, 0]
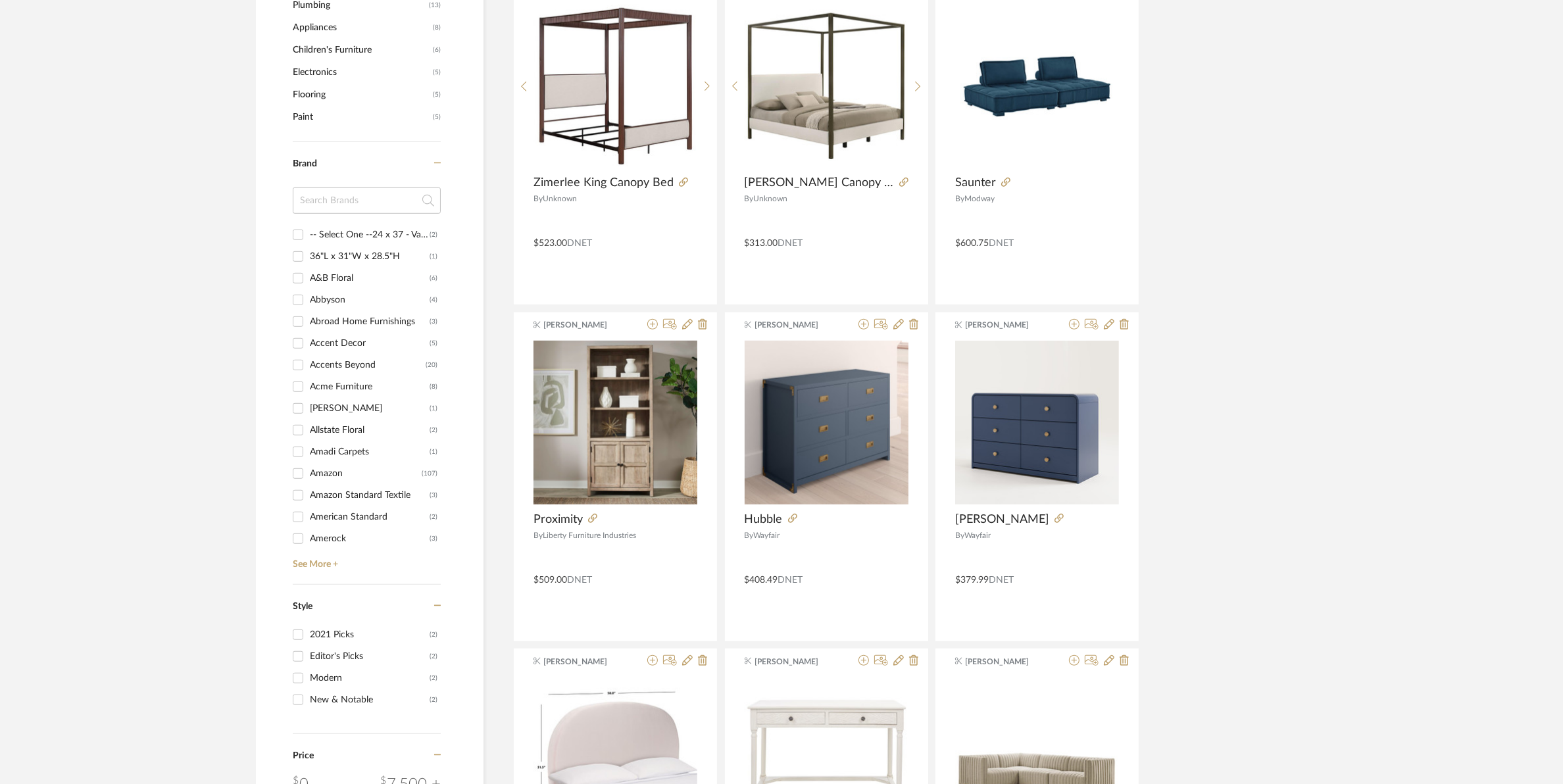
scroll to position [986, 0]
click at [298, 565] on link "See More +" at bounding box center [365, 559] width 152 height 21
click at [298, 369] on input "Coaster Company of America (99)" at bounding box center [298, 370] width 21 height 21
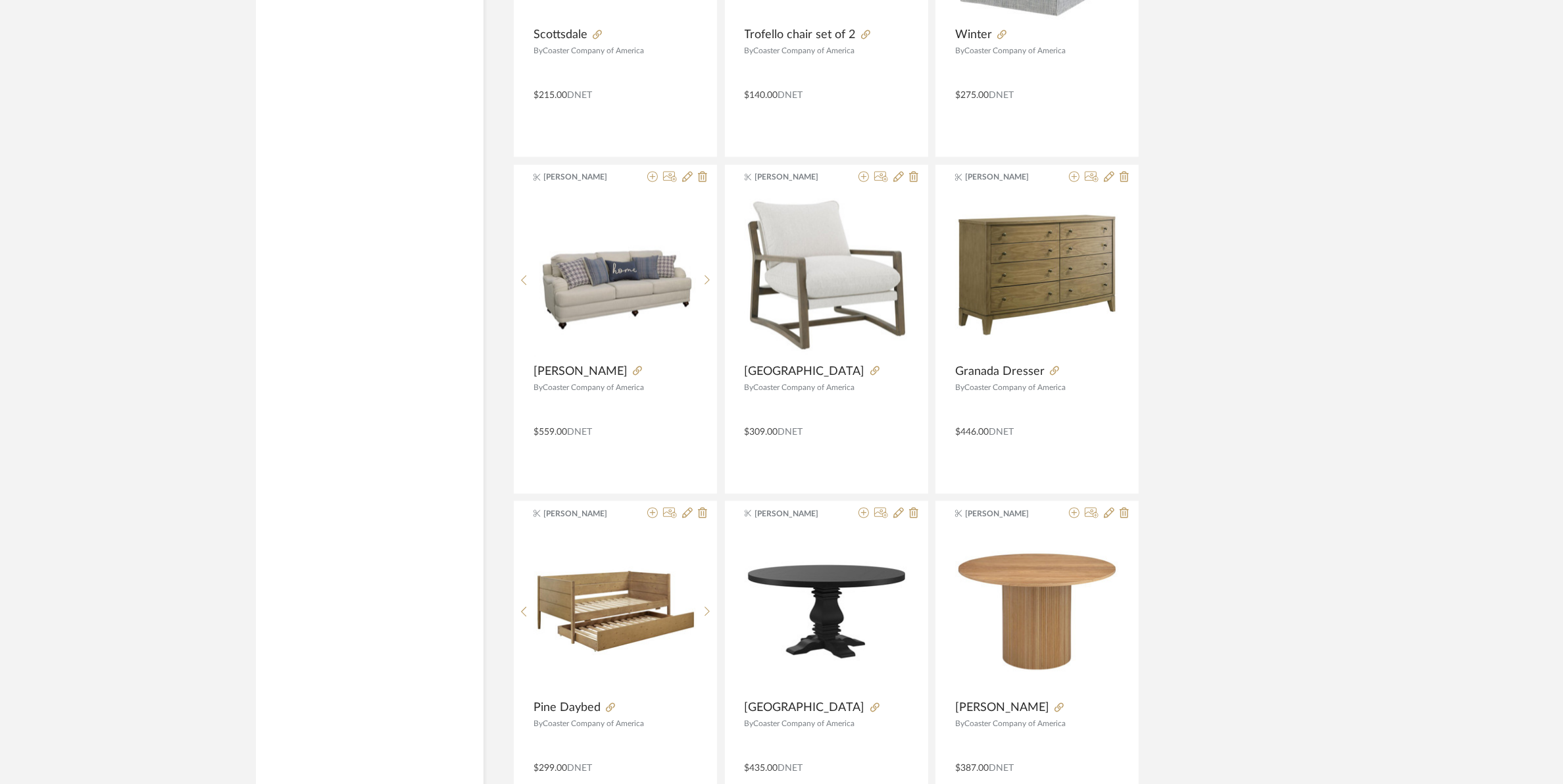
scroll to position [3123, 0]
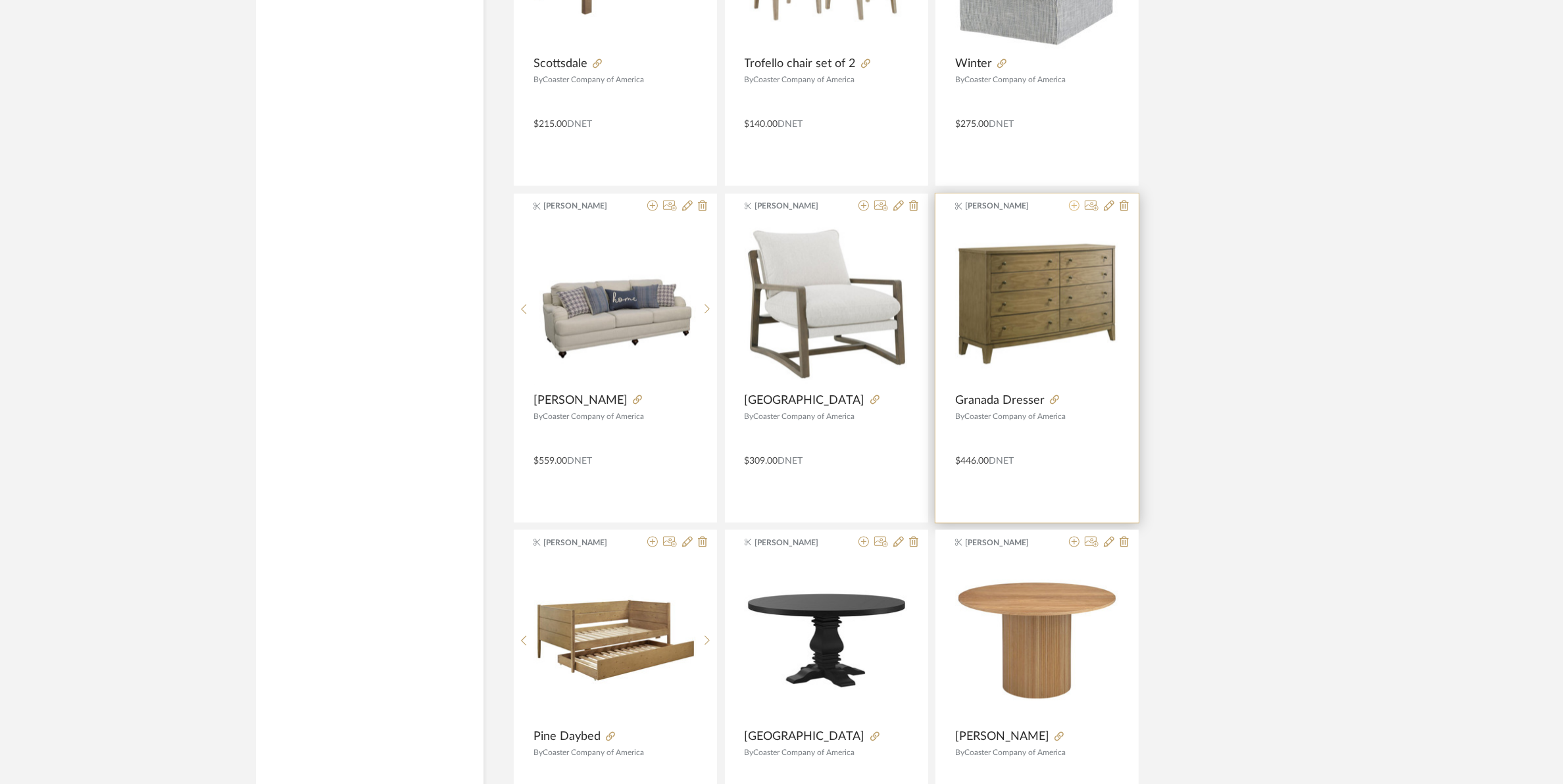
click at [1074, 211] on icon at bounding box center [1074, 205] width 10 height 10
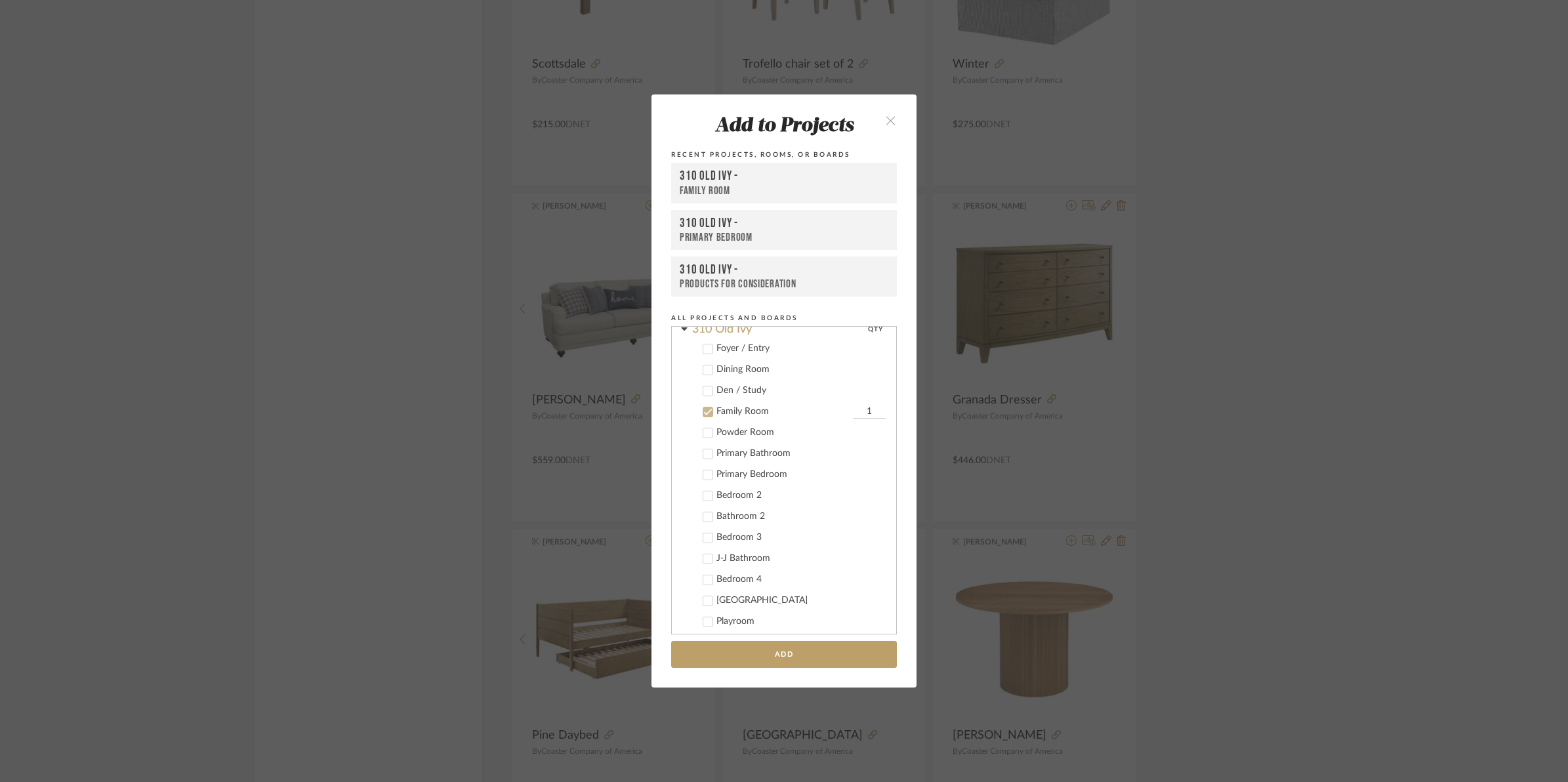
scroll to position [116, 0]
click at [704, 339] on icon at bounding box center [707, 338] width 8 height 7
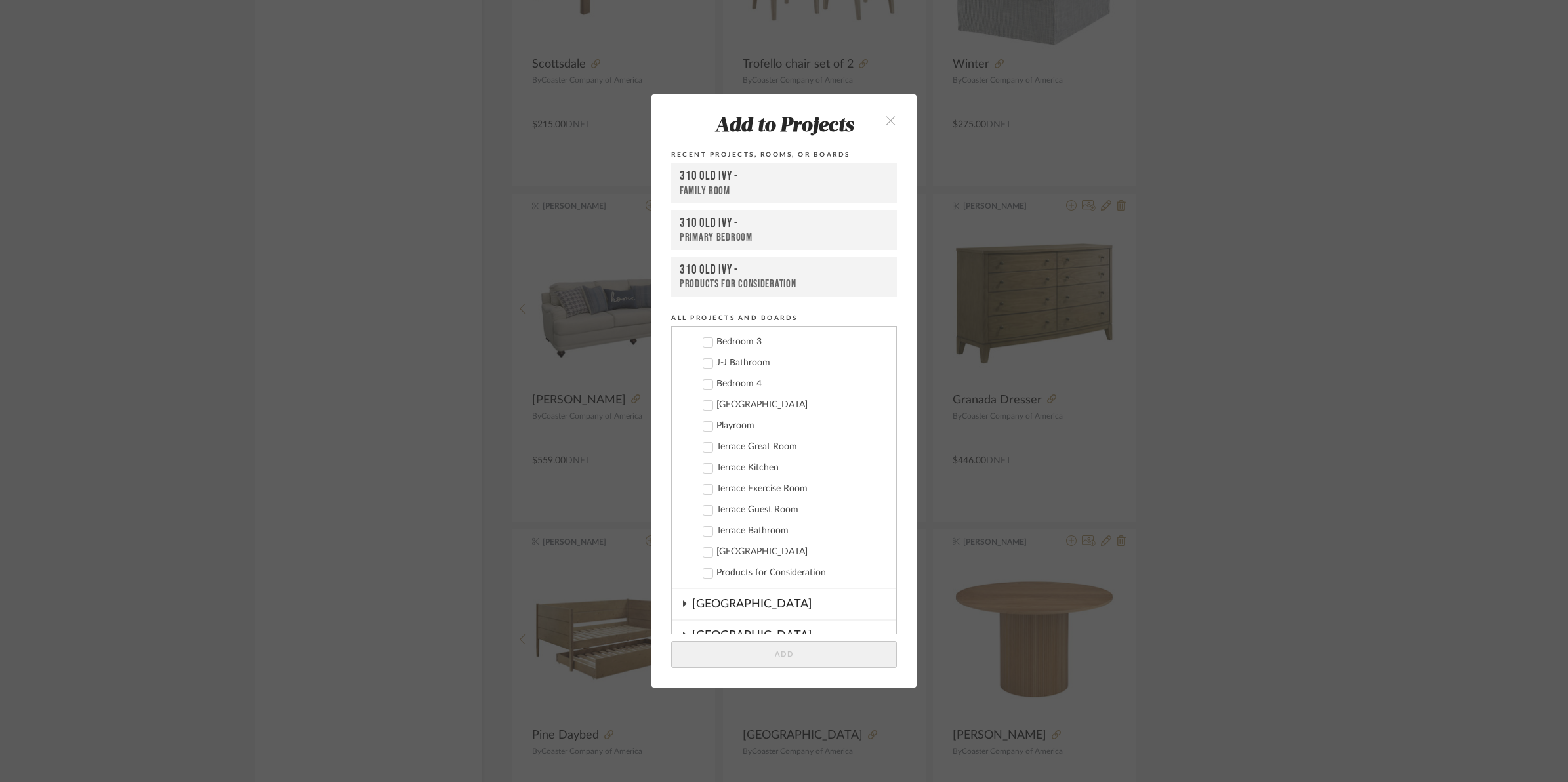
scroll to position [280, 0]
click at [703, 470] on icon at bounding box center [707, 468] width 9 height 9
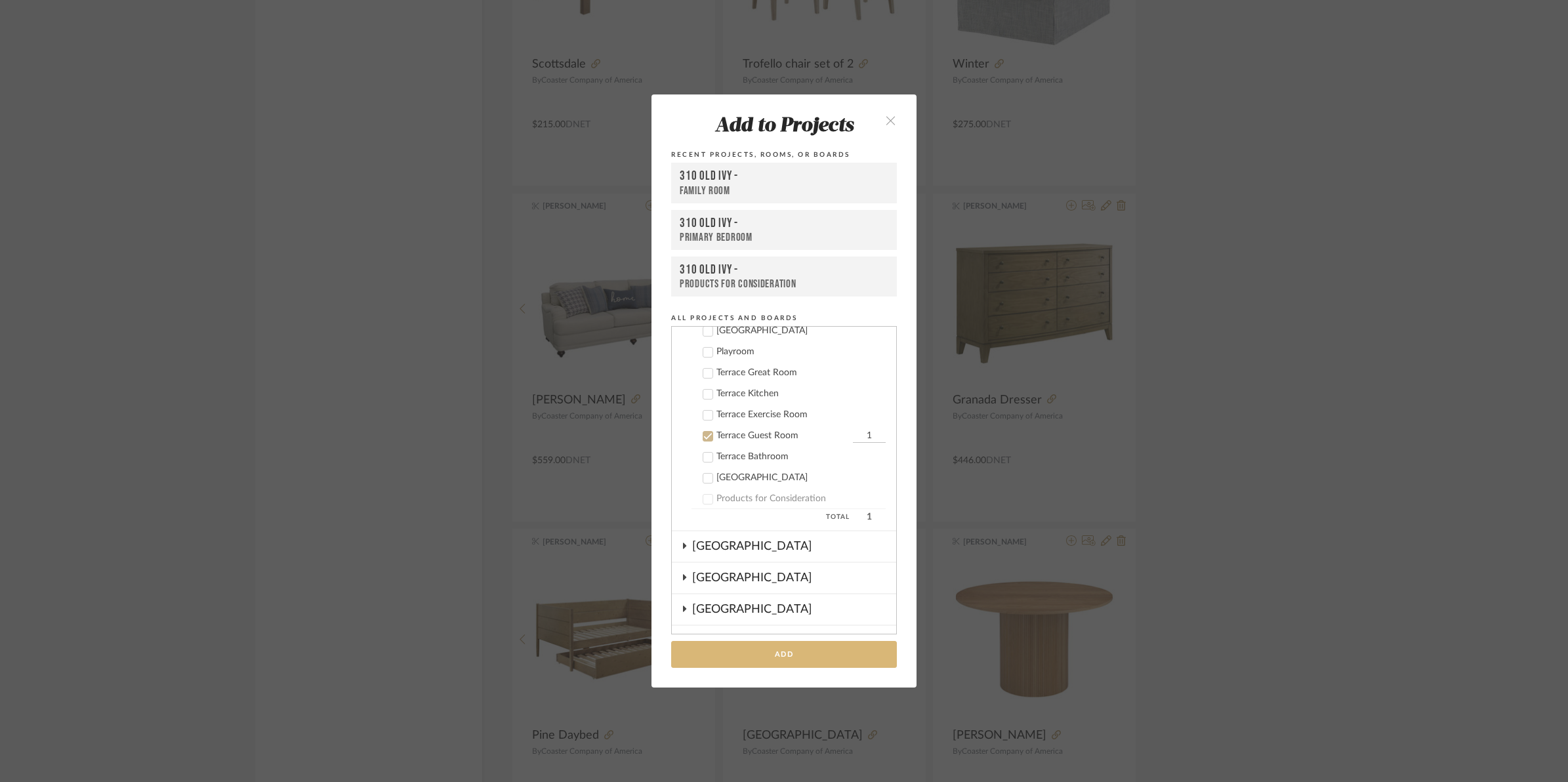
scroll to position [362, 0]
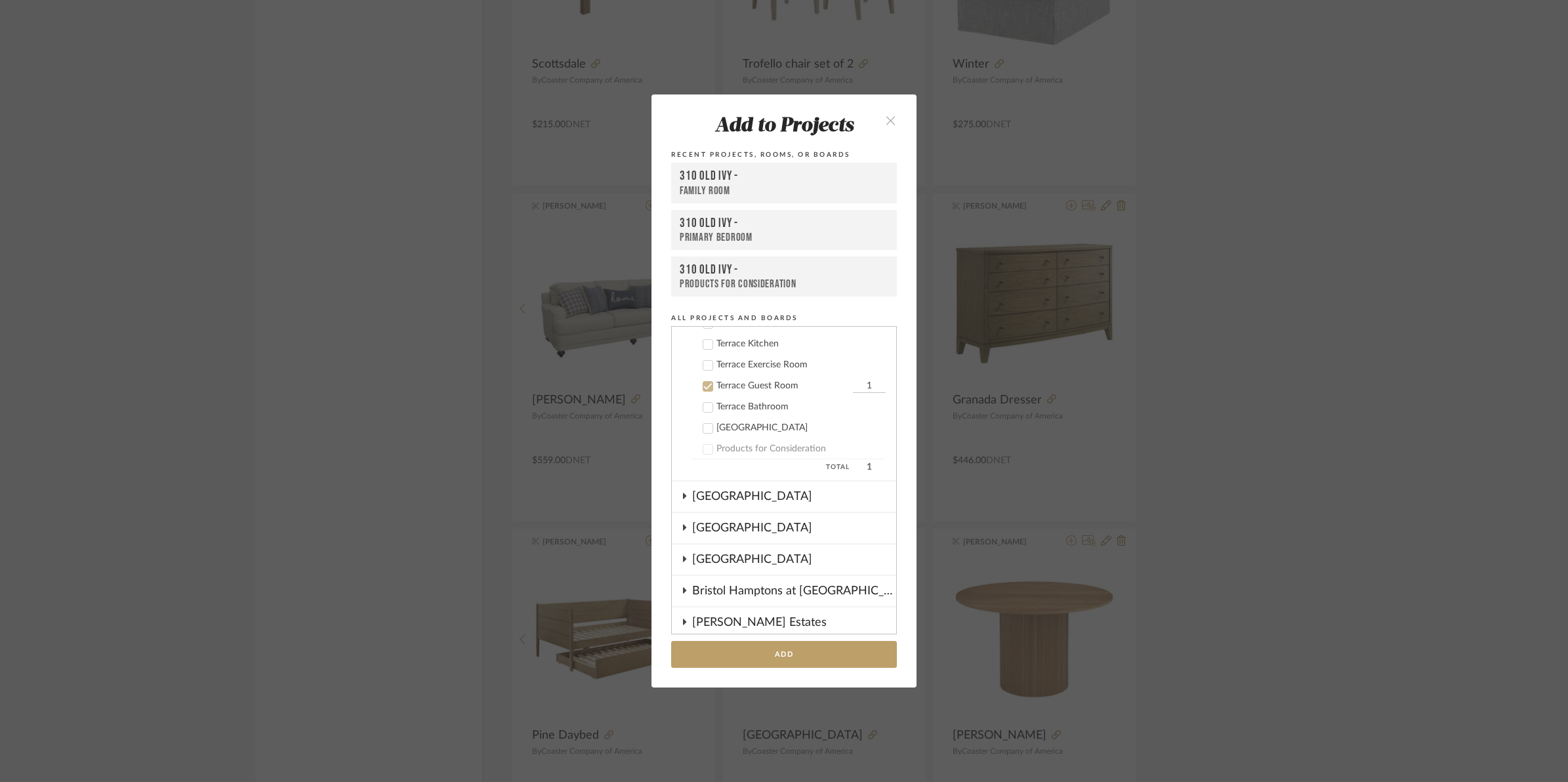
click at [785, 658] on button "Add" at bounding box center [784, 654] width 226 height 27
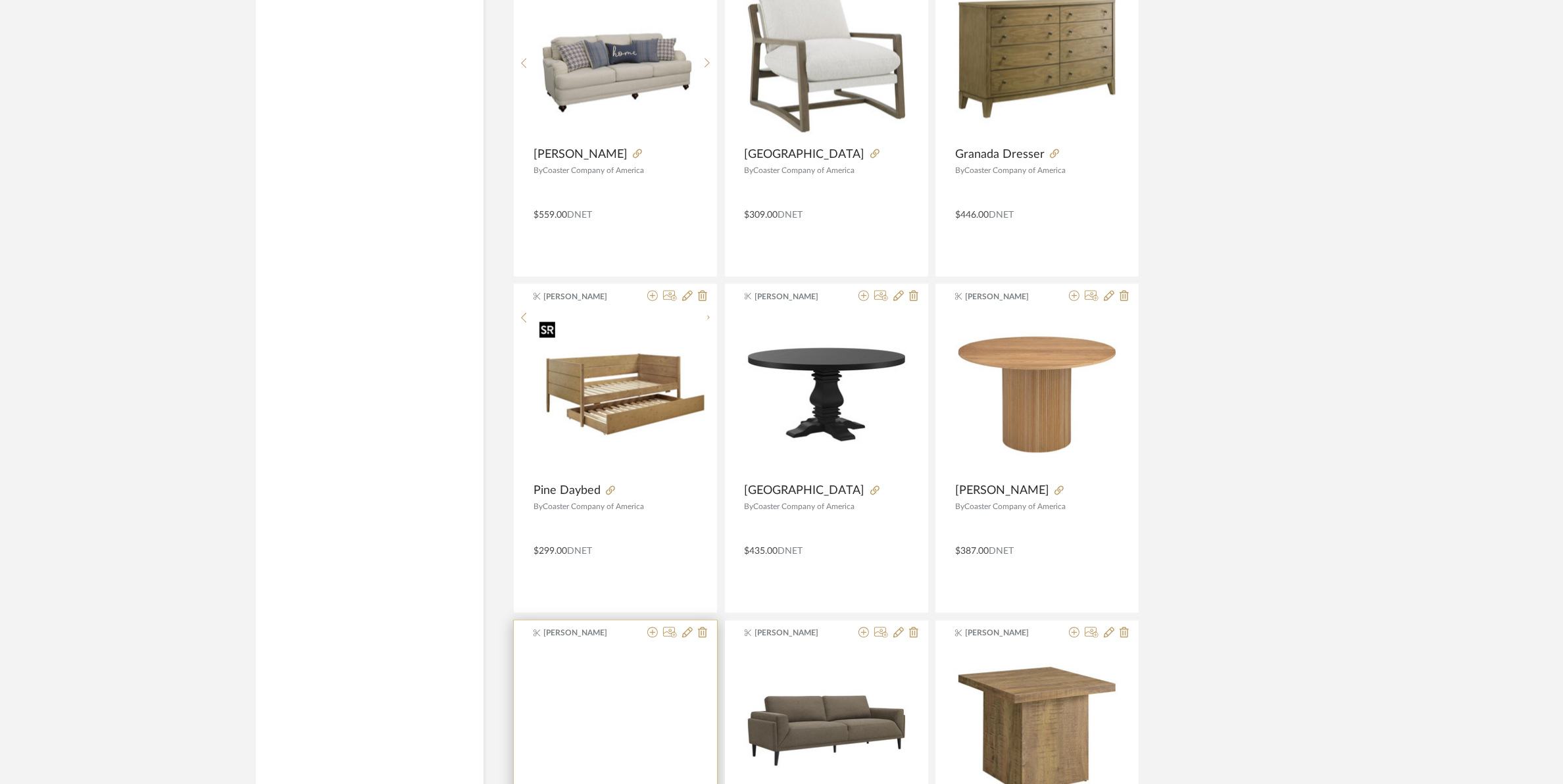
scroll to position [3677, 0]
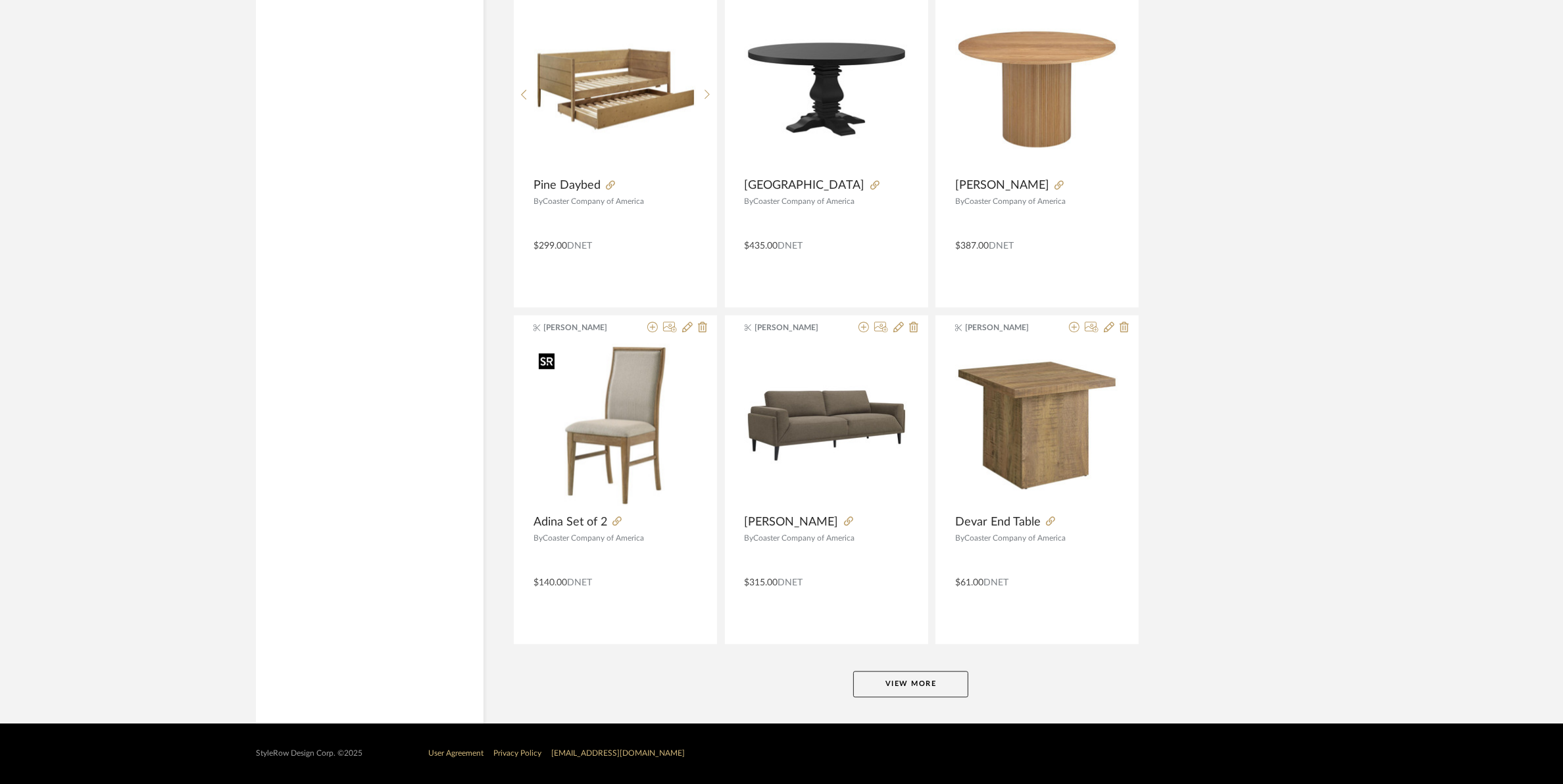
click at [905, 677] on button "View More" at bounding box center [910, 684] width 115 height 26
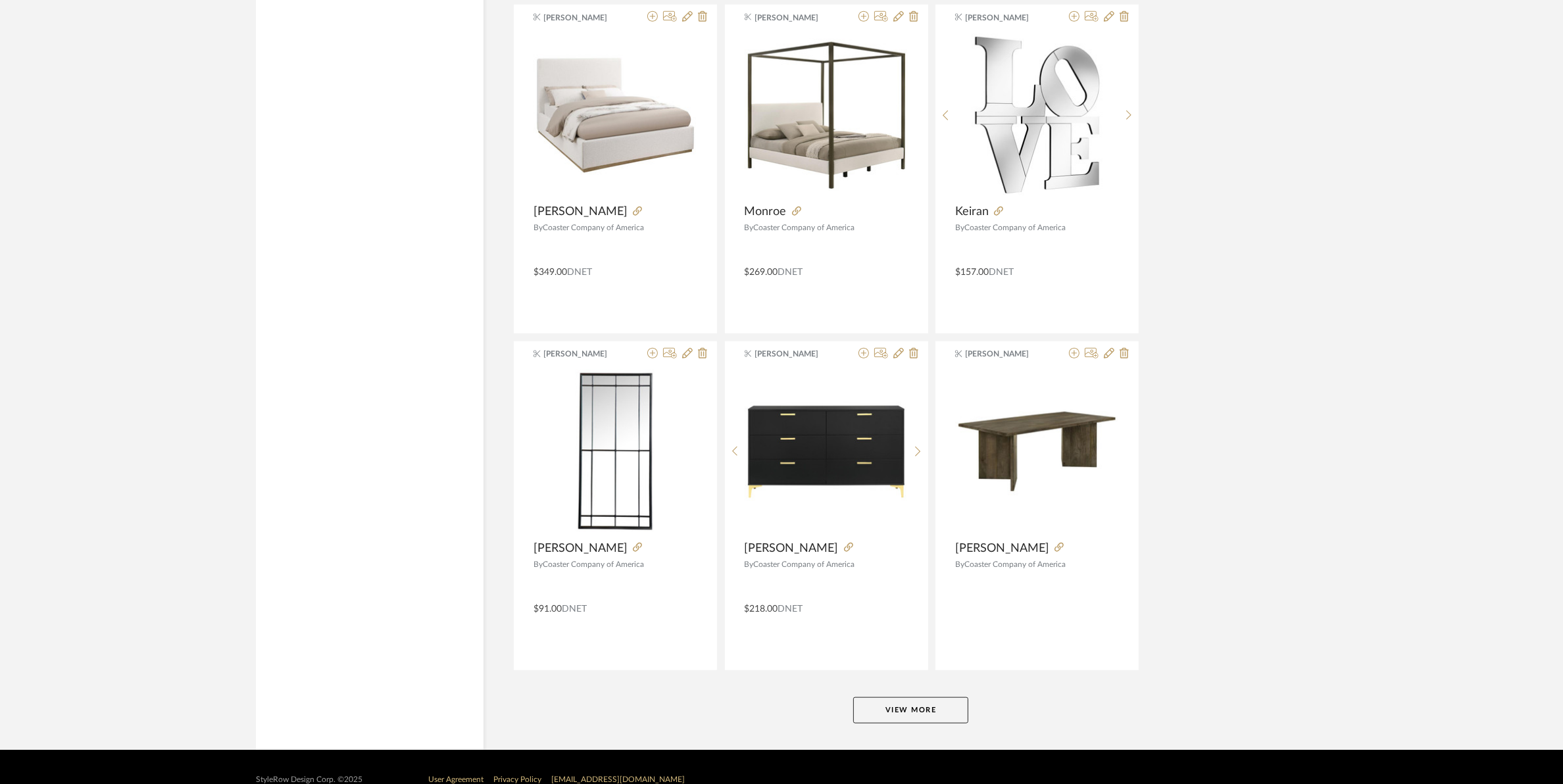
scroll to position [7717, 0]
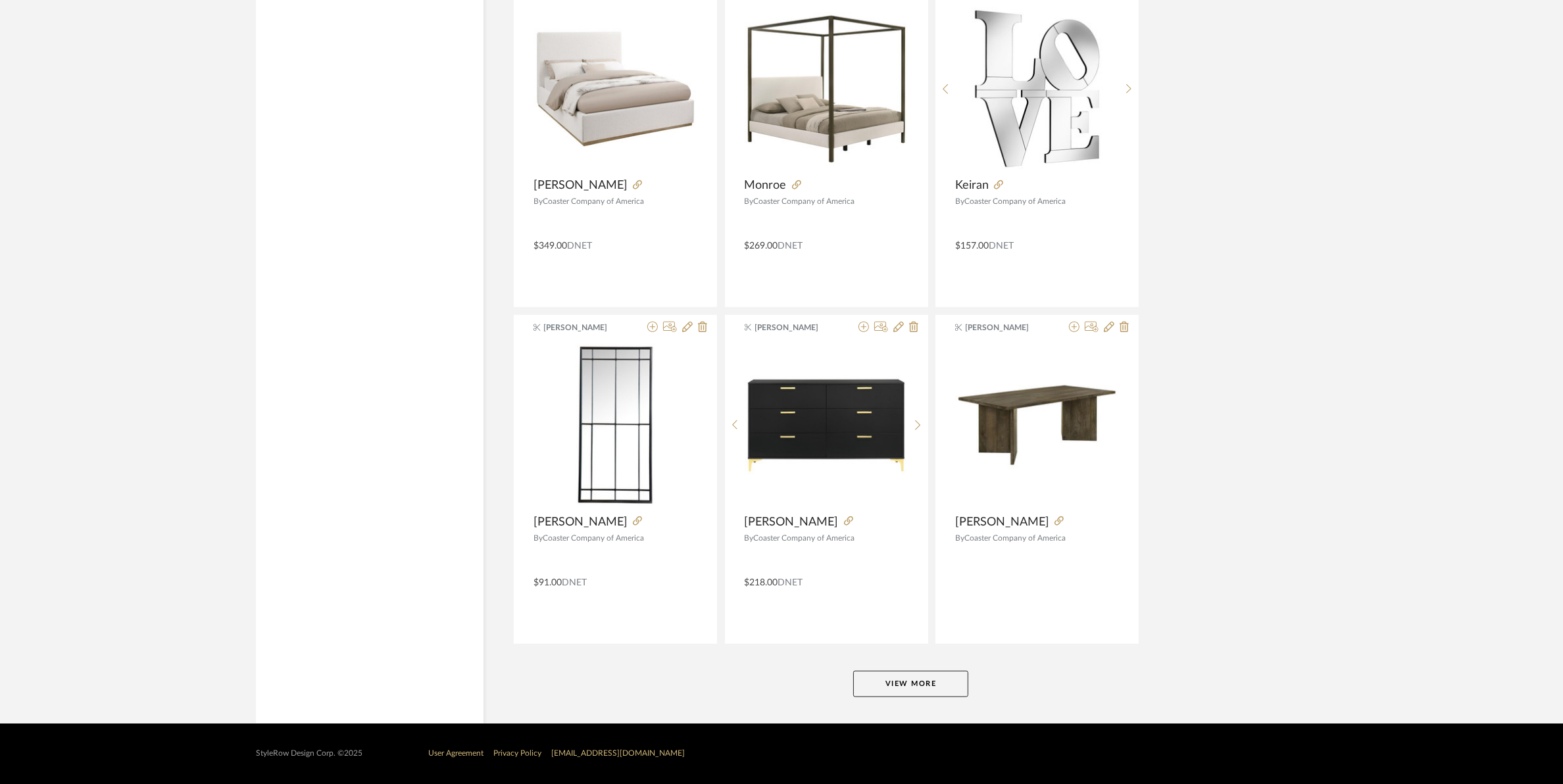
click at [944, 675] on button "View More" at bounding box center [910, 684] width 115 height 26
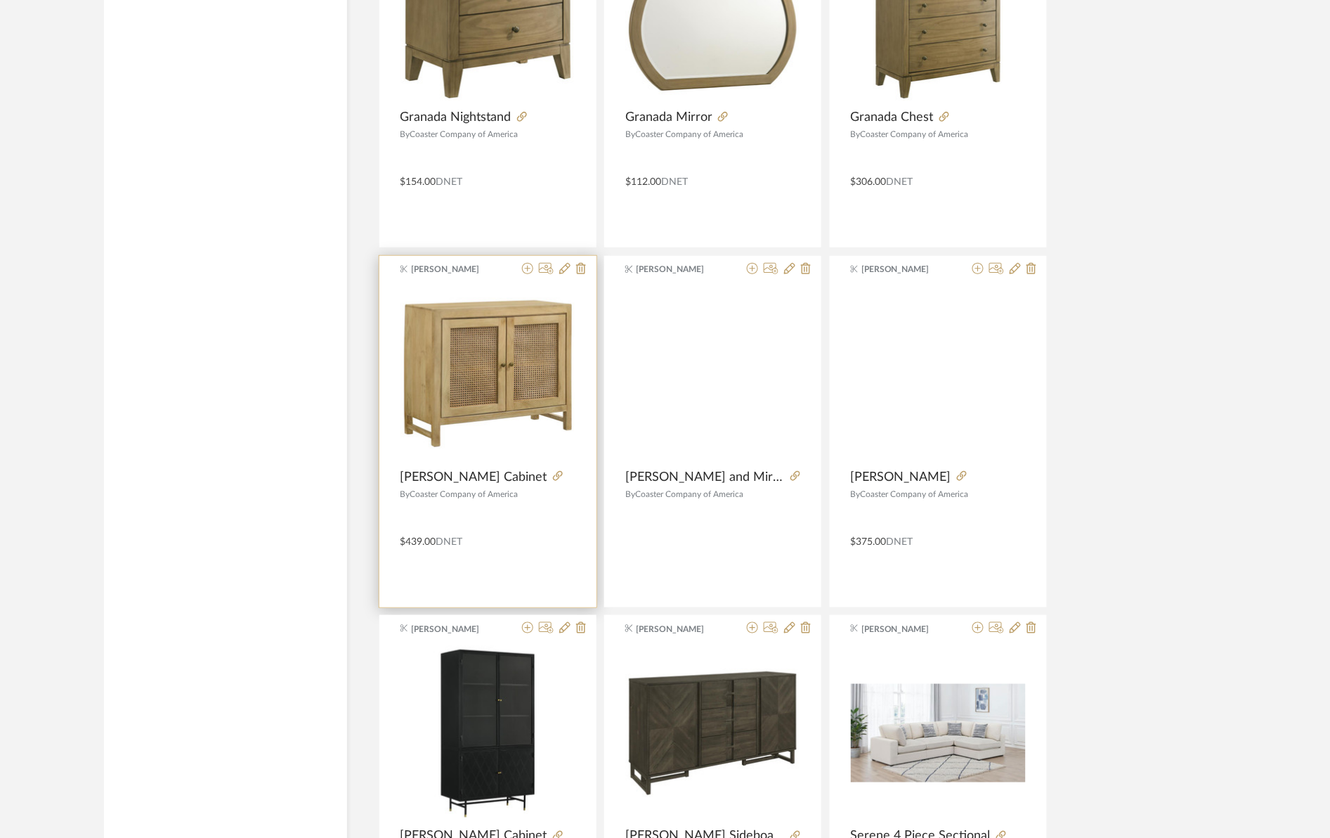
scroll to position [5358, 0]
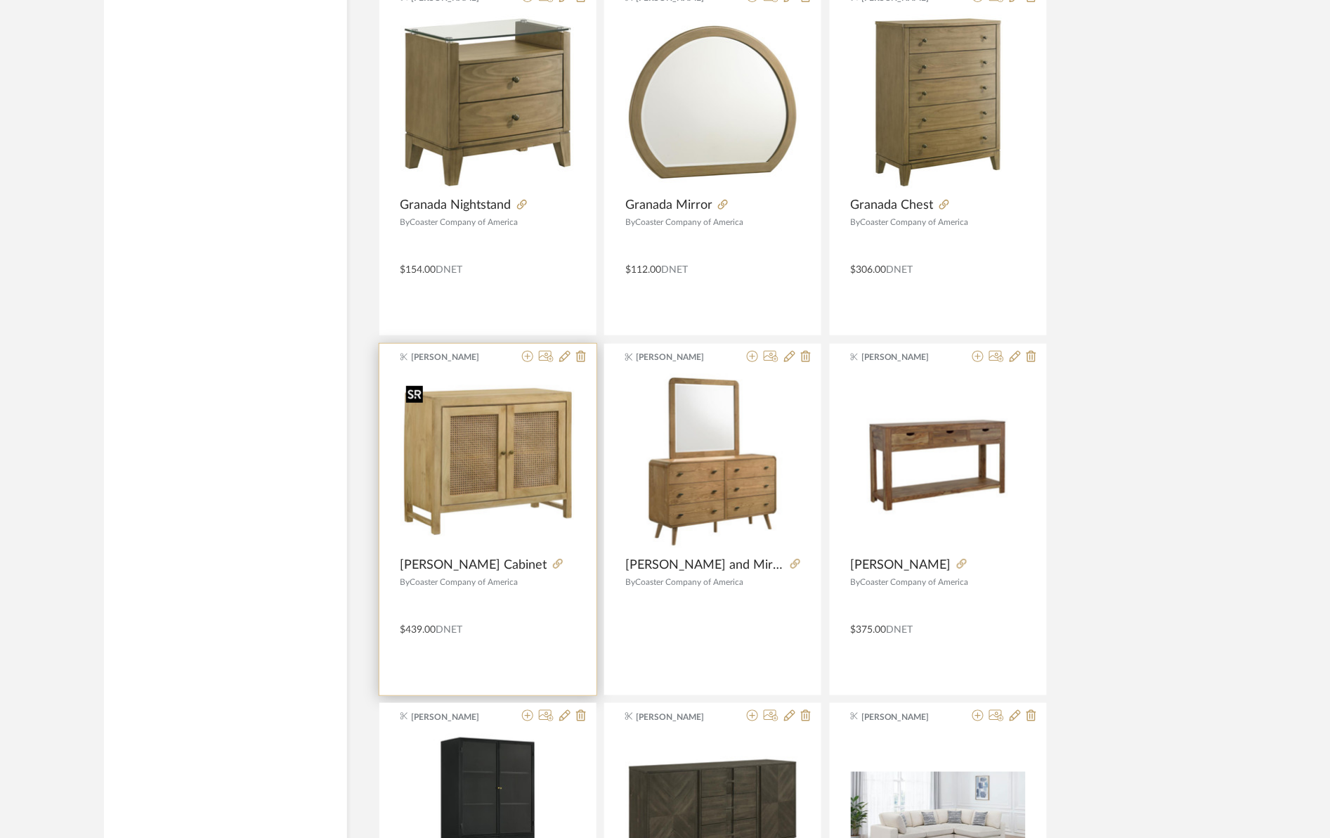
click at [462, 446] on div at bounding box center [488, 462] width 175 height 176
click at [553, 567] on icon at bounding box center [558, 564] width 10 height 10
click at [528, 361] on icon at bounding box center [527, 356] width 11 height 11
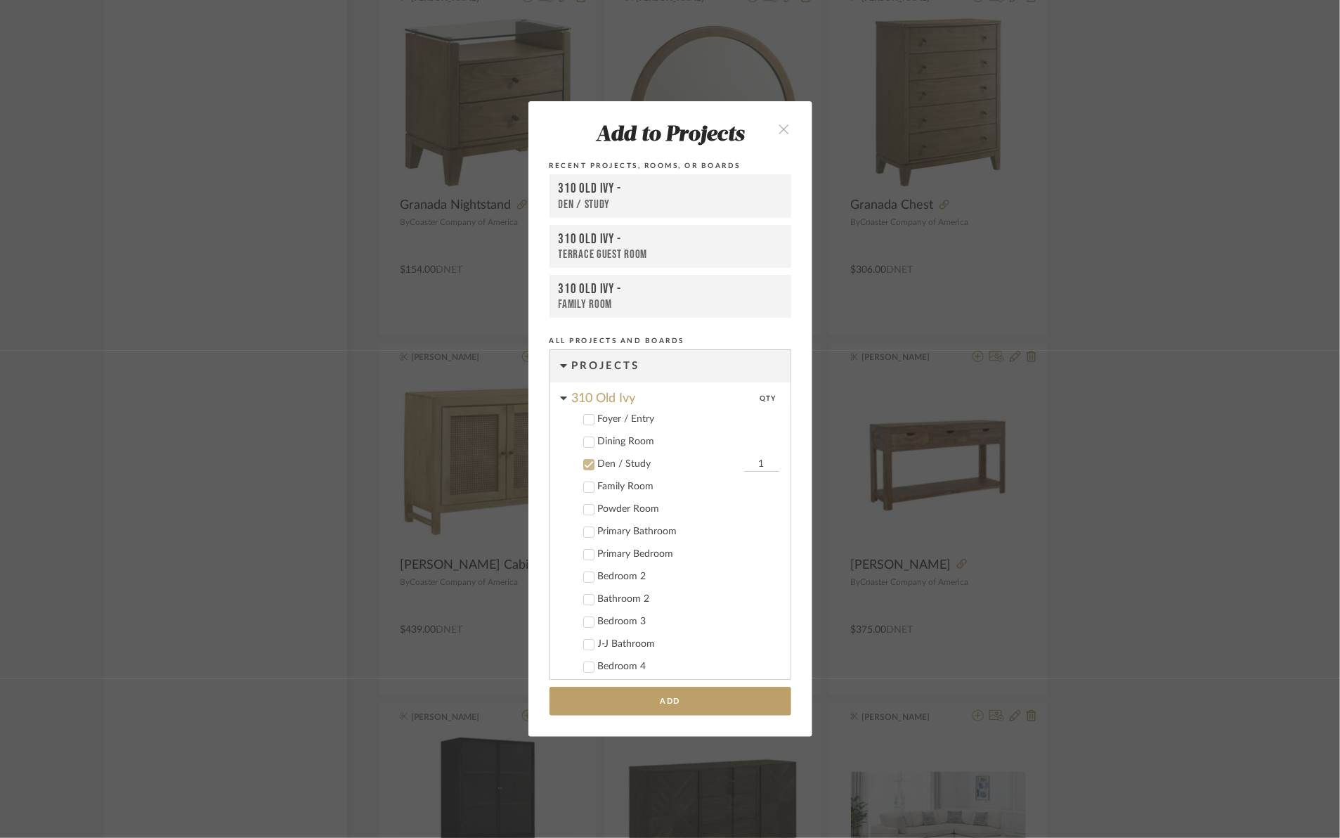
scroll to position [102, 0]
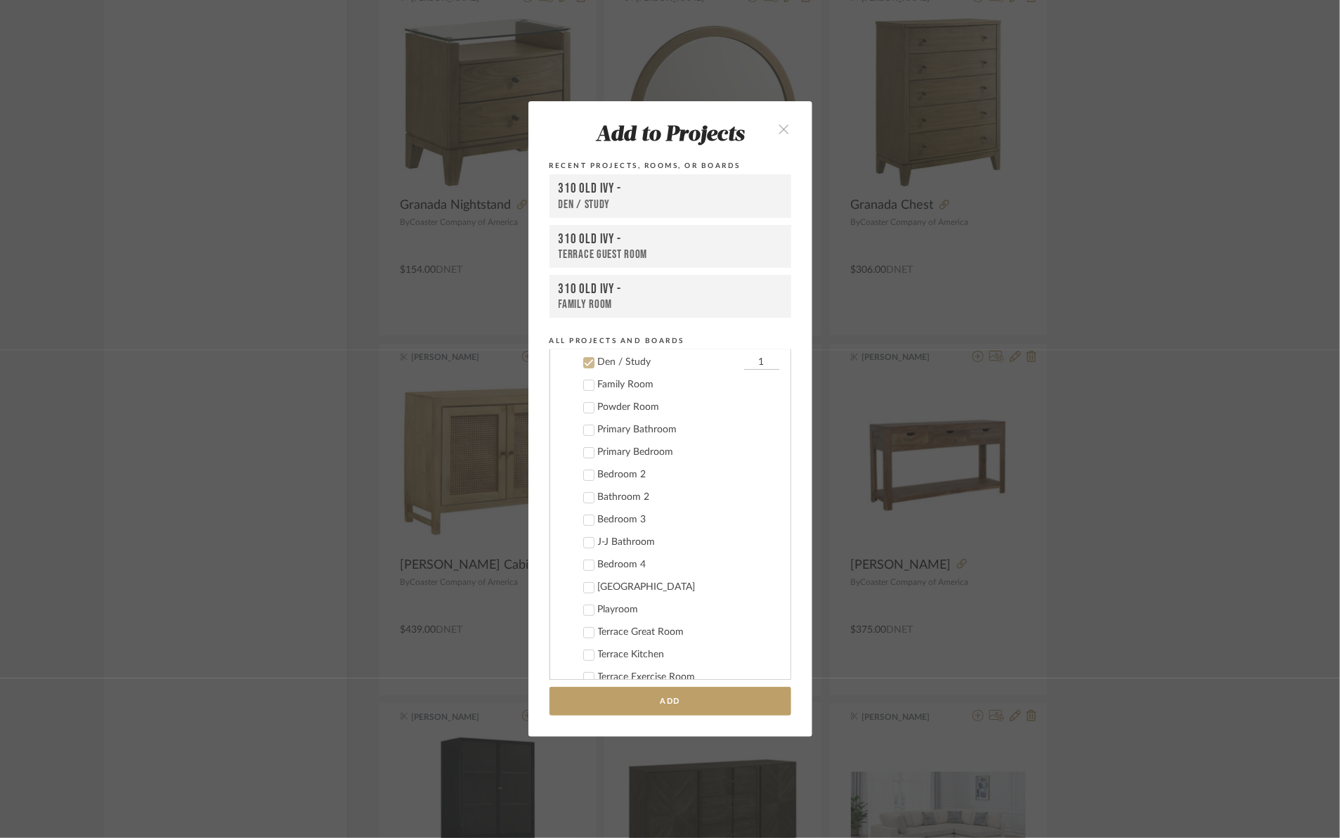
click at [584, 363] on icon at bounding box center [589, 363] width 10 height 10
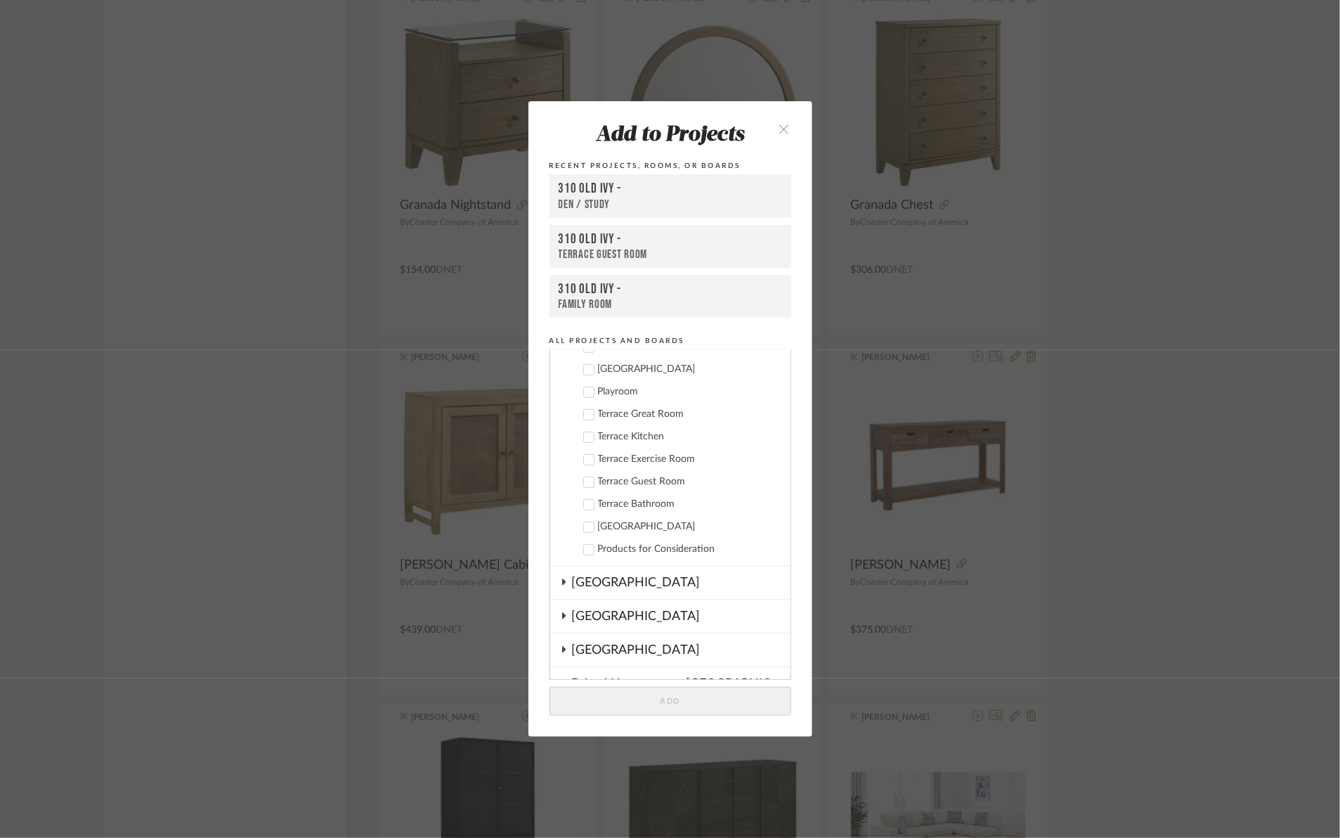
scroll to position [365, 0]
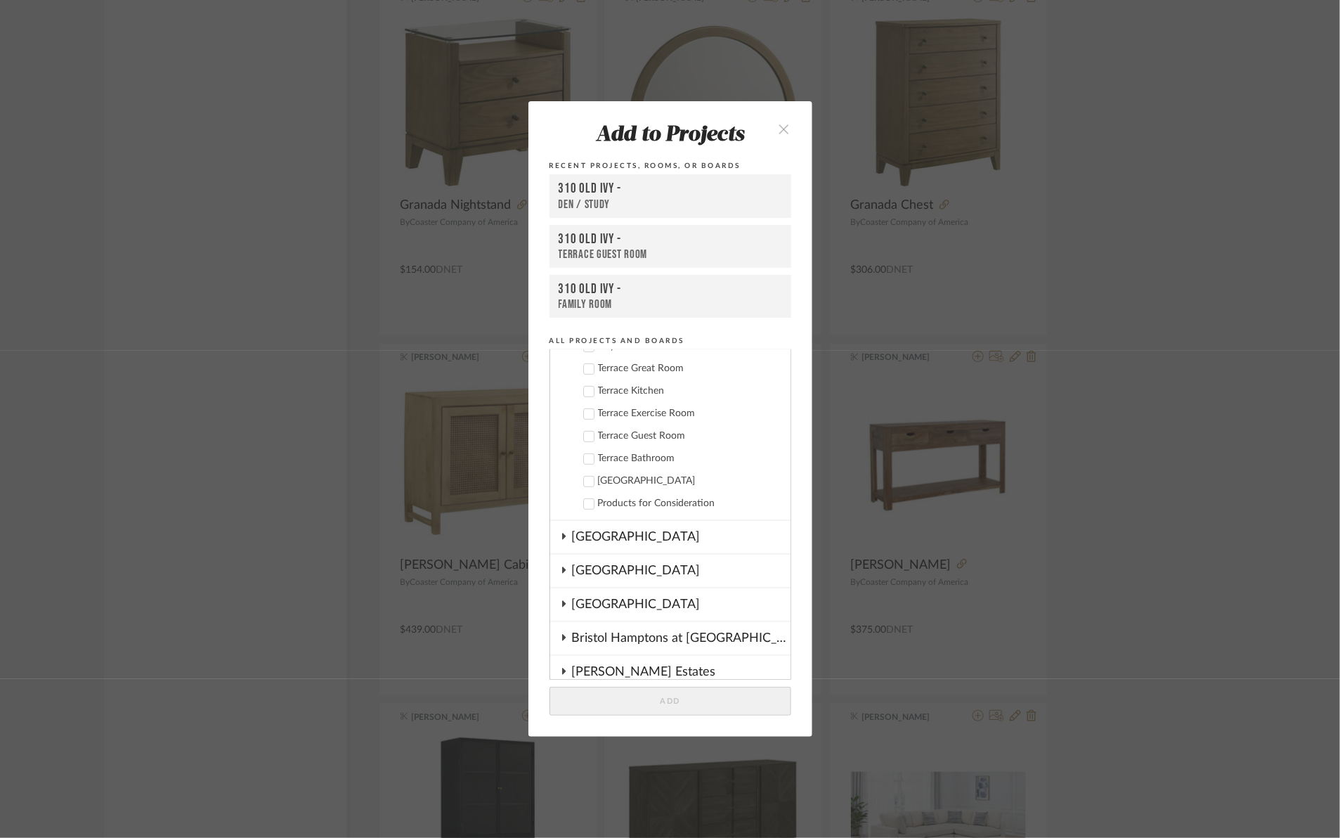
click at [584, 413] on icon at bounding box center [589, 414] width 10 height 10
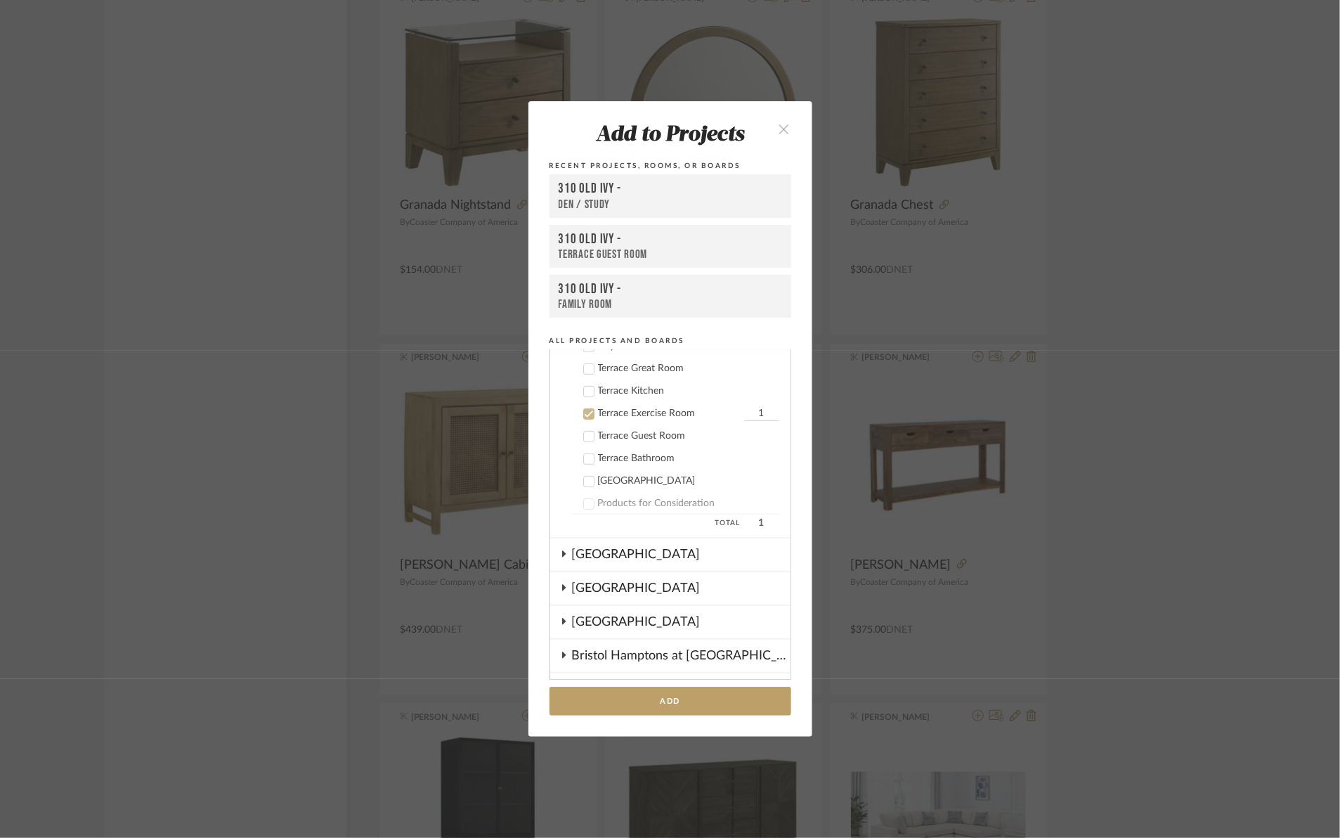
click at [644, 706] on button "Add" at bounding box center [671, 701] width 242 height 29
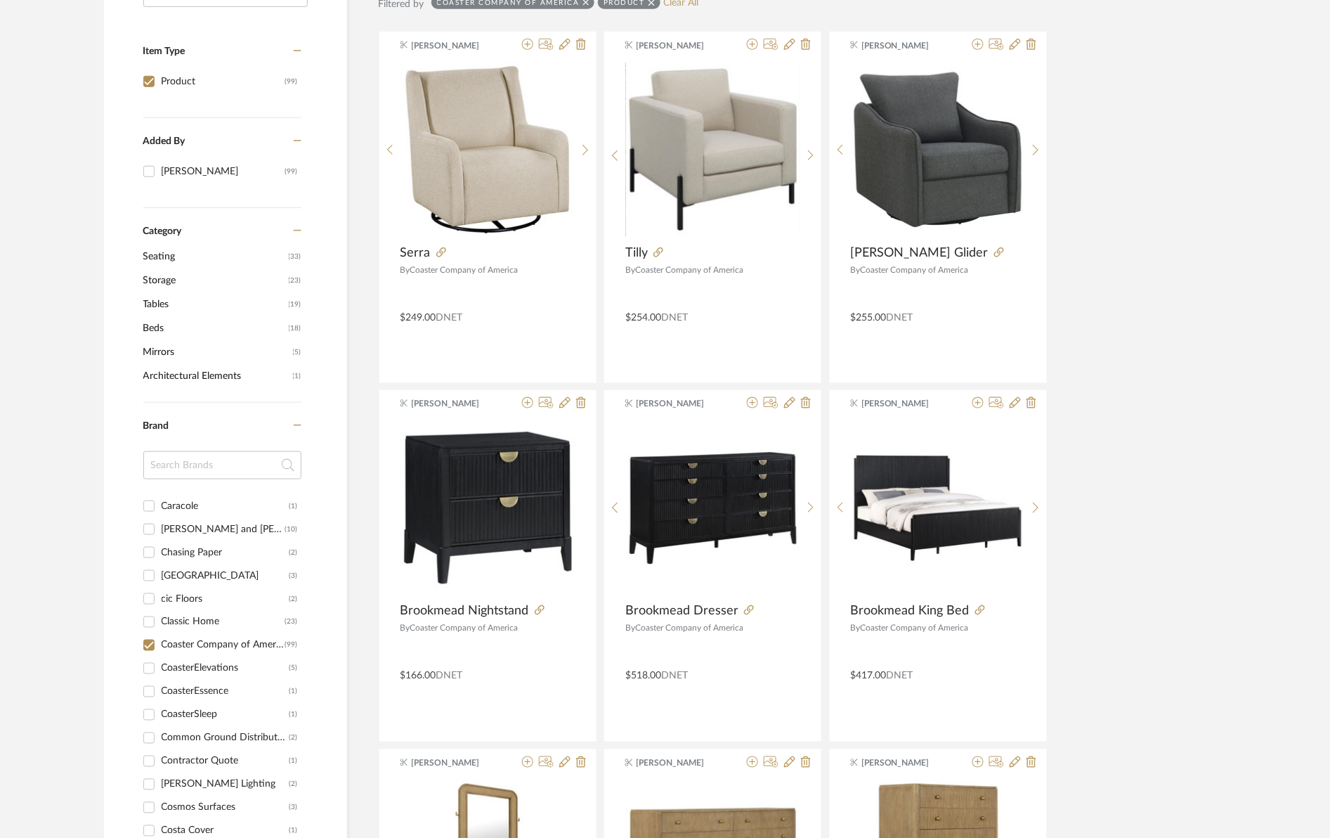
scroll to position [439, 0]
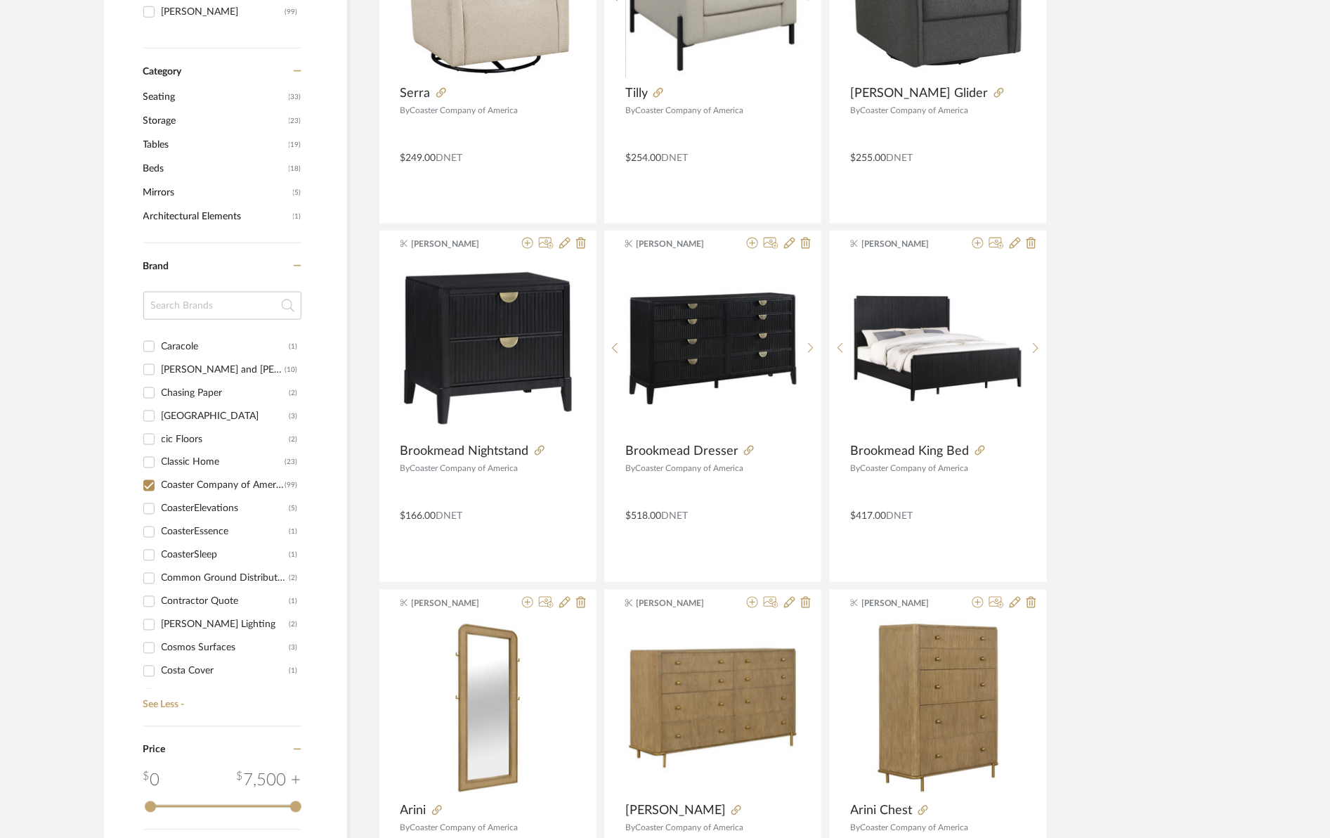
click at [148, 487] on input "Coaster Company of America (99)" at bounding box center [149, 485] width 22 height 22
checkbox input "false"
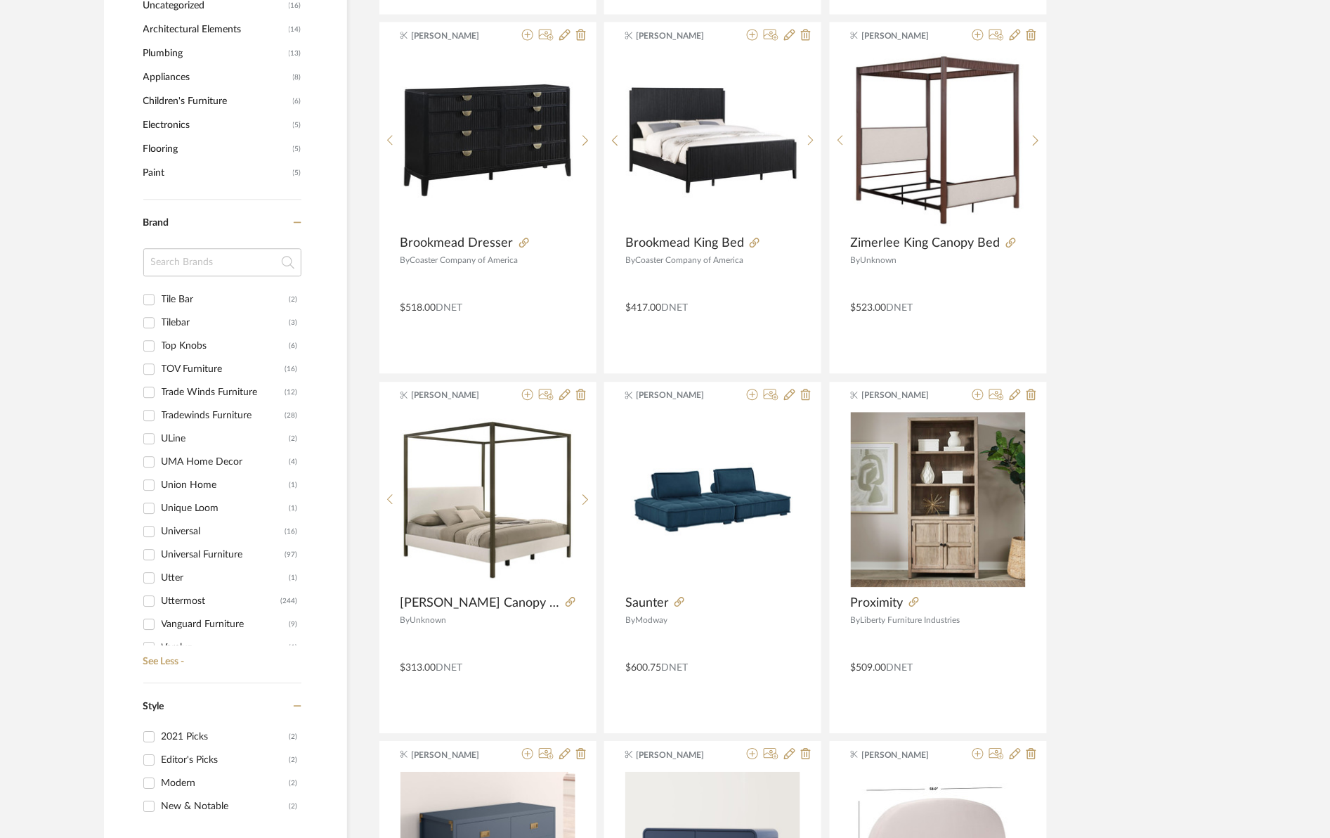
scroll to position [7555, 0]
click at [145, 555] on input "Uttermost (244)" at bounding box center [149, 559] width 22 height 22
checkbox input "true"
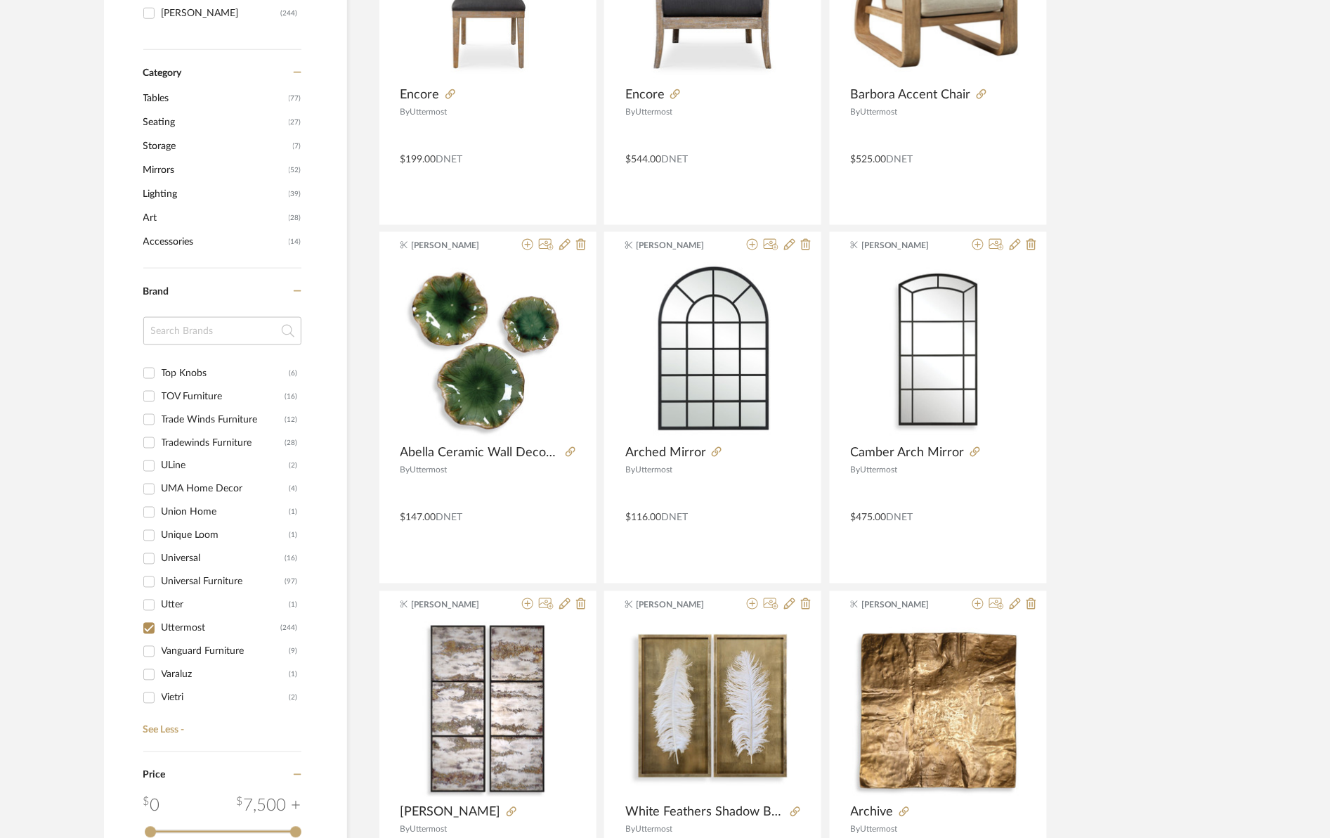
scroll to position [439, 0]
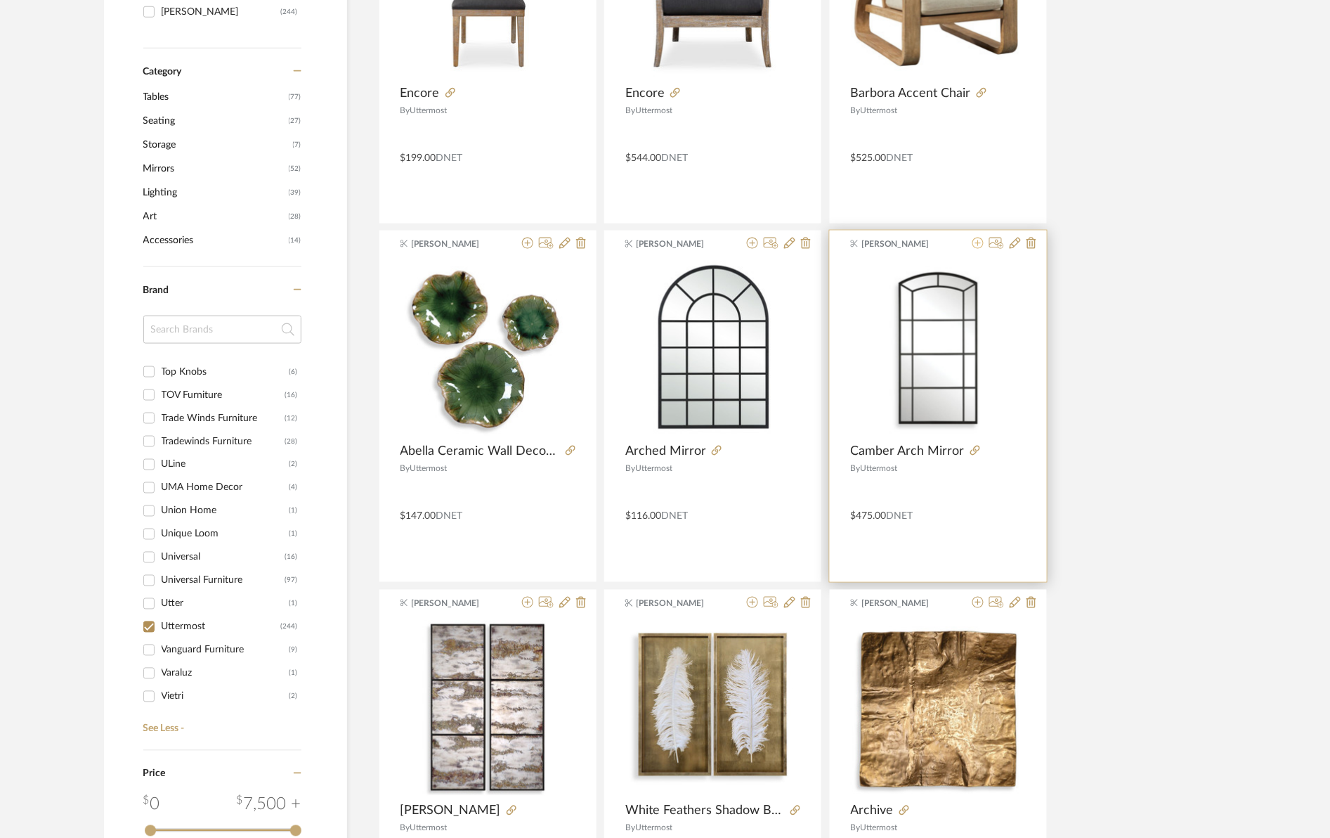
click at [979, 243] on icon at bounding box center [978, 243] width 11 height 11
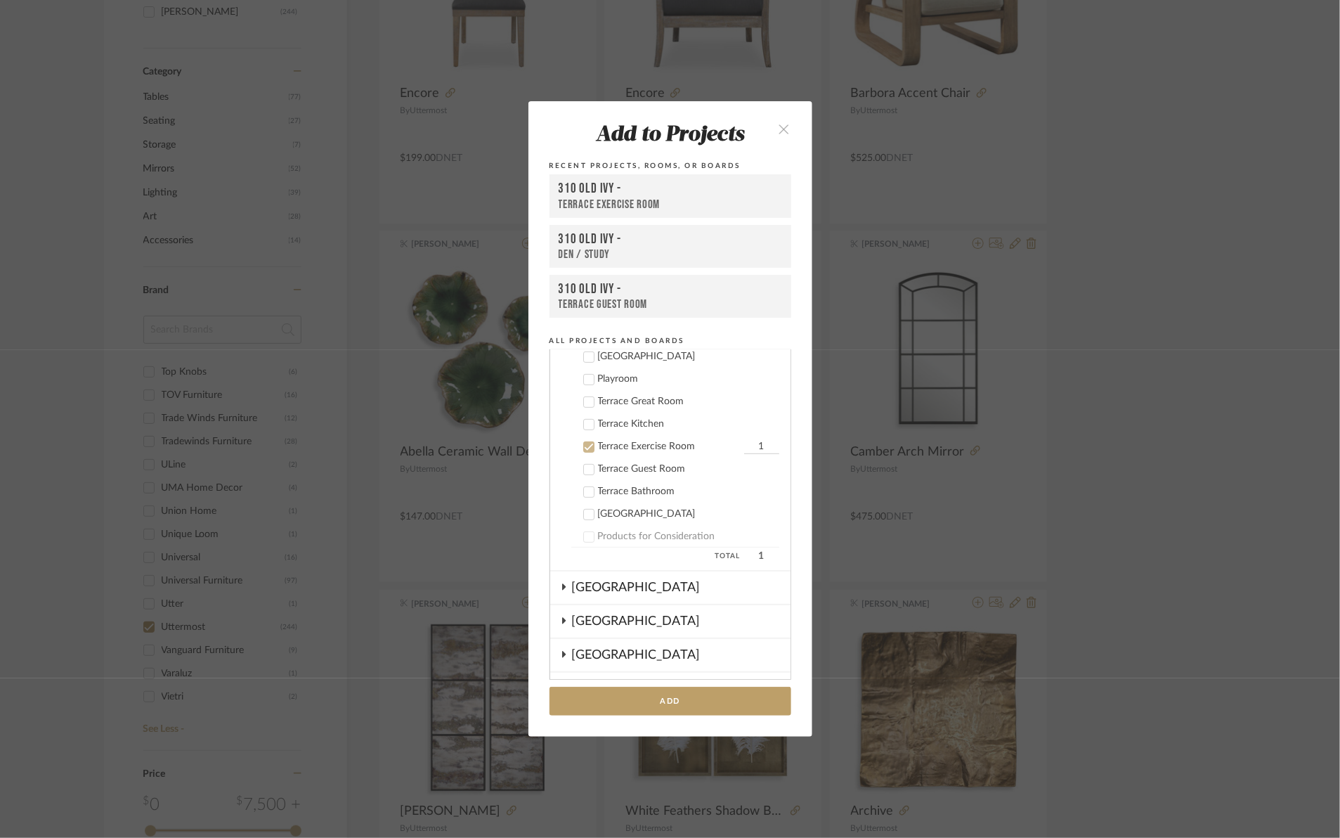
scroll to position [416, 0]
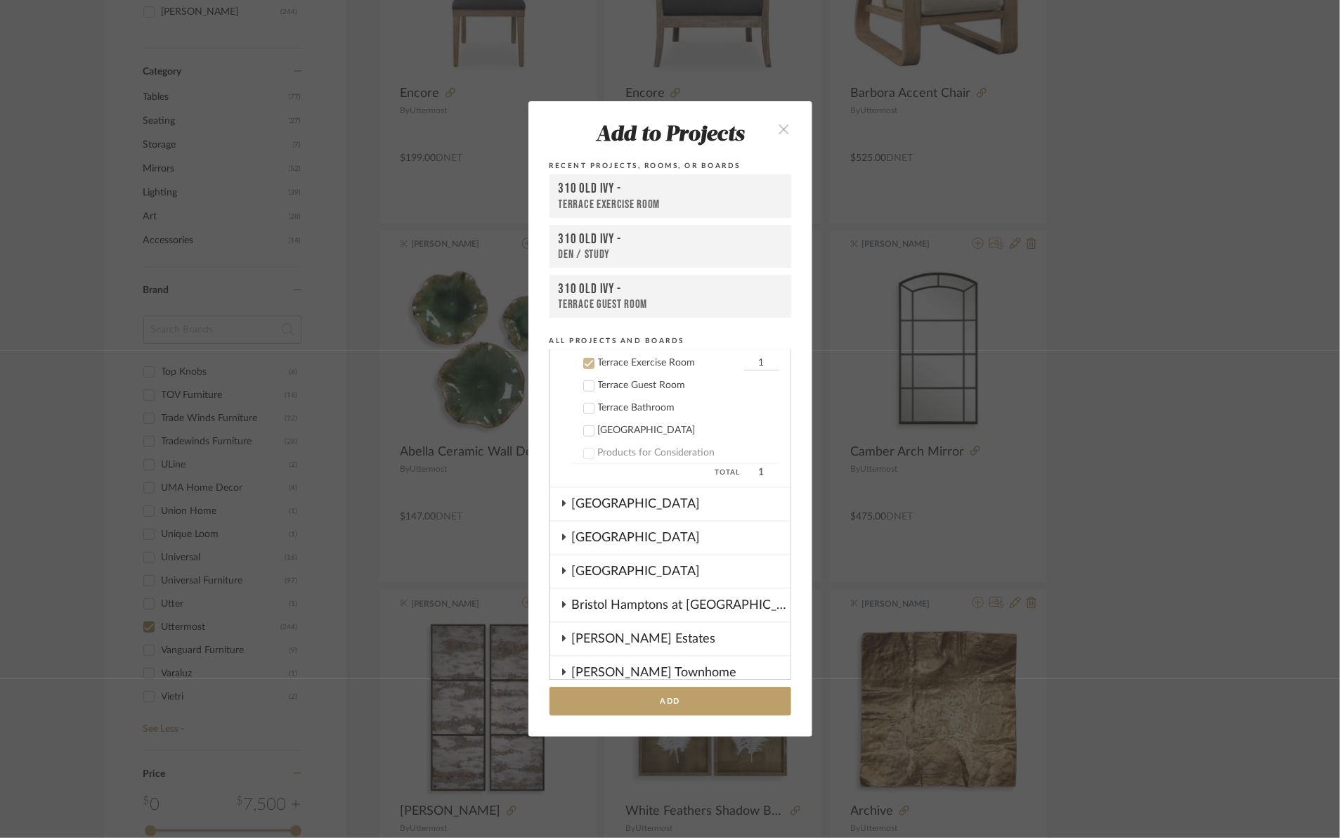
click at [584, 361] on icon at bounding box center [589, 363] width 10 height 10
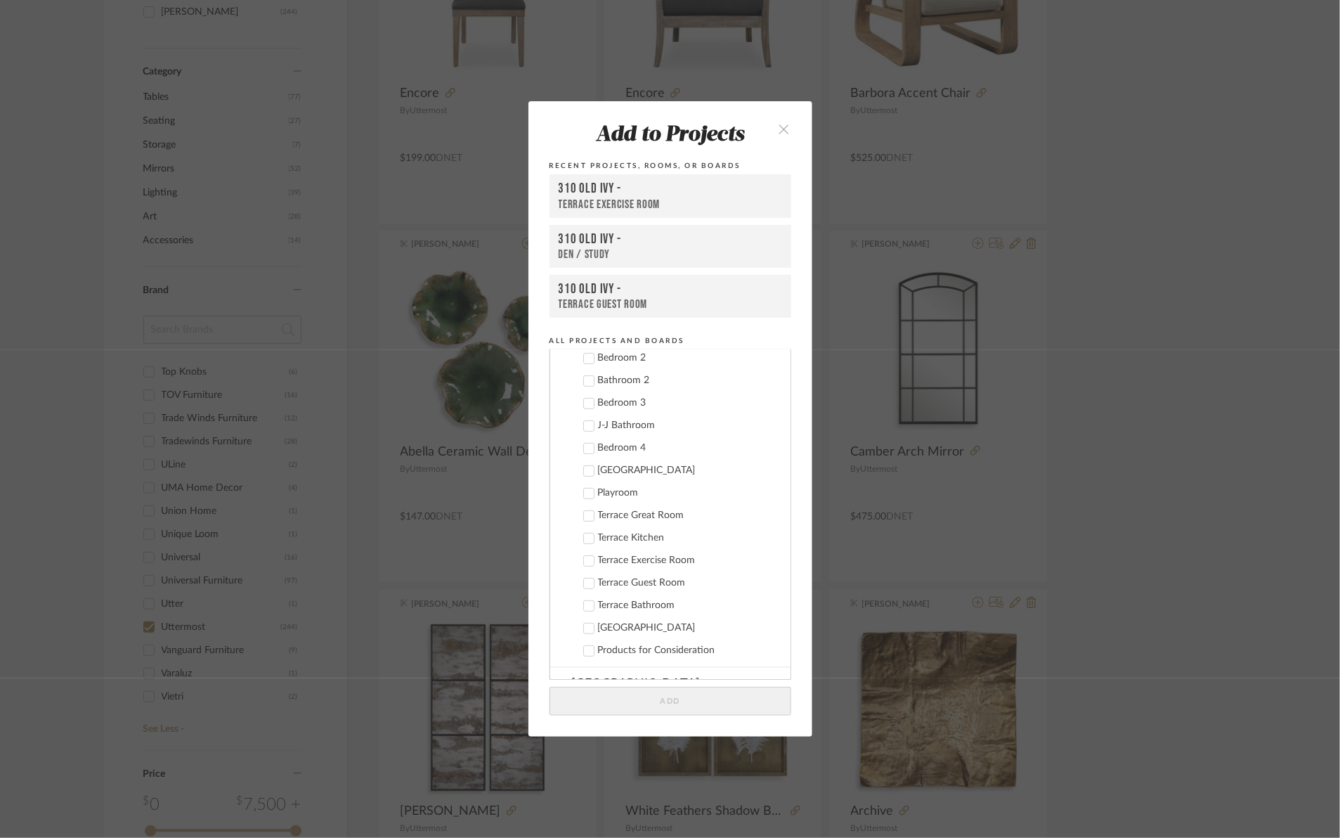
scroll to position [176, 0]
click at [584, 513] on icon at bounding box center [589, 514] width 10 height 10
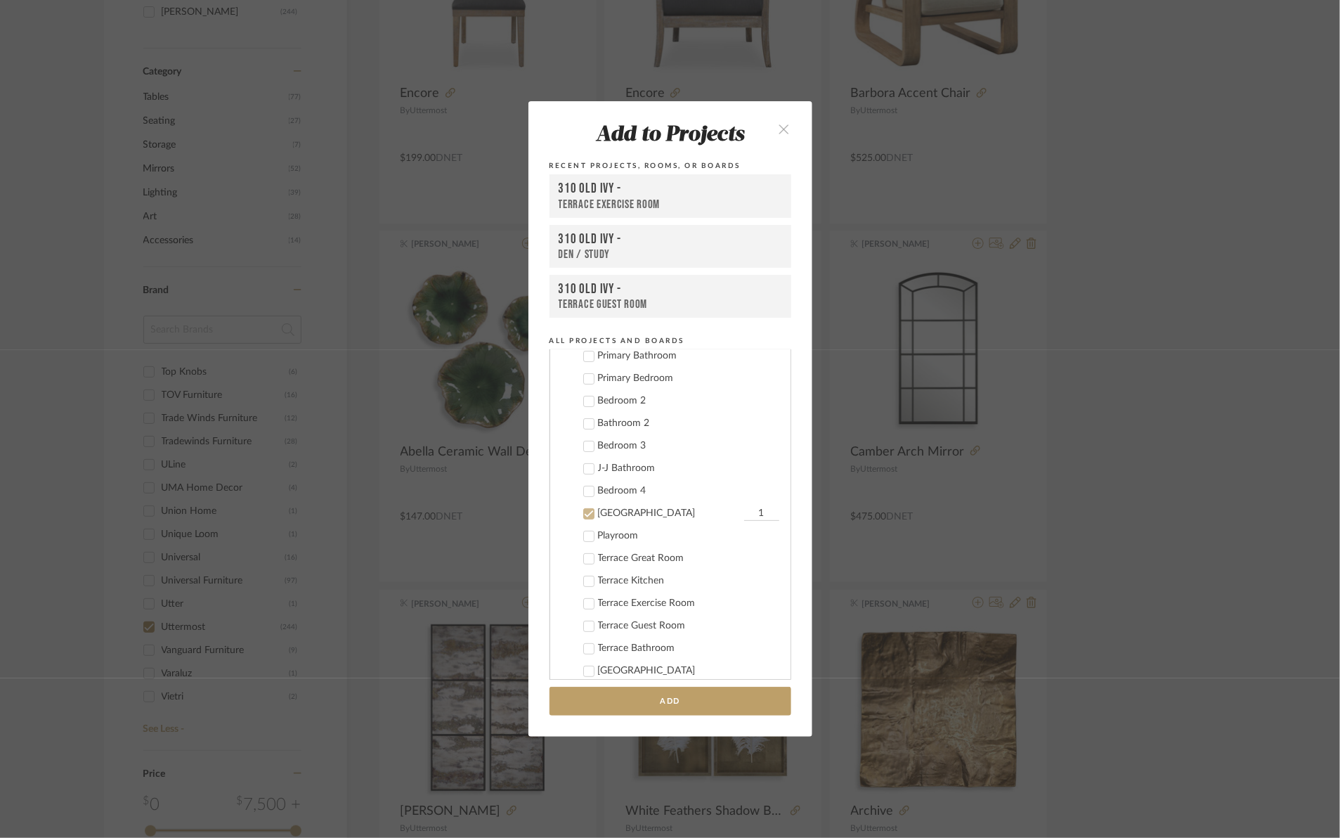
click at [689, 699] on button "Add" at bounding box center [671, 701] width 242 height 29
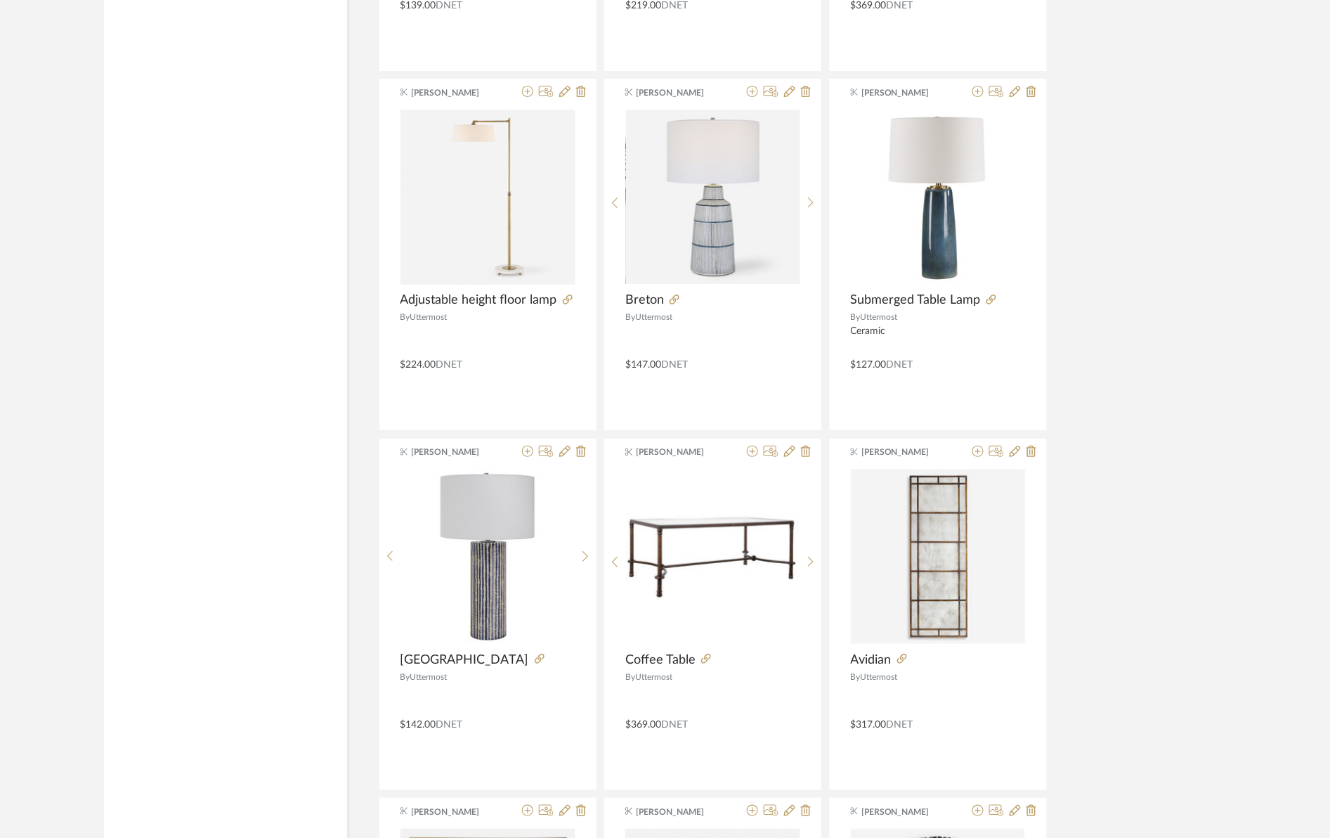
scroll to position [615, 0]
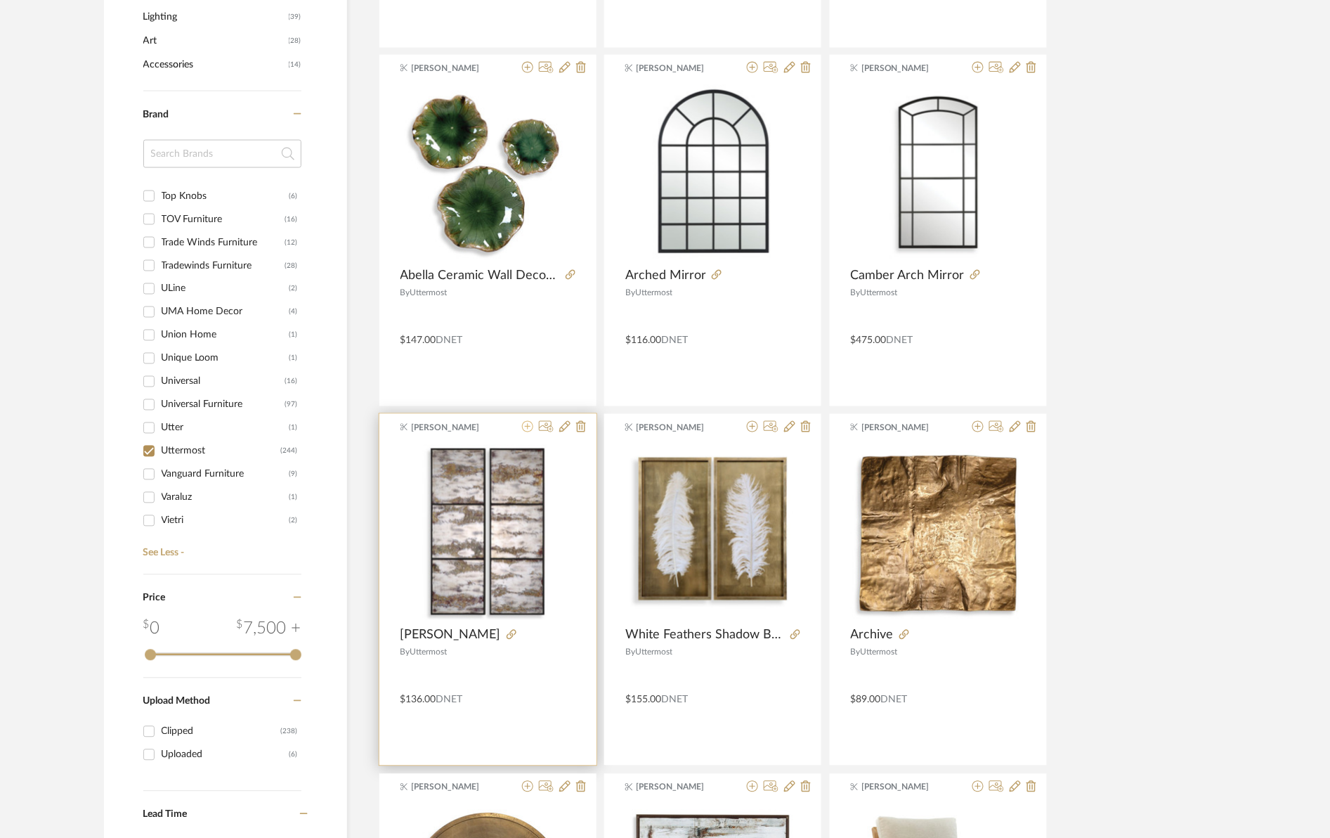
click at [531, 425] on icon at bounding box center [527, 426] width 11 height 11
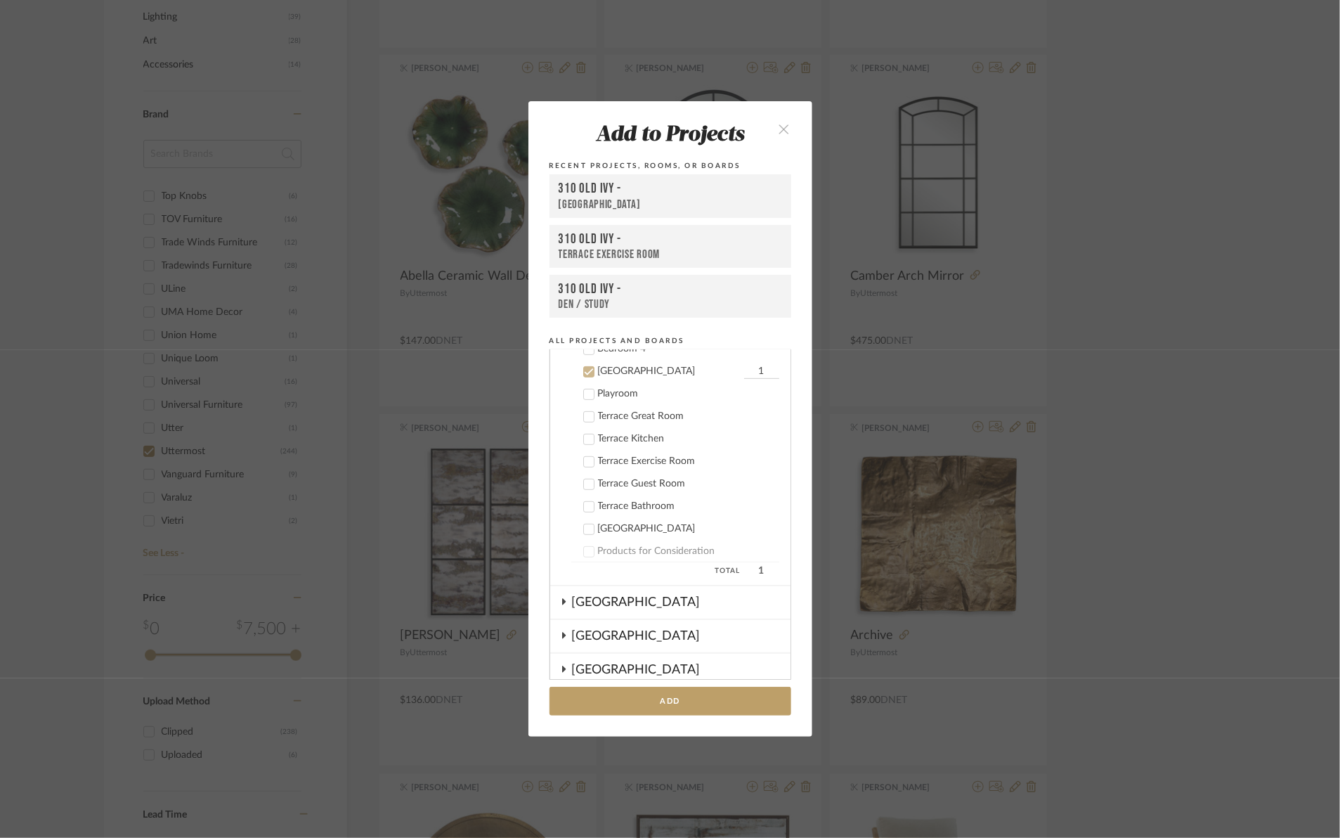
scroll to position [327, 0]
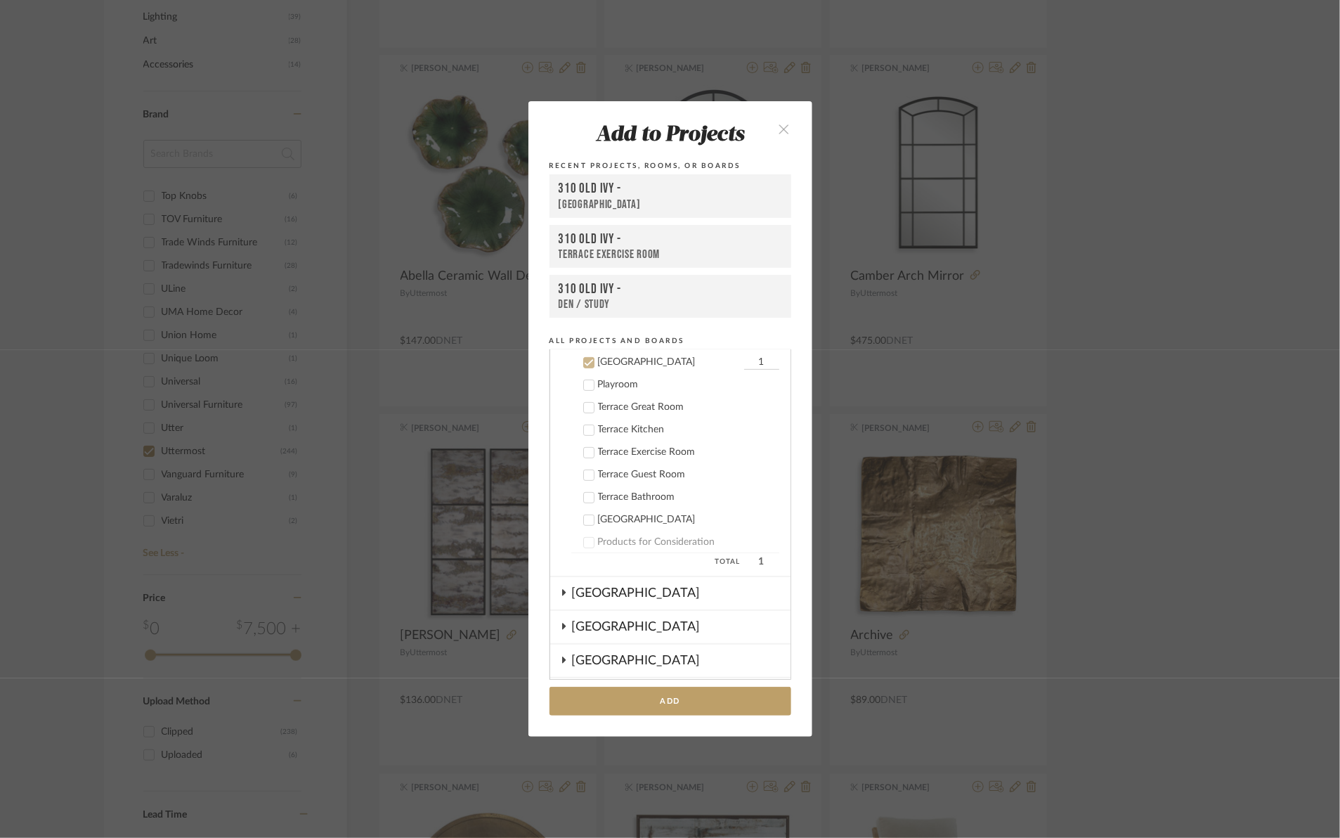
click at [585, 361] on icon at bounding box center [589, 363] width 10 height 10
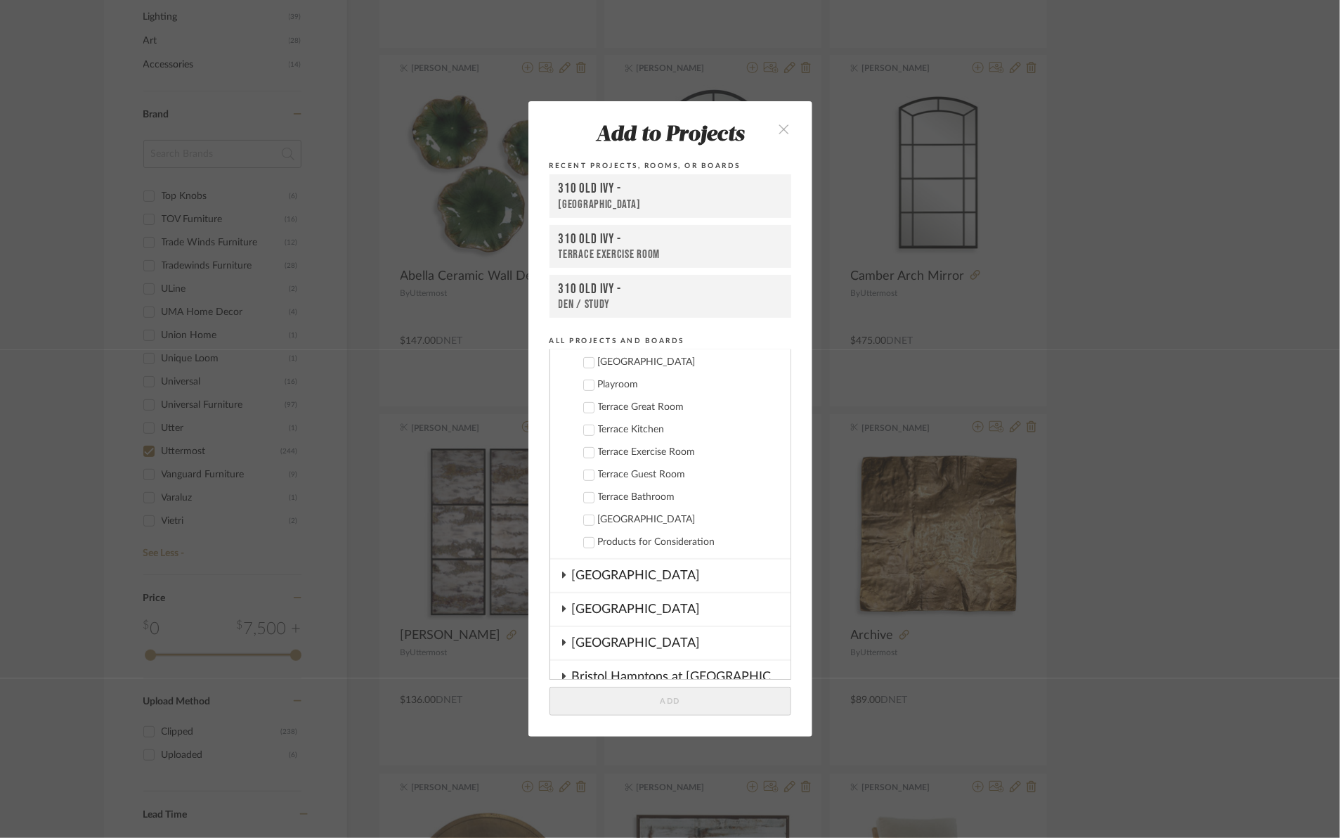
click at [584, 545] on icon at bounding box center [589, 543] width 10 height 10
click at [672, 696] on button "Add" at bounding box center [671, 701] width 242 height 29
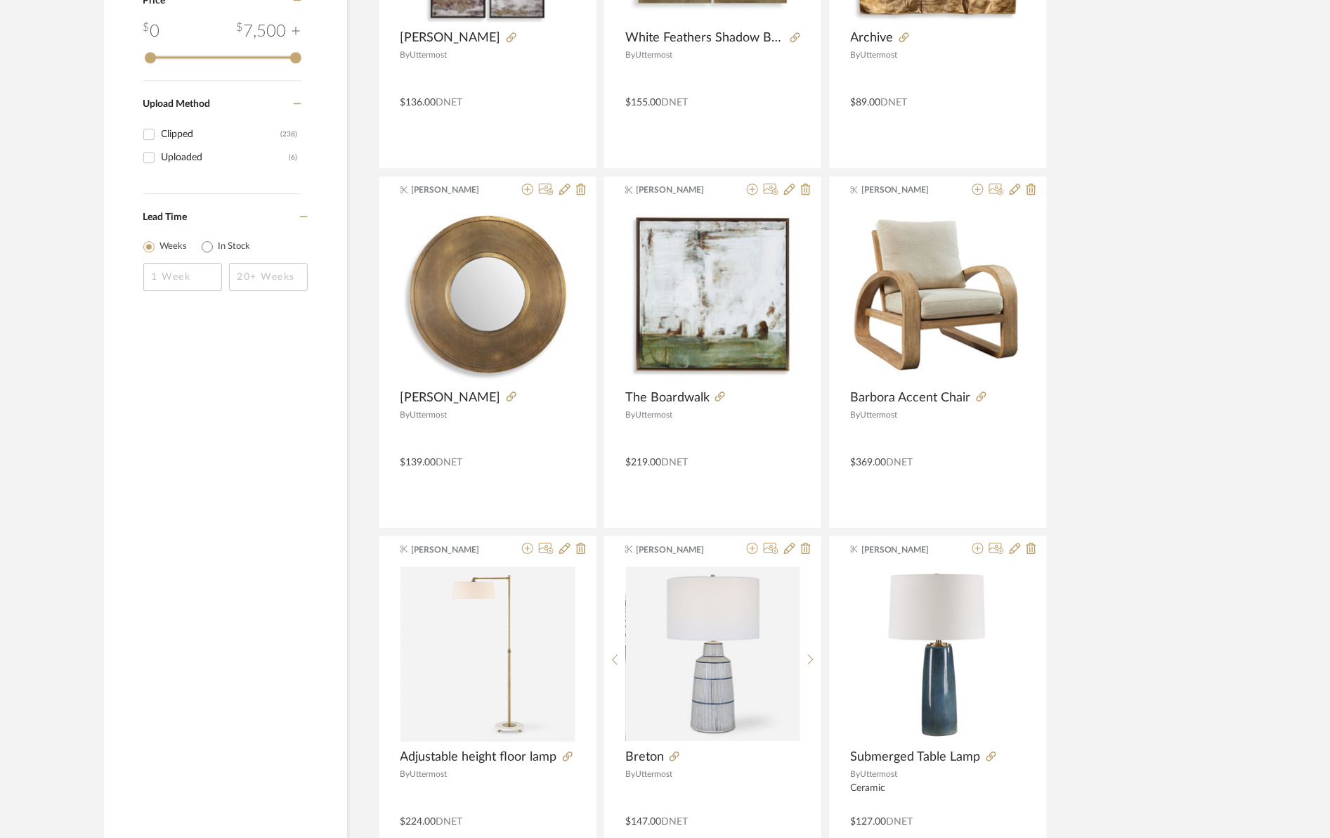
scroll to position [1318, 0]
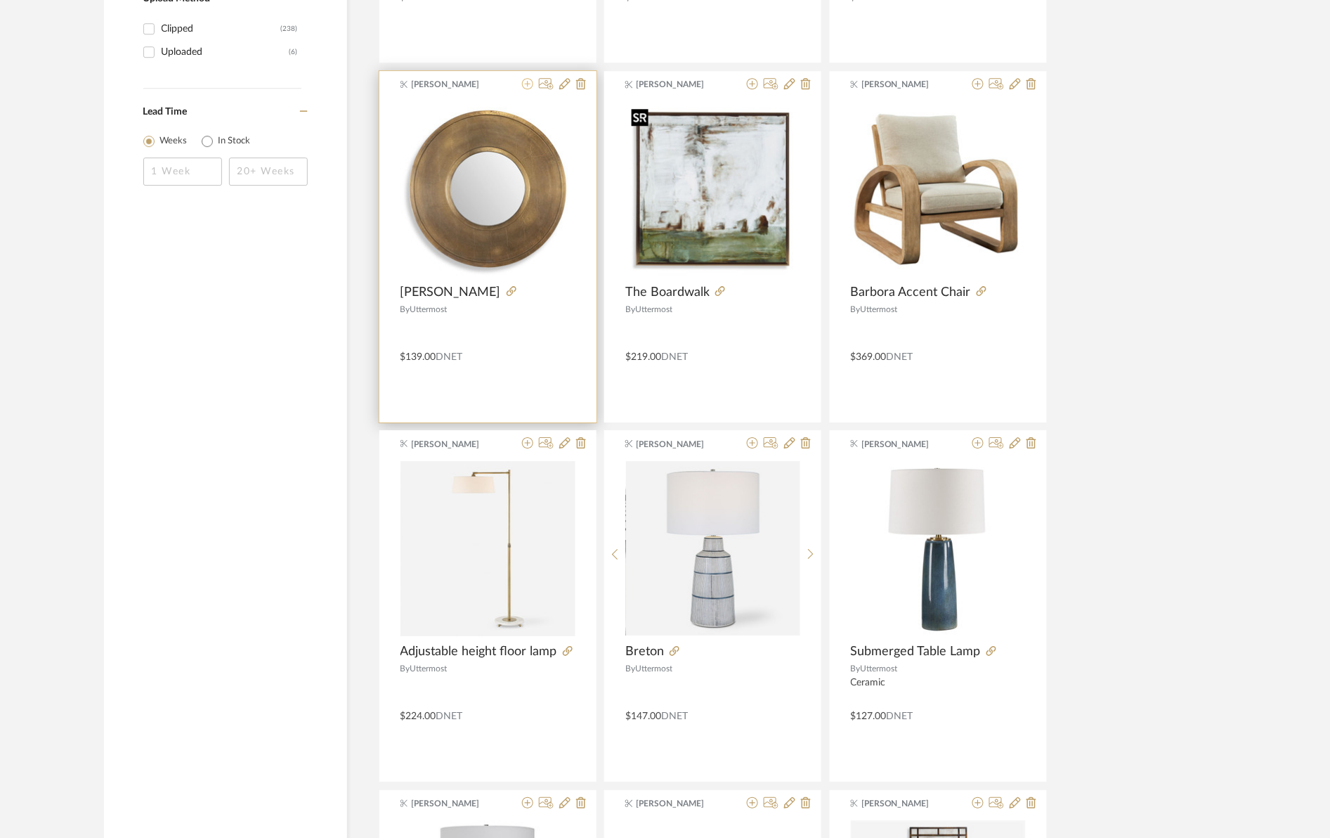
click at [528, 86] on icon at bounding box center [527, 83] width 11 height 11
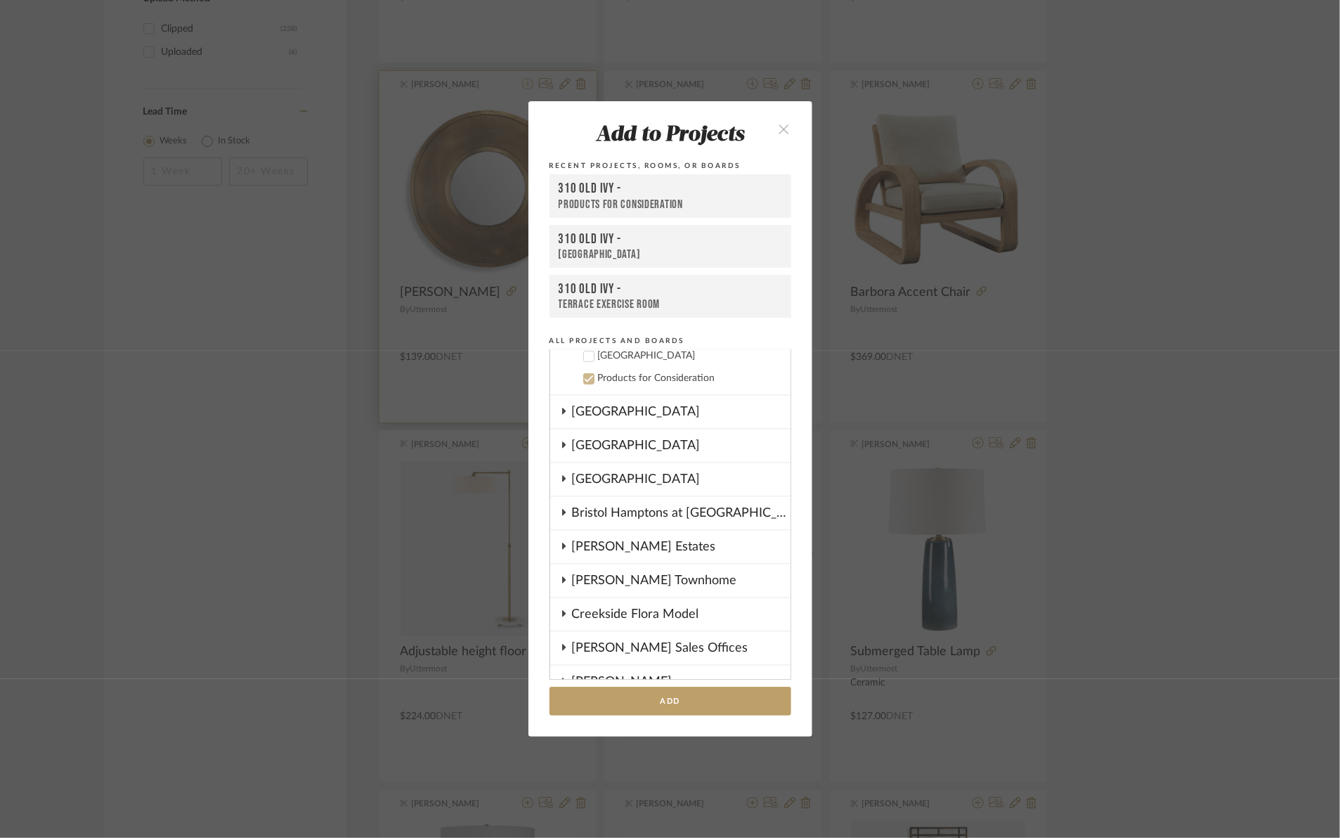
scroll to position [507, 0]
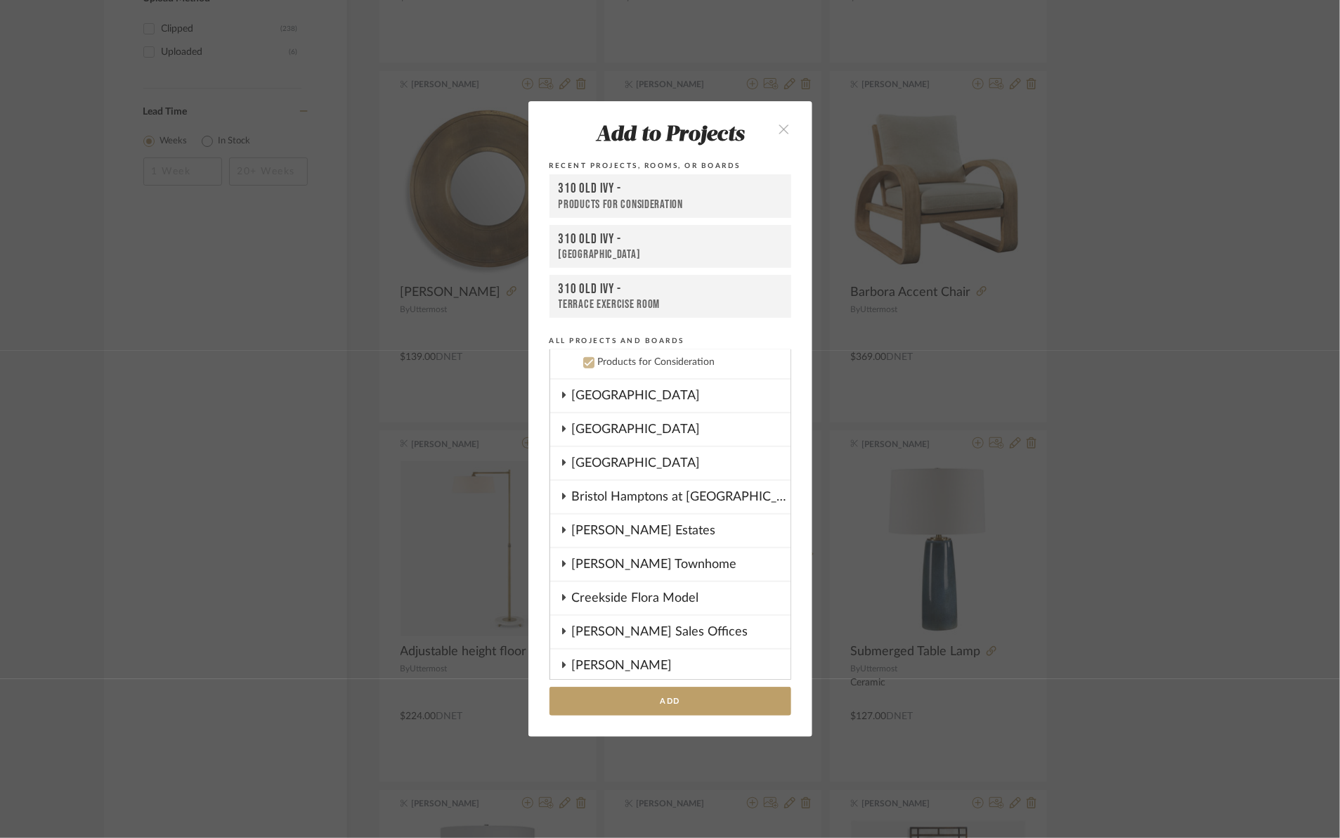
click at [666, 698] on button "Add" at bounding box center [671, 701] width 242 height 29
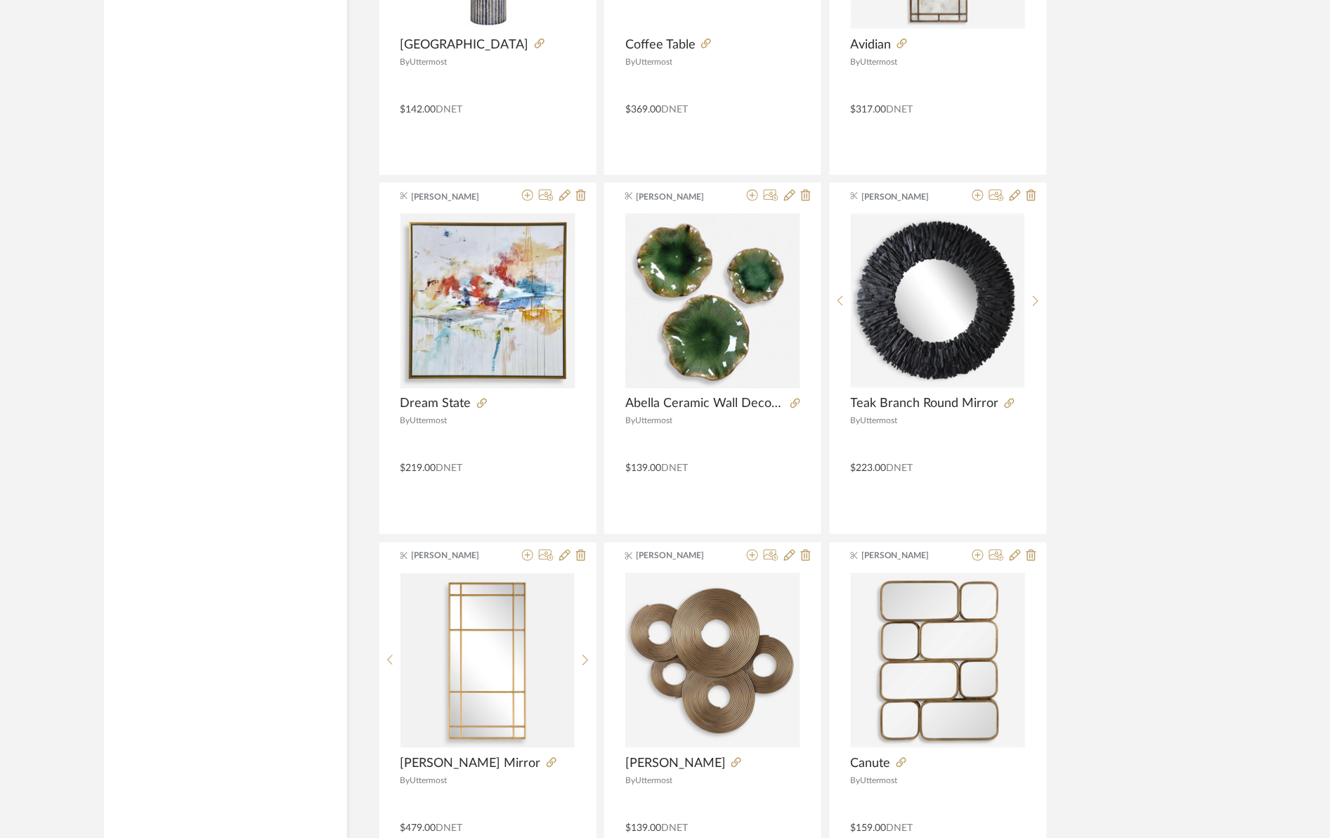
scroll to position [2723, 0]
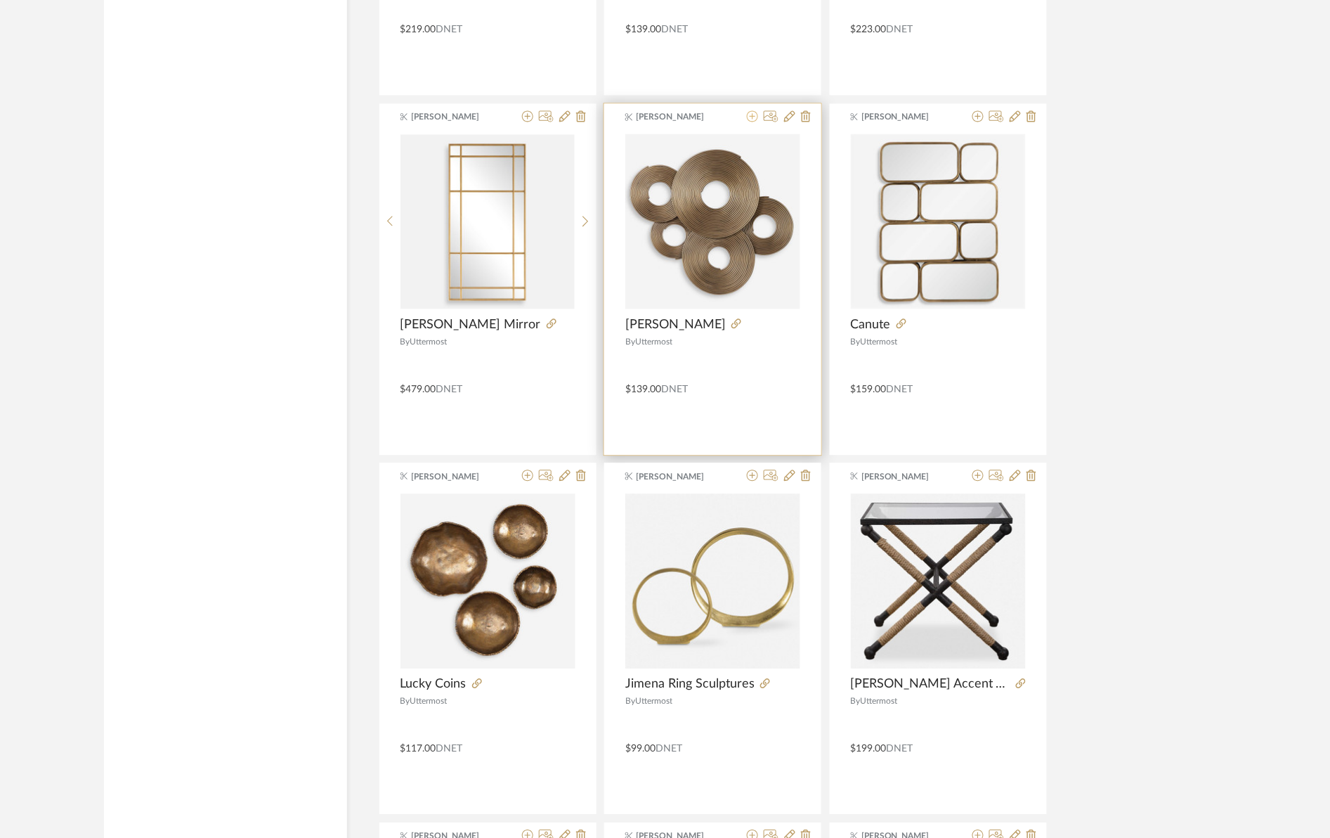
click at [750, 117] on icon at bounding box center [752, 115] width 11 height 11
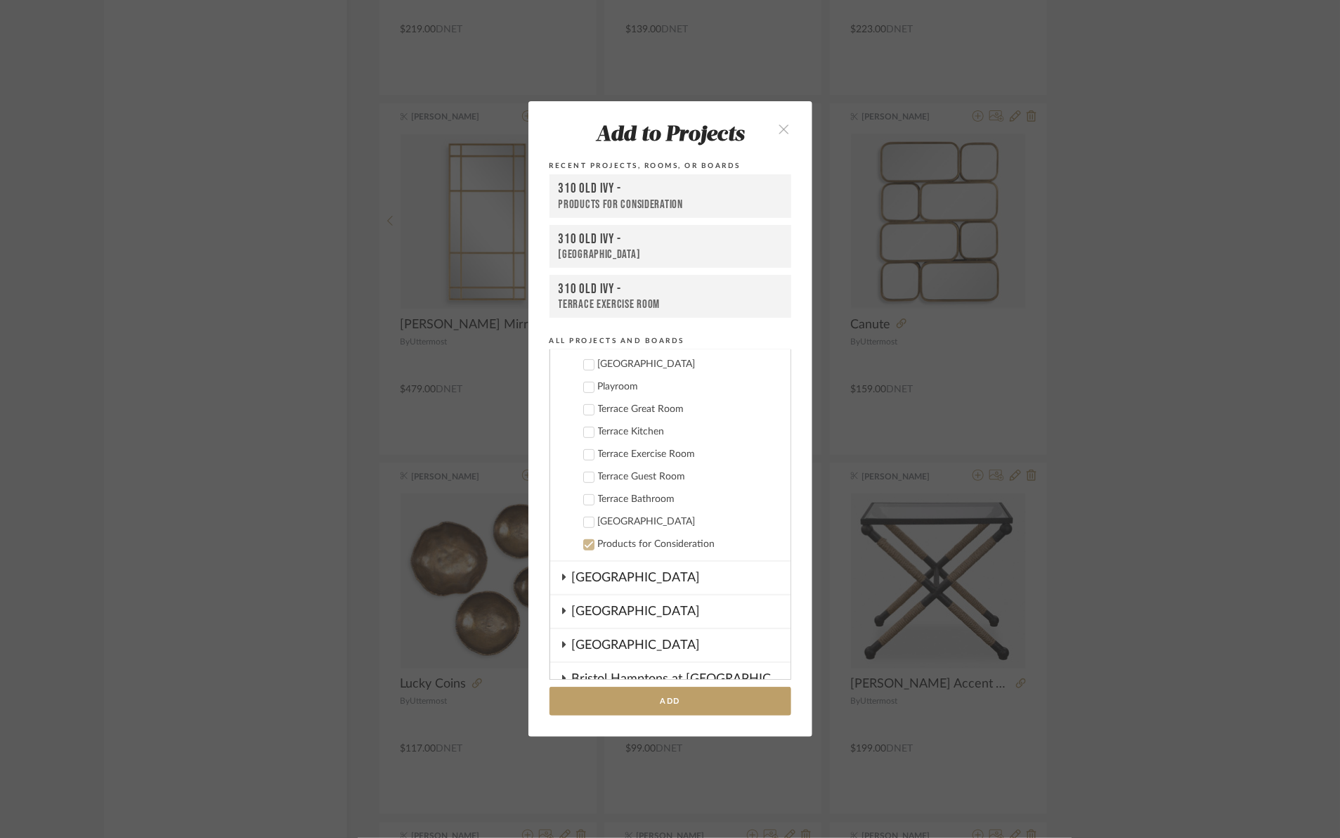
scroll to position [507, 0]
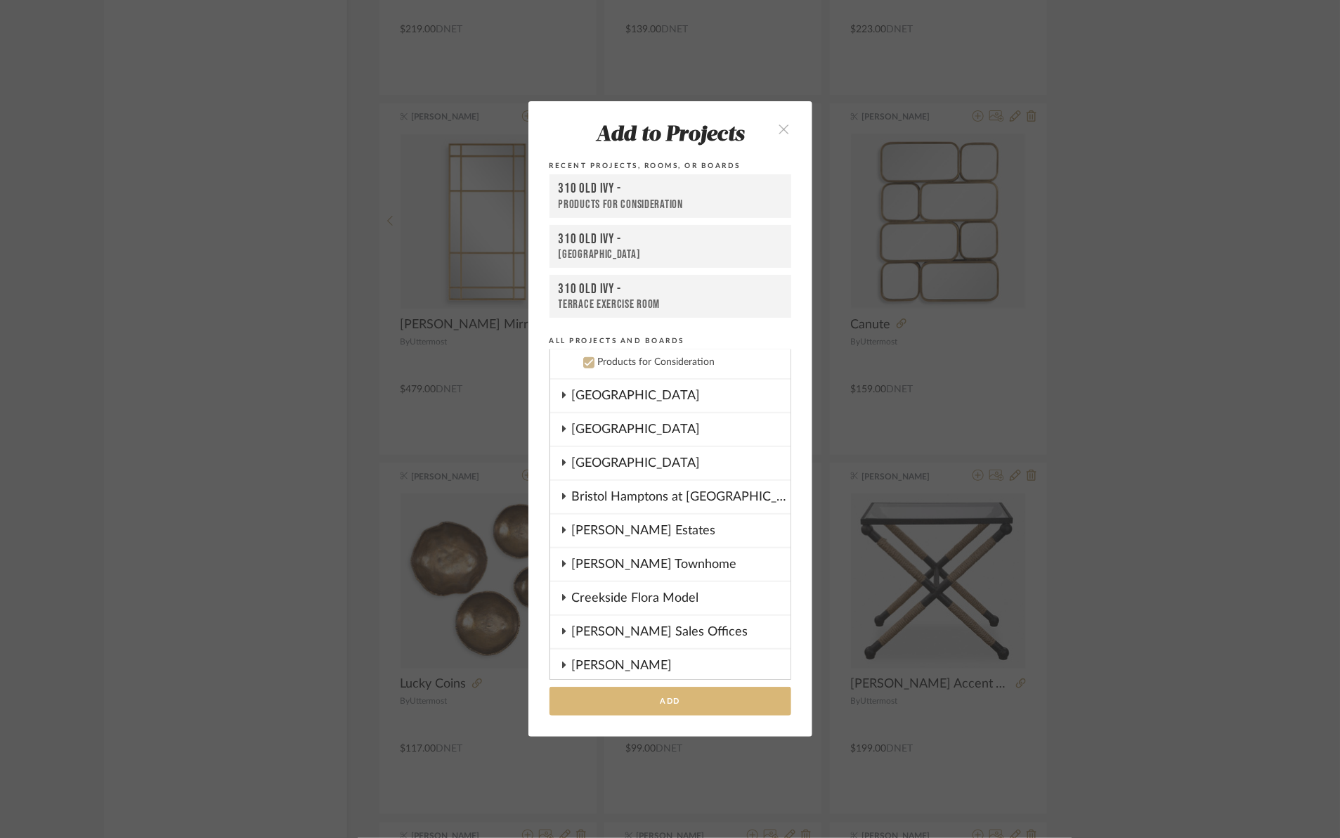
click at [619, 703] on button "Add" at bounding box center [671, 701] width 242 height 29
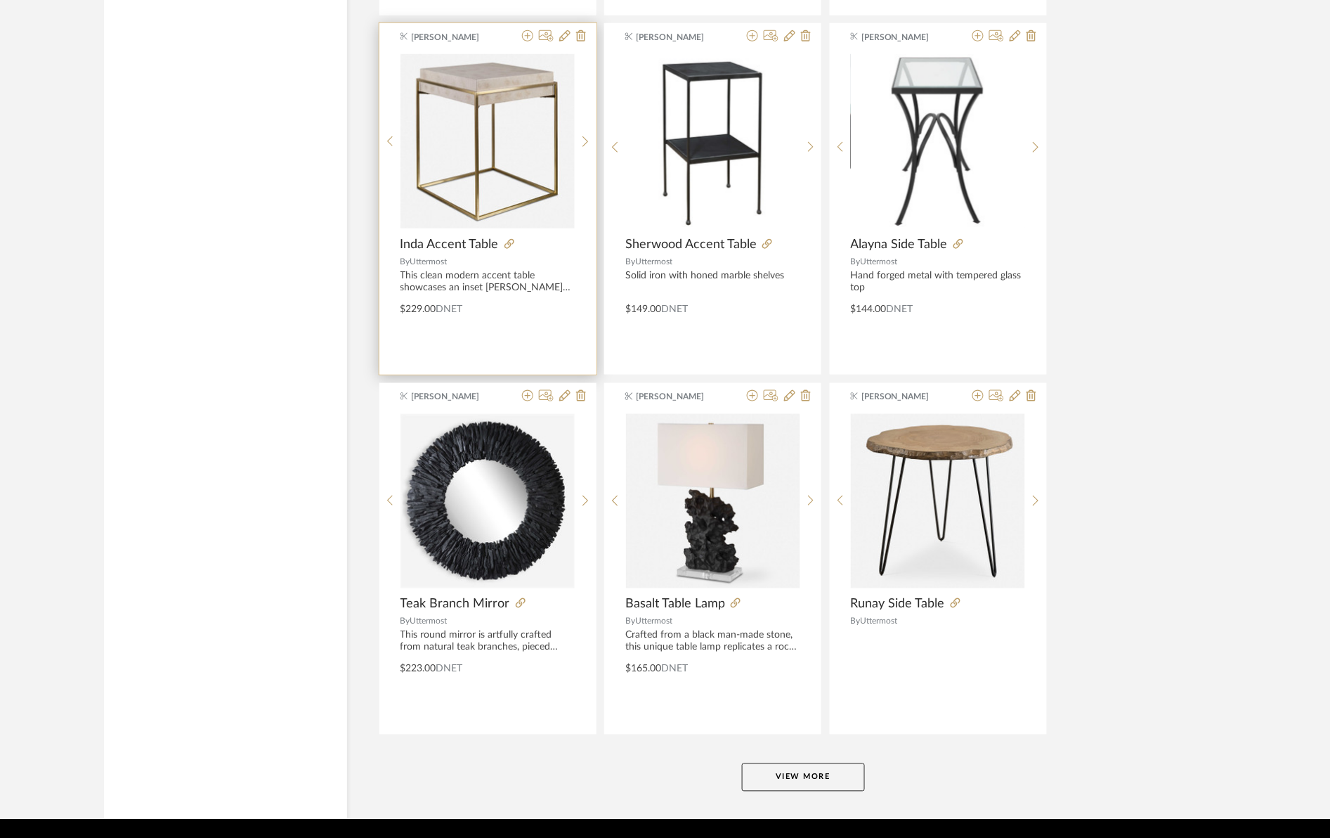
scroll to position [3930, 0]
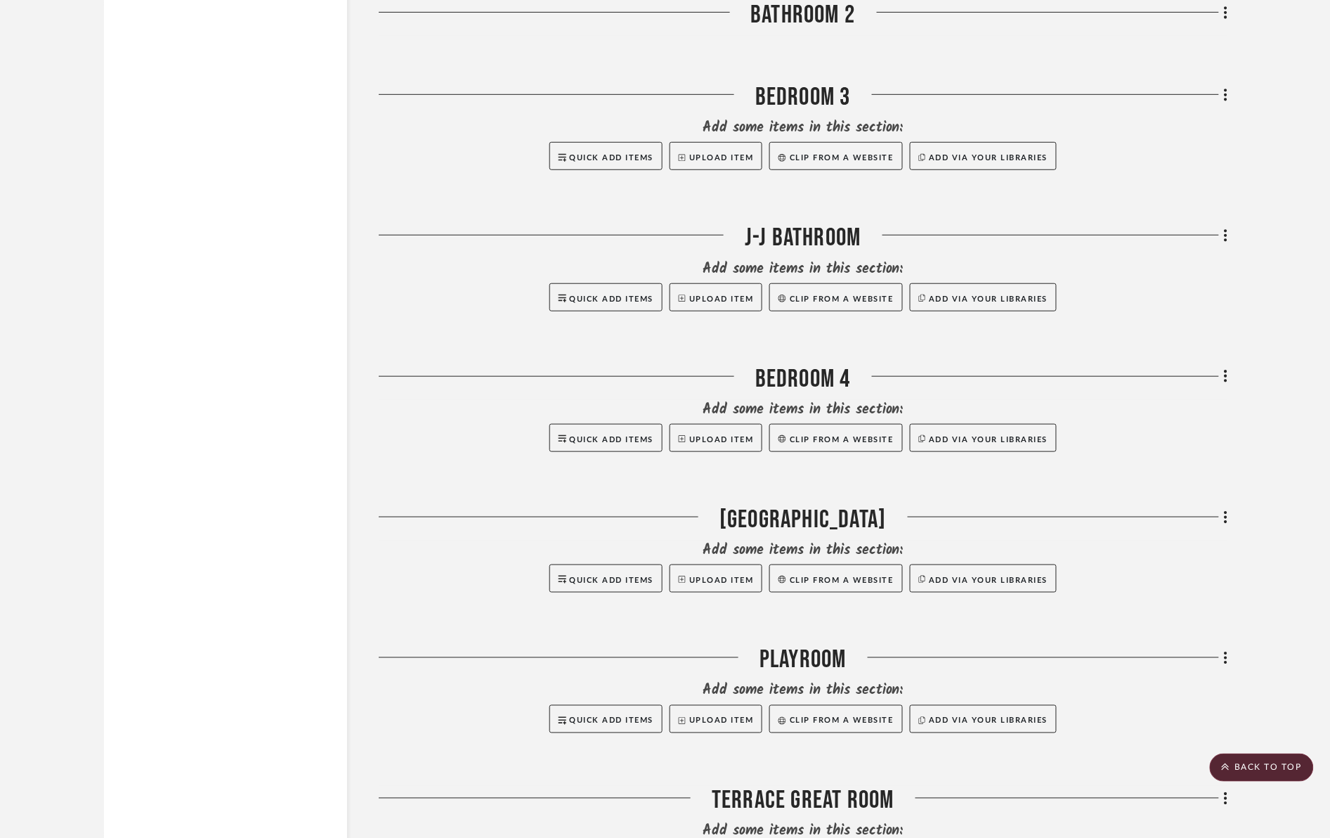
scroll to position [3689, 0]
